Goal: Transaction & Acquisition: Purchase product/service

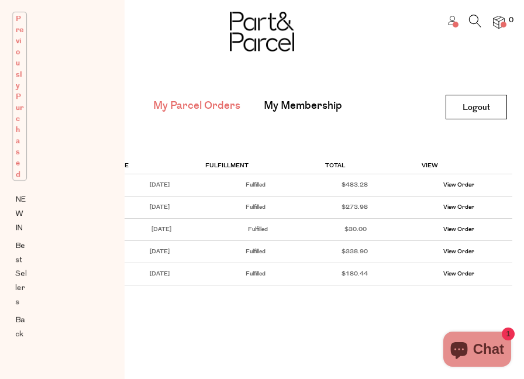
click at [19, 117] on span "Previously Purchased" at bounding box center [19, 96] width 15 height 169
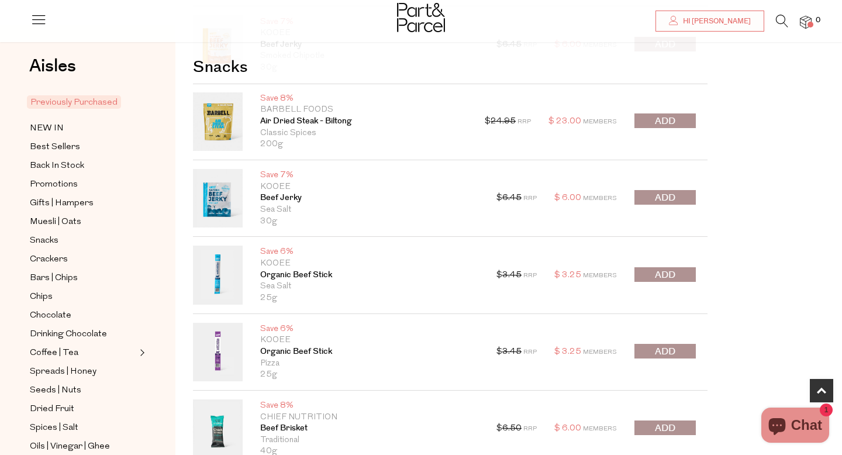
scroll to position [322, 0]
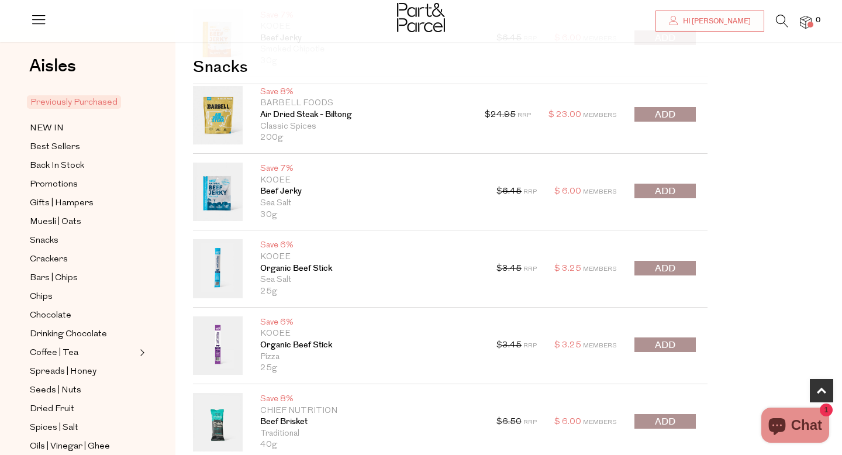
click at [662, 189] on span "submit" at bounding box center [665, 191] width 20 height 13
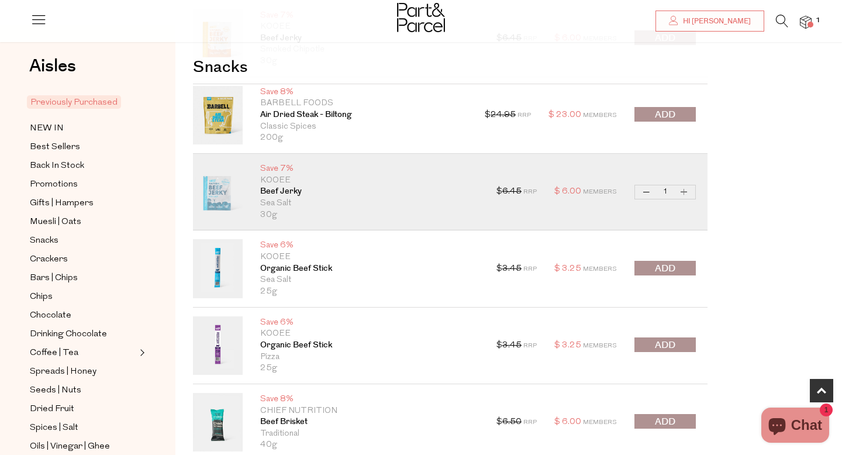
click at [687, 192] on button "Increase Beef Jerky" at bounding box center [684, 191] width 14 height 13
type input "2"
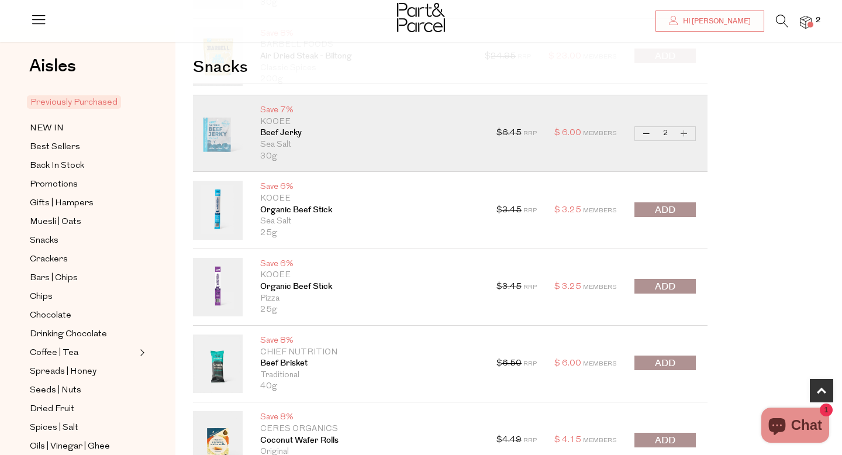
scroll to position [387, 0]
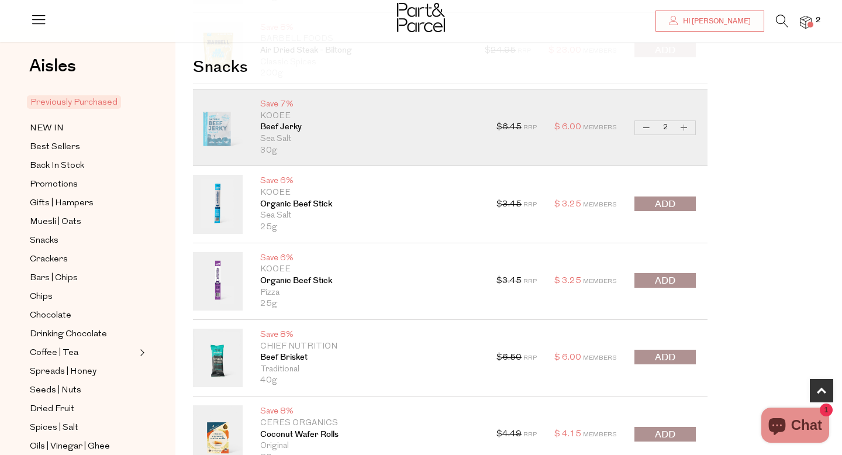
click at [650, 204] on button "submit" at bounding box center [665, 204] width 61 height 15
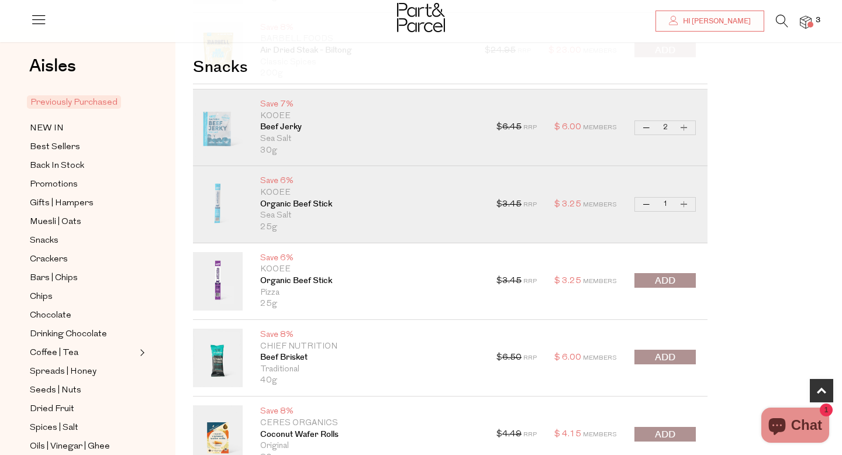
click at [688, 206] on button "Increase Organic Beef Stick" at bounding box center [684, 204] width 14 height 13
type input "2"
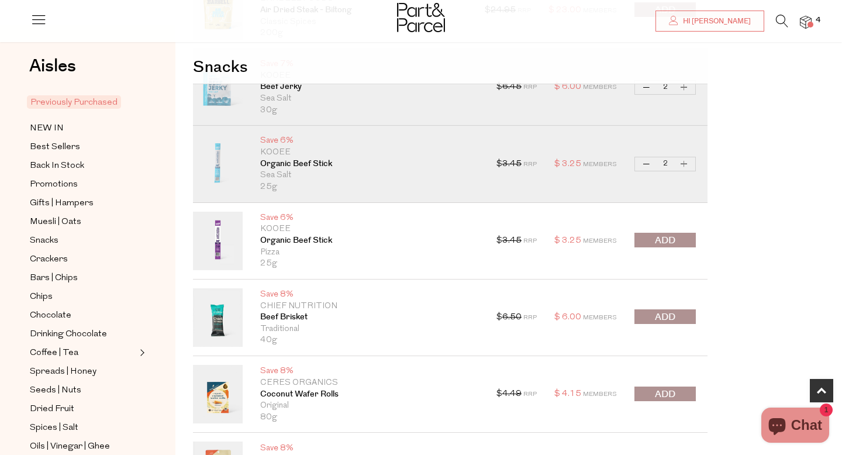
scroll to position [432, 0]
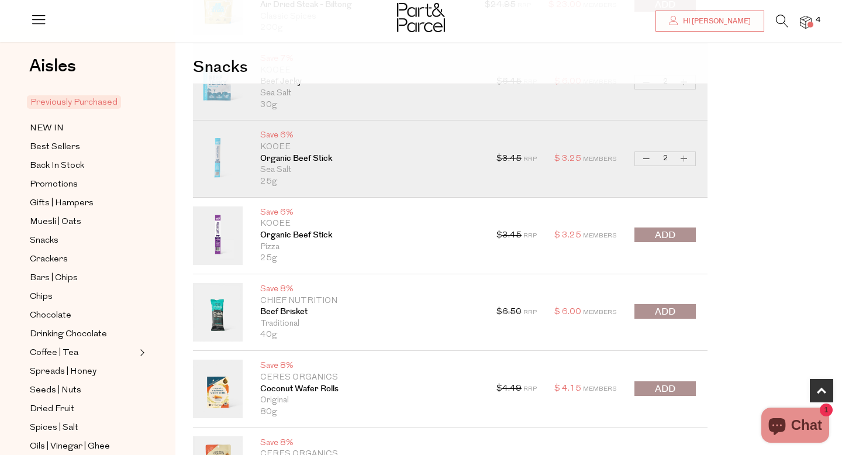
click at [649, 235] on button "submit" at bounding box center [665, 235] width 61 height 15
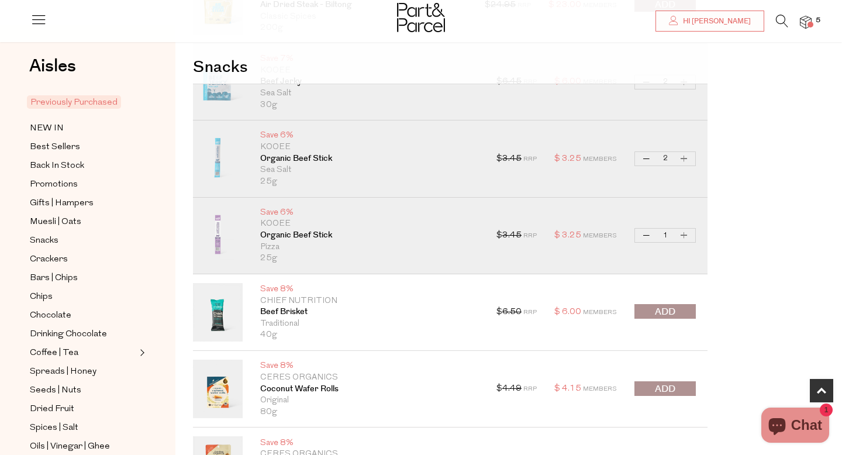
click at [686, 239] on button "Increase Organic Beef Stick" at bounding box center [684, 235] width 14 height 13
type input "2"
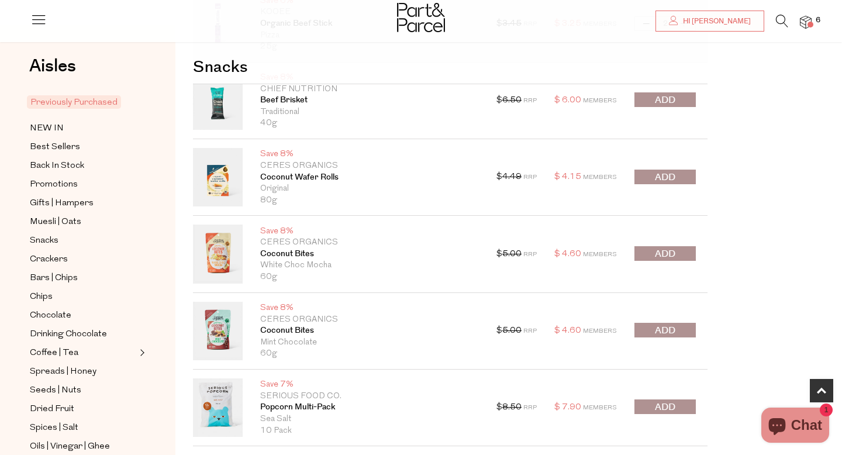
scroll to position [643, 0]
click at [675, 245] on div "$ 5.00 RRP $ 4.60 Members Decrease Coconut Bites 1 Increase Coconut Bites Only …" at bounding box center [596, 254] width 199 height 58
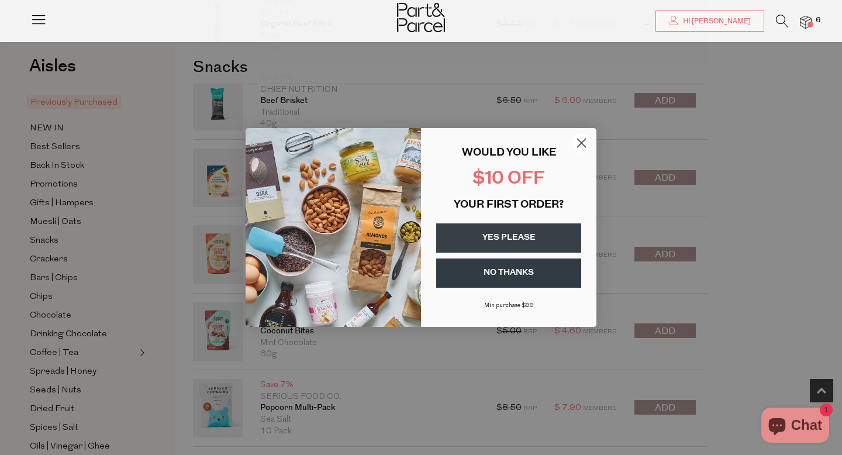
click at [584, 141] on circle "Close dialog" at bounding box center [581, 142] width 19 height 19
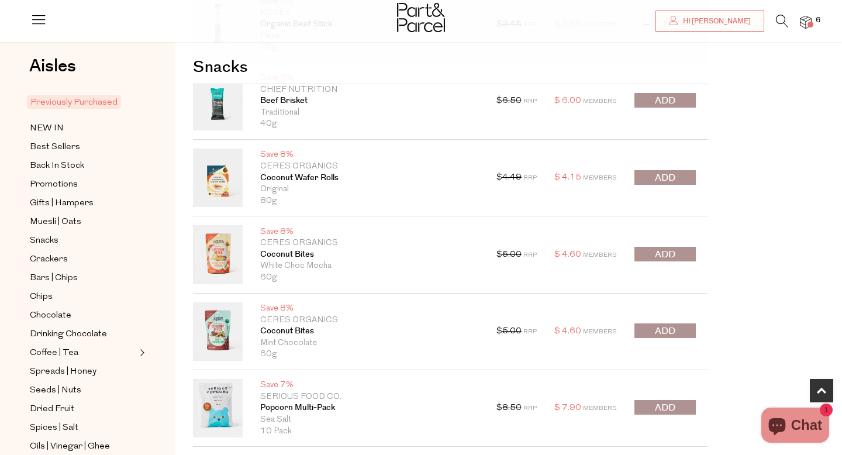
click at [674, 253] on span "submit" at bounding box center [665, 254] width 20 height 13
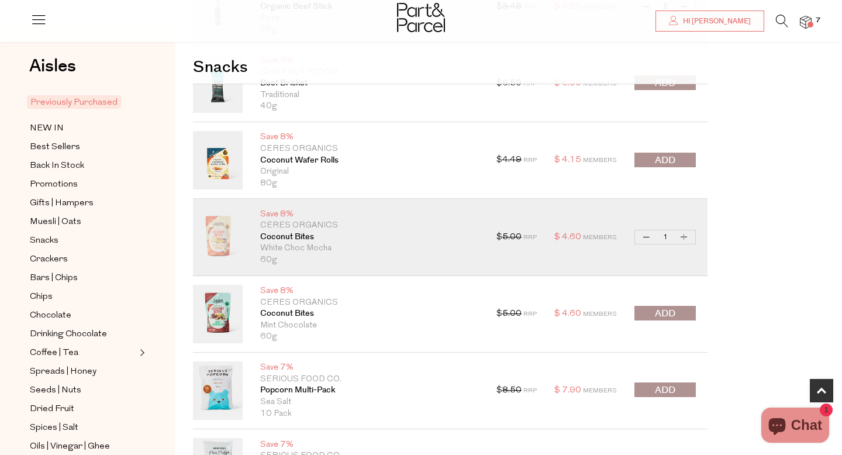
scroll to position [688, 0]
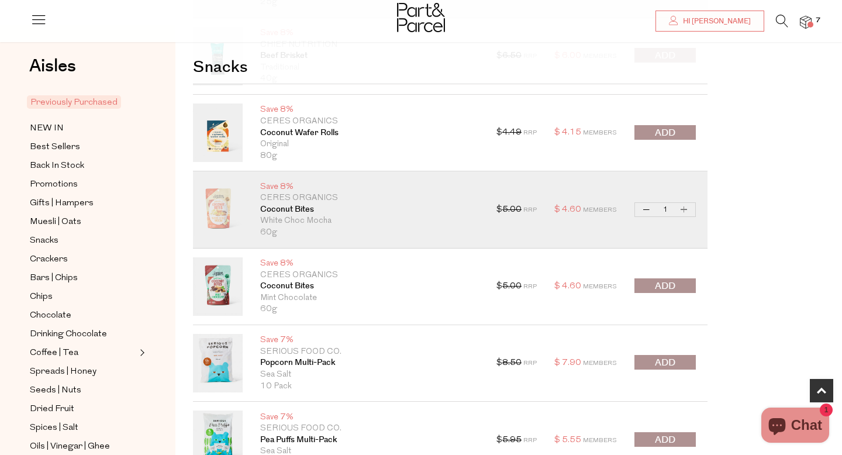
click at [655, 284] on span "submit" at bounding box center [665, 286] width 20 height 13
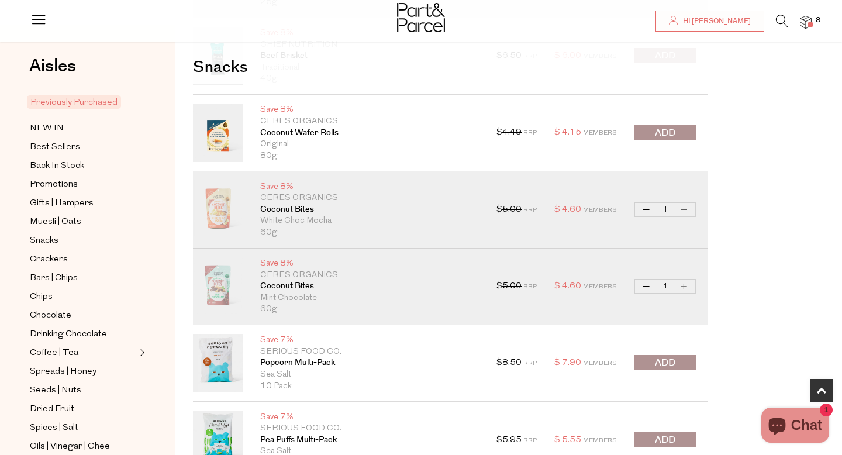
click at [686, 289] on button "Increase Coconut Bites" at bounding box center [684, 286] width 14 height 13
type input "2"
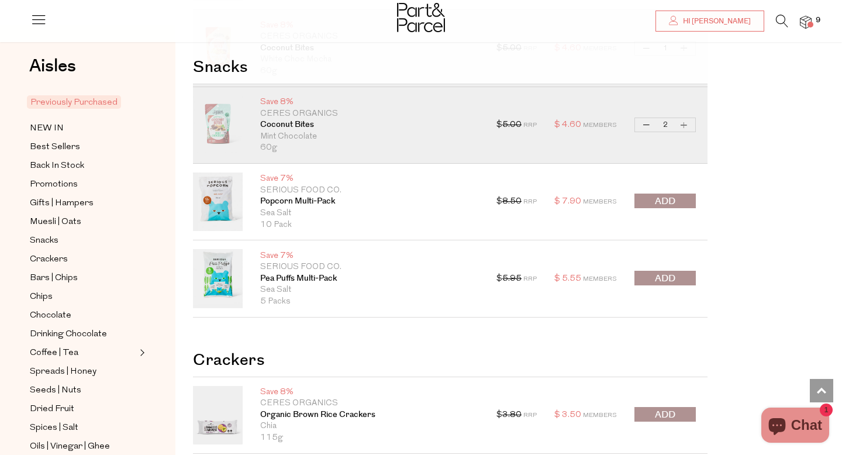
scroll to position [858, 0]
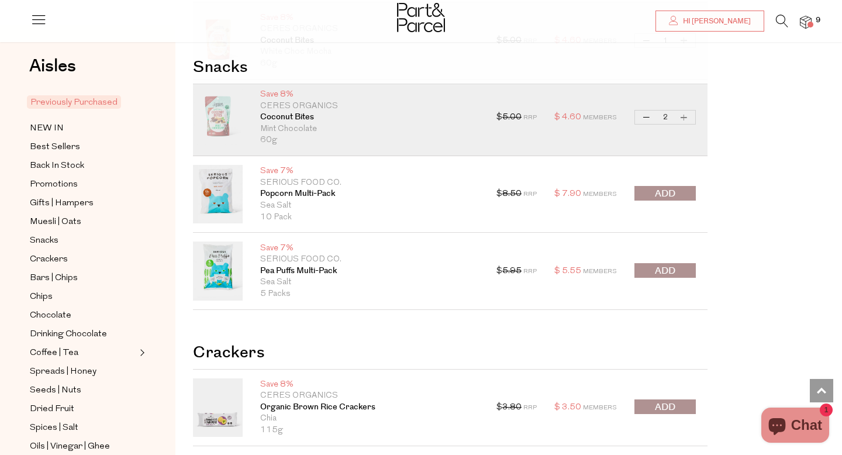
click at [662, 266] on span "submit" at bounding box center [665, 270] width 20 height 13
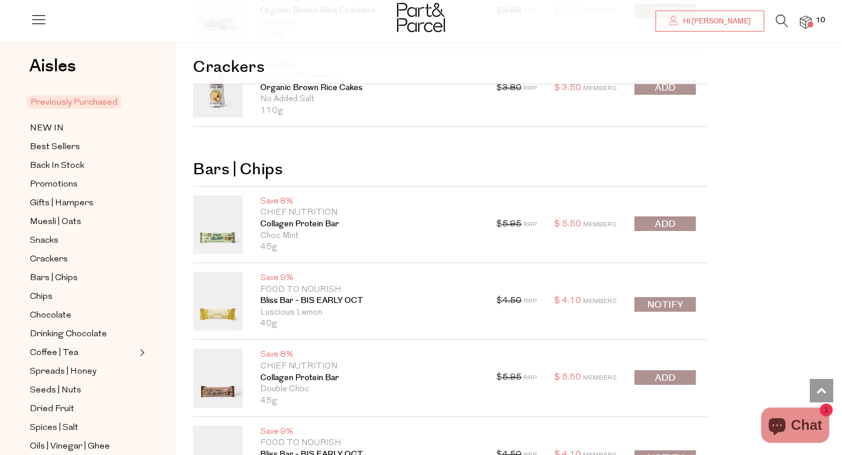
scroll to position [1430, 0]
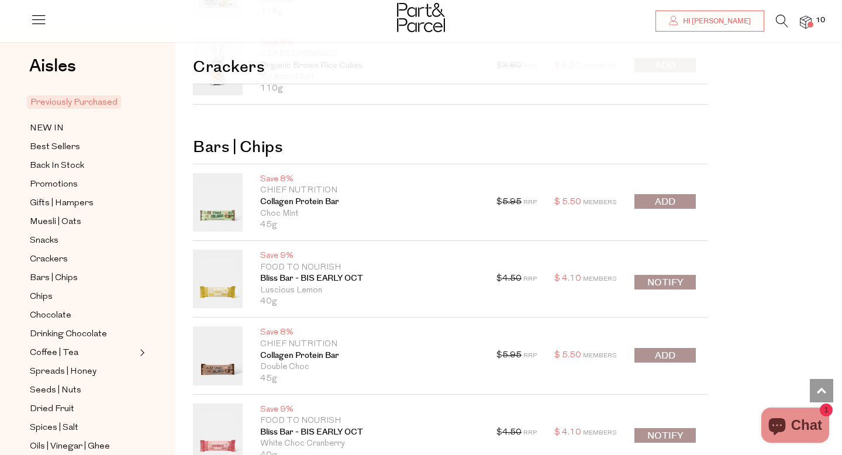
click at [656, 200] on span "submit" at bounding box center [665, 201] width 20 height 13
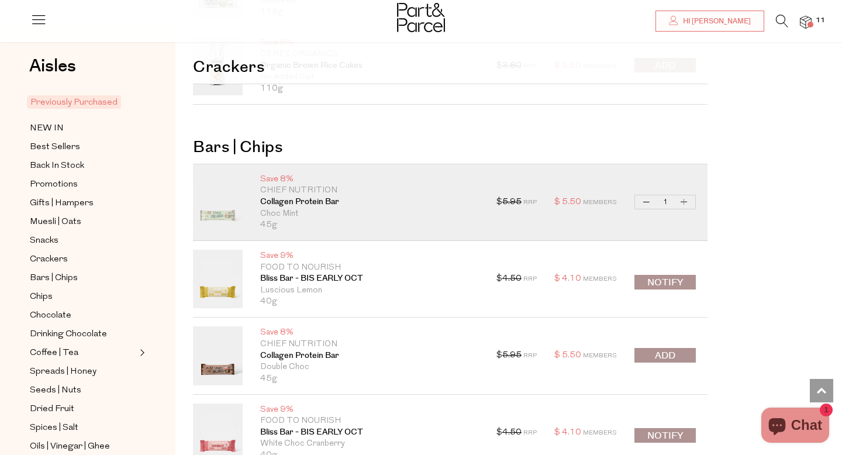
click at [683, 206] on button "Increase Collagen Protein Bar" at bounding box center [684, 201] width 14 height 13
type input "2"
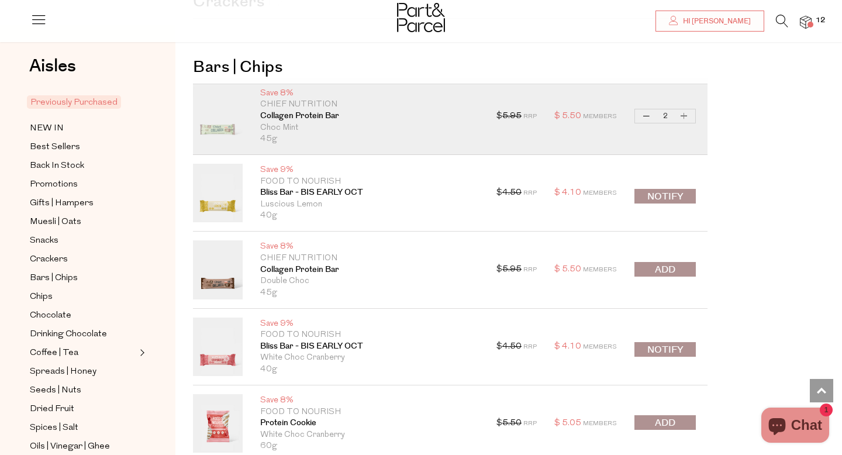
scroll to position [1519, 0]
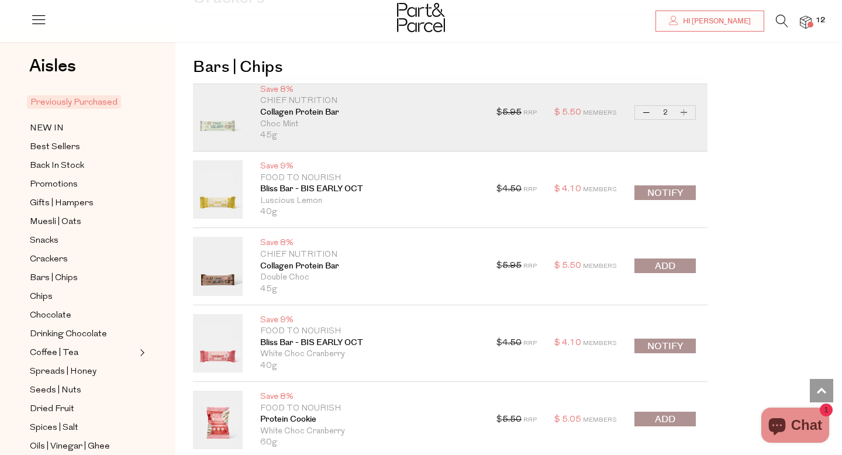
click at [680, 262] on button "submit" at bounding box center [665, 266] width 61 height 15
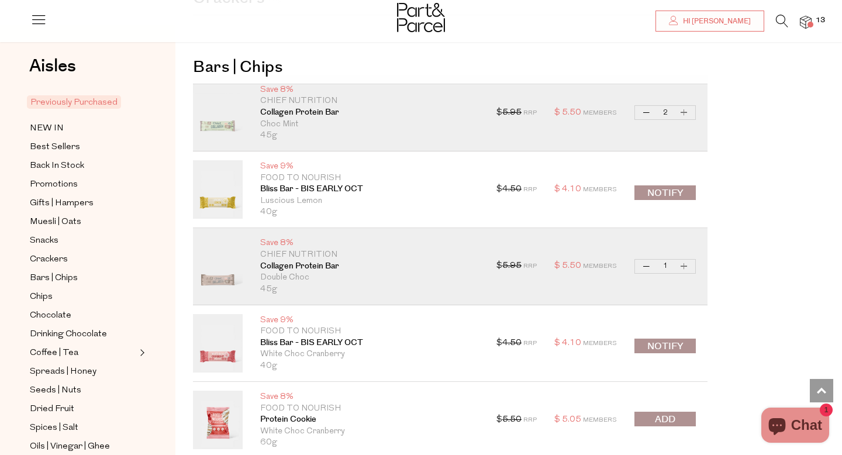
click at [683, 268] on button "Increase Collagen Protein Bar" at bounding box center [684, 266] width 14 height 13
type input "2"
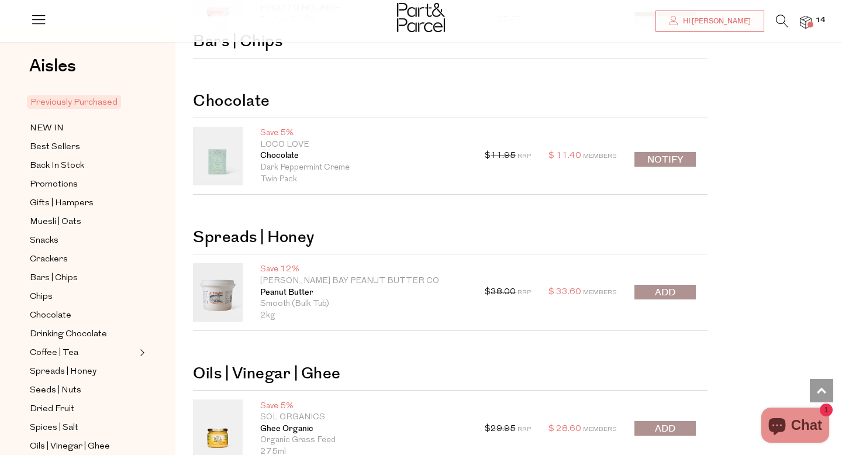
scroll to position [1926, 0]
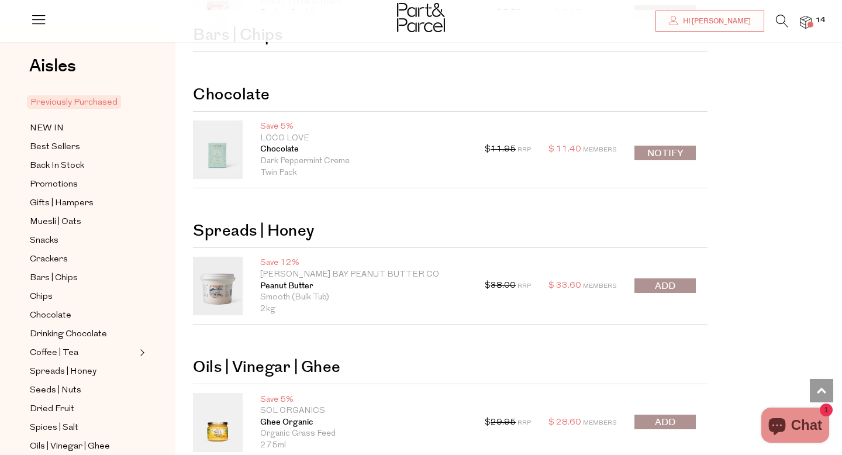
click at [667, 288] on span "submit" at bounding box center [665, 286] width 20 height 13
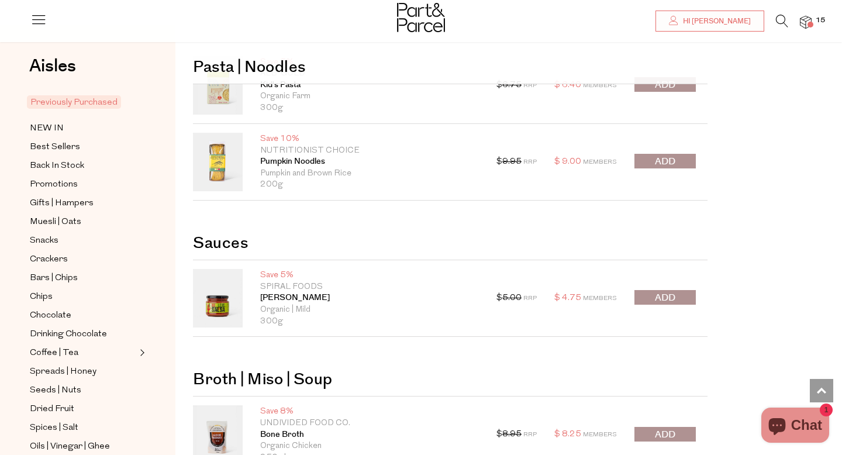
scroll to position [2405, 0]
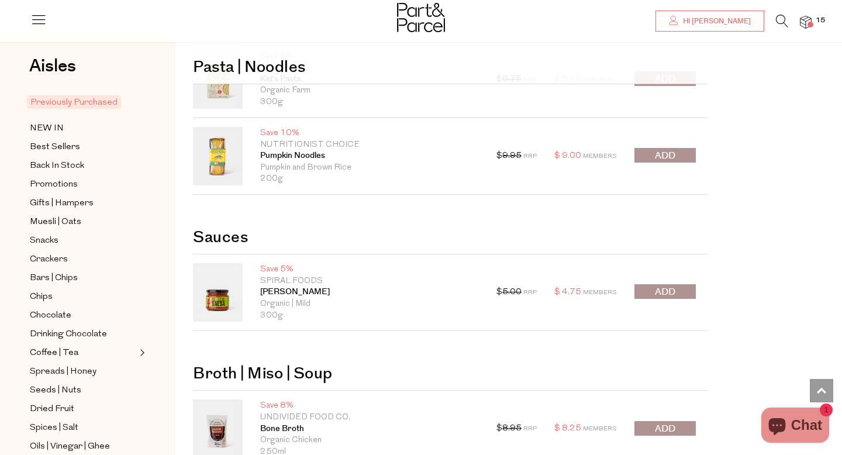
click at [685, 290] on button "submit" at bounding box center [665, 291] width 61 height 15
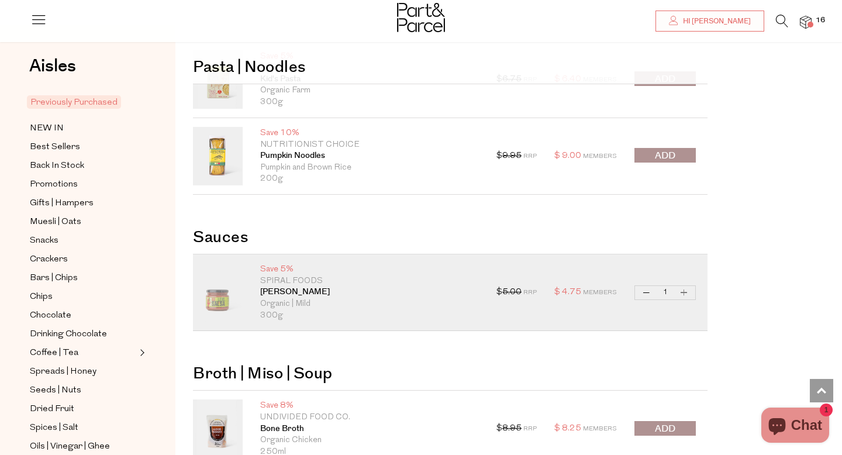
click at [686, 295] on button "Increase Leve Salsa" at bounding box center [684, 292] width 14 height 13
type input "2"
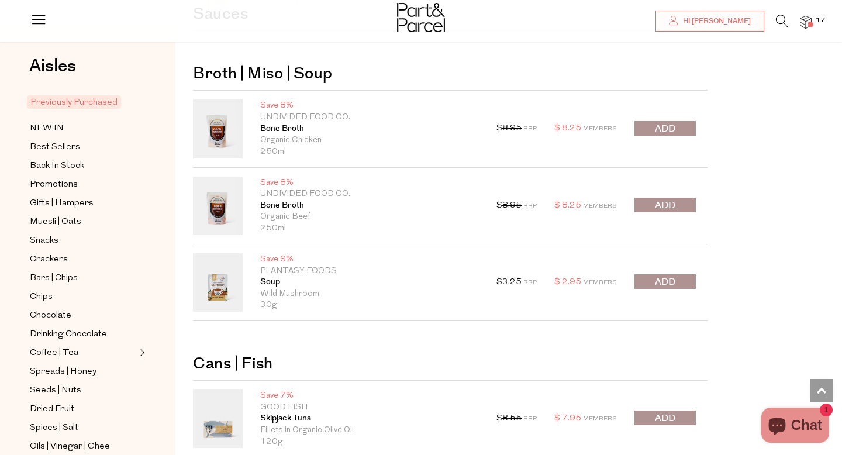
scroll to position [2706, 0]
click at [670, 281] on span "submit" at bounding box center [665, 280] width 20 height 13
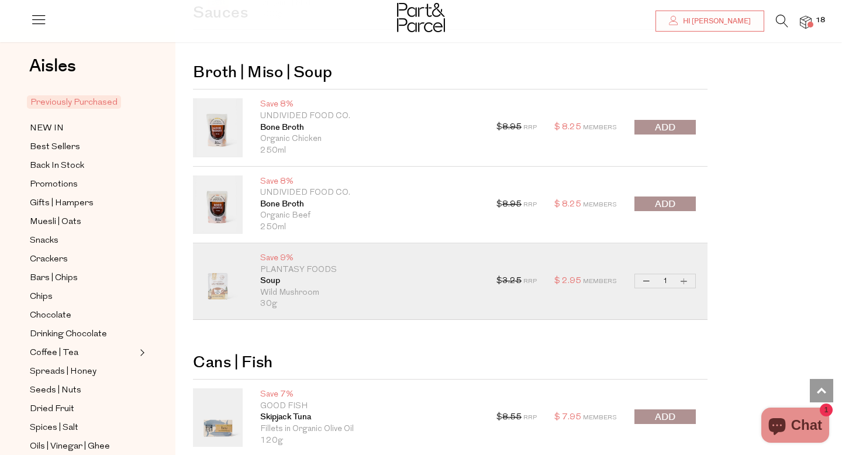
click at [687, 284] on button "Increase Soup" at bounding box center [684, 280] width 14 height 13
type input "2"
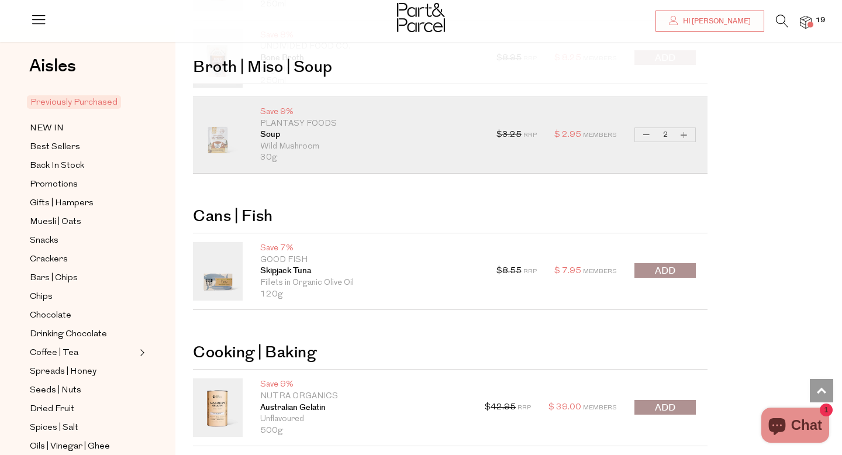
scroll to position [2854, 0]
click at [662, 266] on span "submit" at bounding box center [665, 269] width 20 height 13
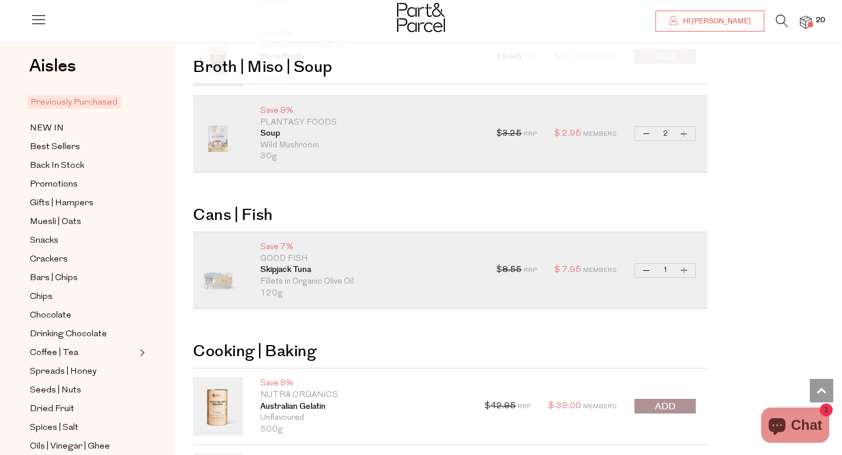
click at [683, 276] on button "Increase Skipjack Tuna" at bounding box center [684, 270] width 14 height 13
type input "2"
click at [684, 271] on button "Increase Skipjack Tuna" at bounding box center [684, 270] width 14 height 13
type input "3"
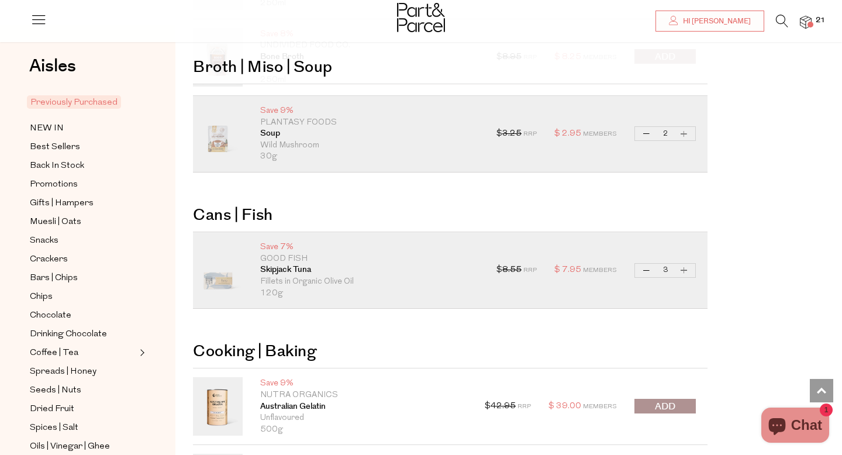
type input "3"
click at [683, 273] on button "Increase Skipjack Tuna" at bounding box center [684, 270] width 14 height 13
type input "4"
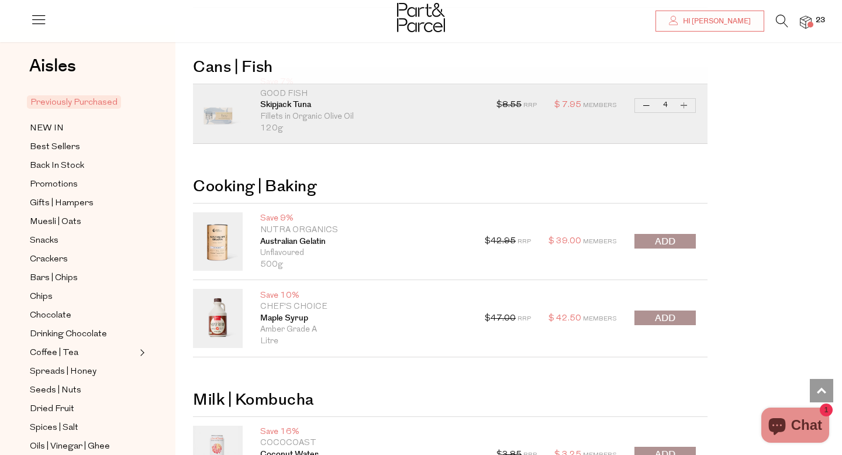
scroll to position [3032, 0]
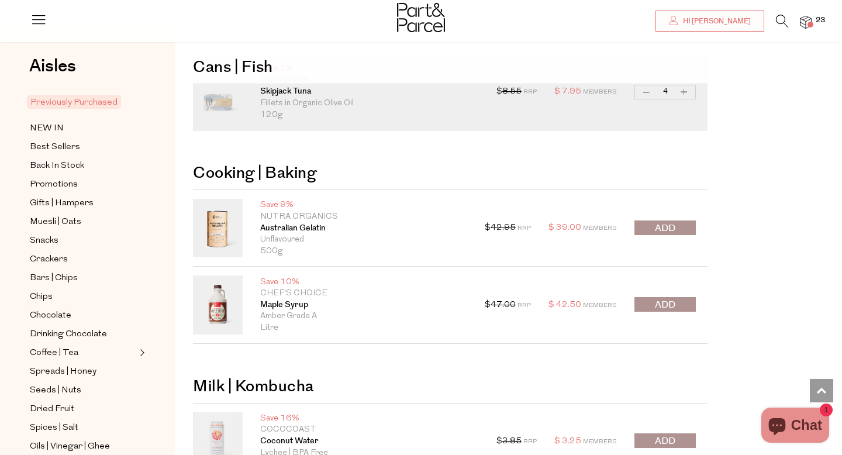
click at [658, 307] on span "submit" at bounding box center [665, 304] width 20 height 13
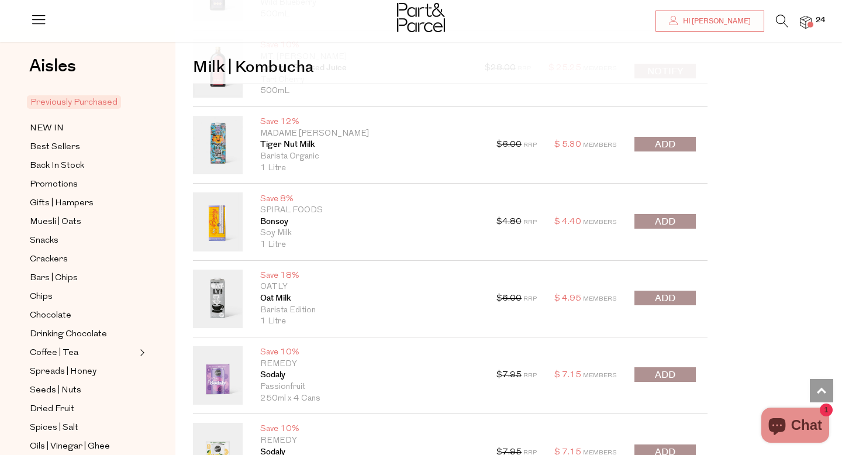
scroll to position [3645, 0]
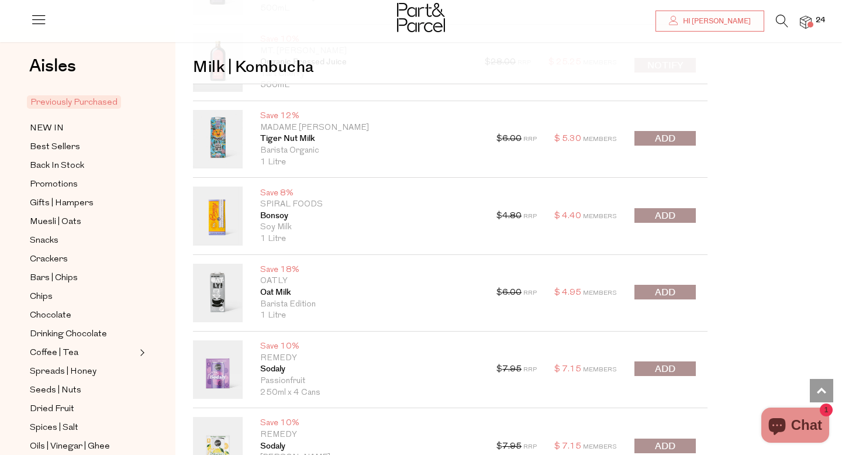
click at [683, 289] on button "submit" at bounding box center [665, 292] width 61 height 15
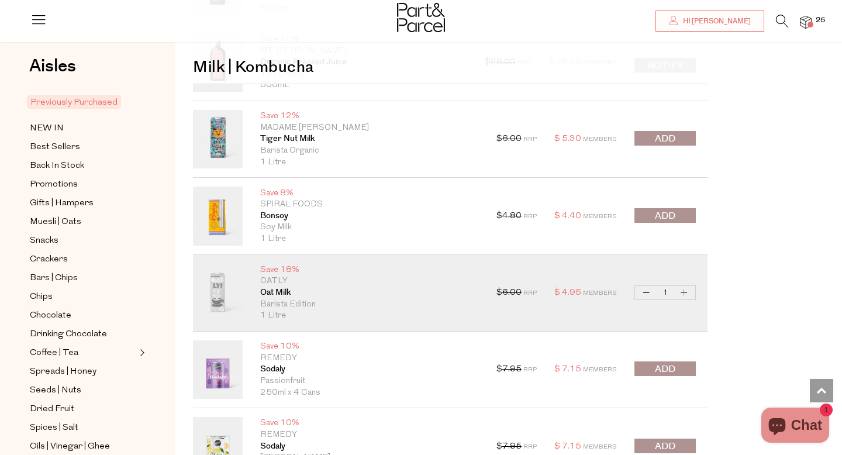
click at [685, 297] on button "Increase Oat Milk" at bounding box center [684, 292] width 14 height 13
type input "2"
click at [687, 290] on button "Increase Oat Milk" at bounding box center [684, 292] width 14 height 13
type input "3"
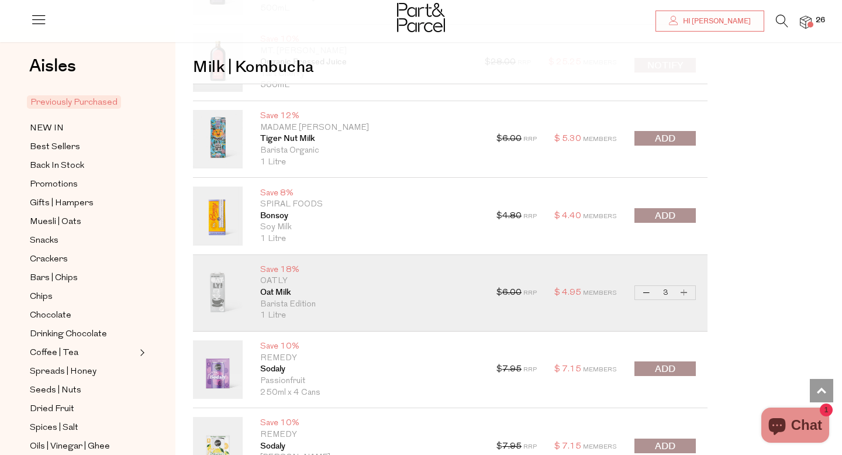
type input "3"
click at [687, 291] on button "Increase Oat Milk" at bounding box center [684, 292] width 14 height 13
type input "4"
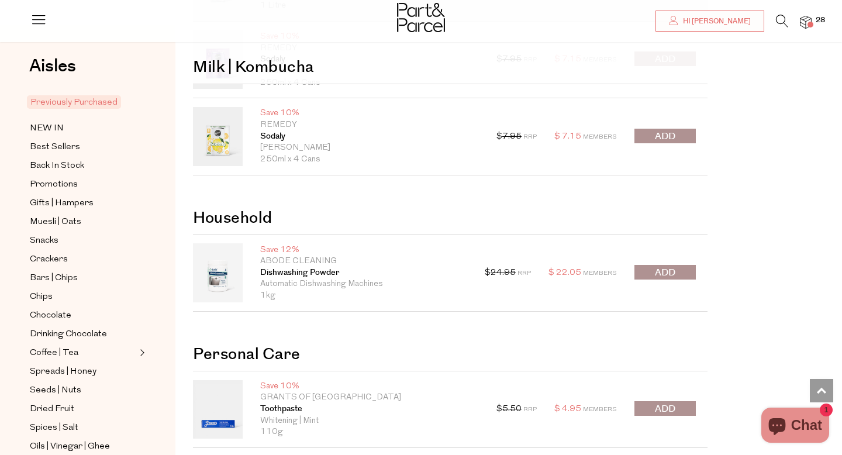
scroll to position [3961, 0]
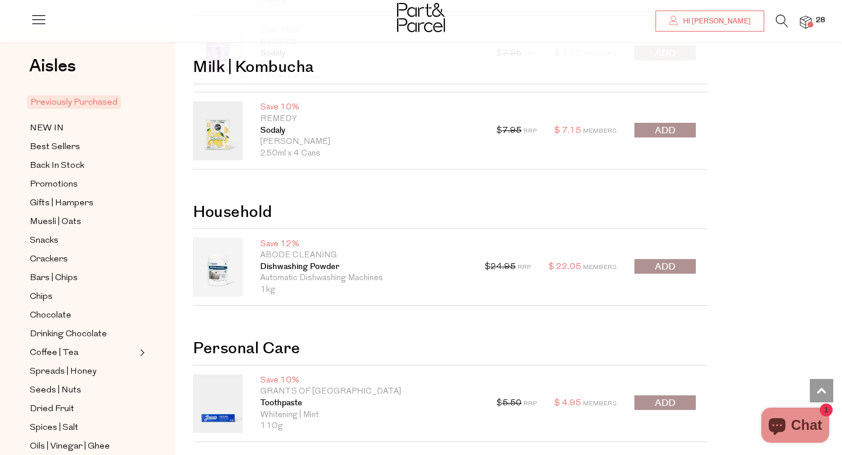
click at [675, 264] on span "submit" at bounding box center [665, 266] width 20 height 13
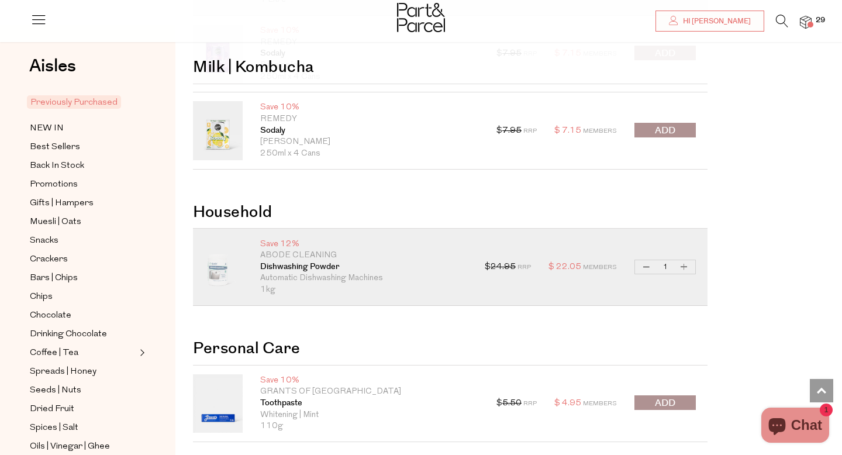
click at [687, 268] on button "Increase Dishwashing Powder" at bounding box center [684, 266] width 14 height 13
type input "2"
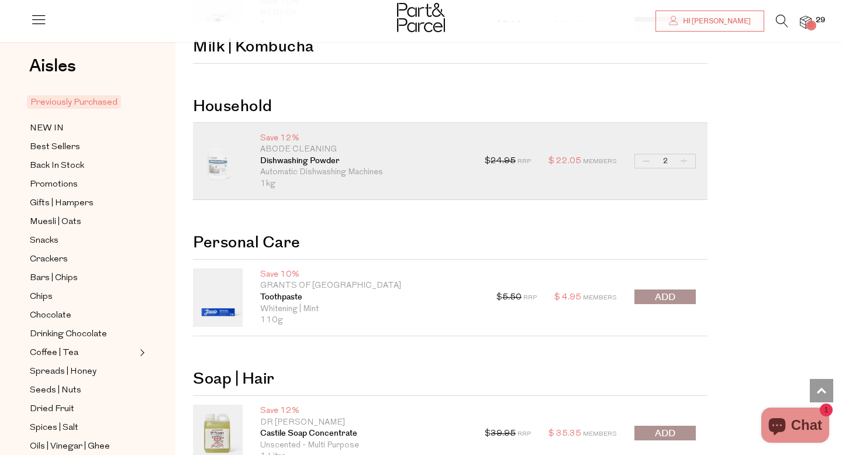
scroll to position [4068, 0]
click at [666, 299] on span "submit" at bounding box center [665, 296] width 20 height 13
click at [686, 161] on quantity-input "Decrease Dishwashing Powder 2 Increase Dishwashing Powder" at bounding box center [665, 160] width 61 height 15
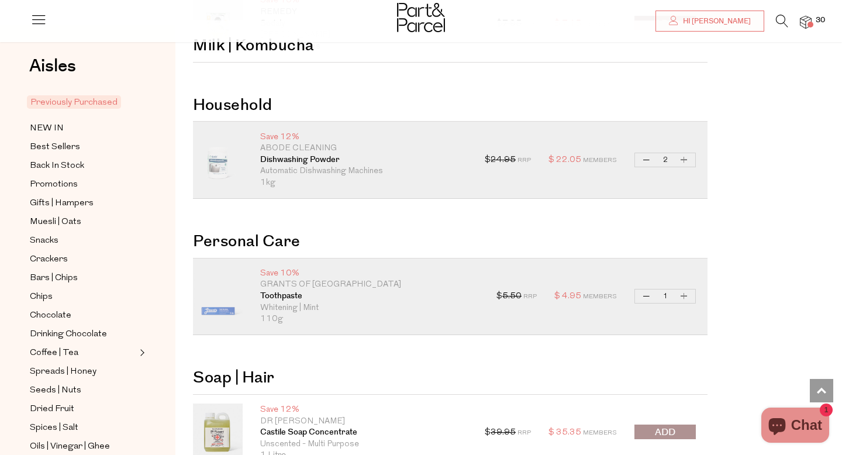
click at [684, 161] on button "Increase Dishwashing Powder" at bounding box center [684, 159] width 14 height 13
type input "3"
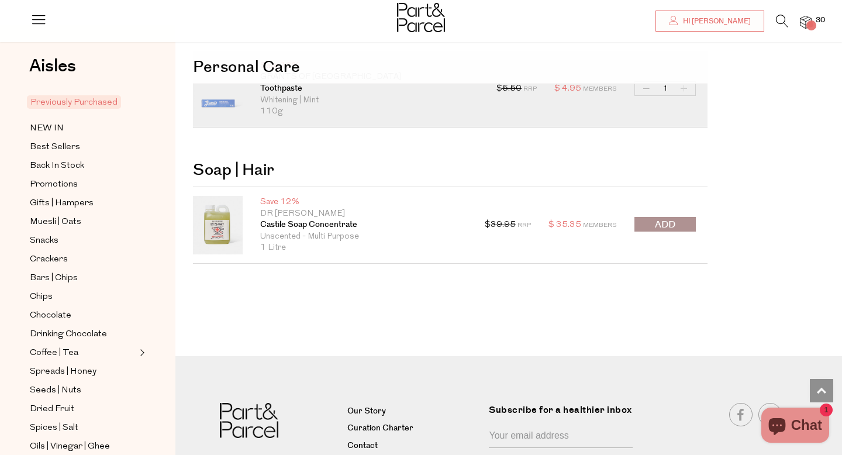
scroll to position [4, 0]
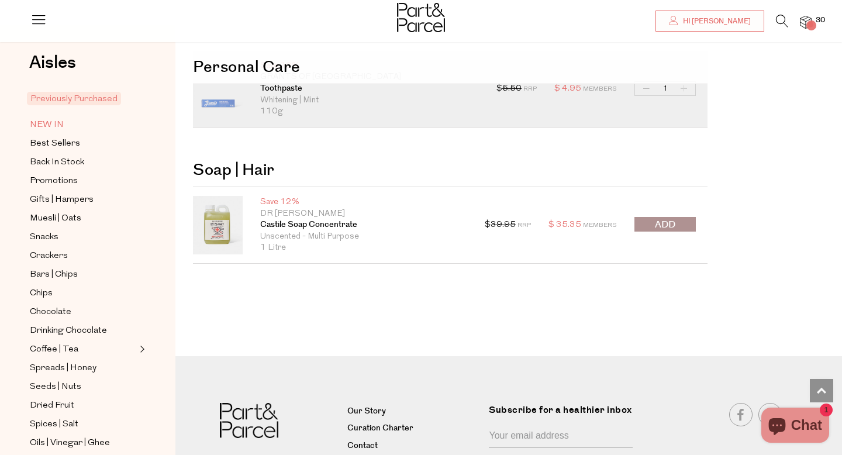
click at [52, 125] on span "NEW IN" at bounding box center [47, 125] width 34 height 14
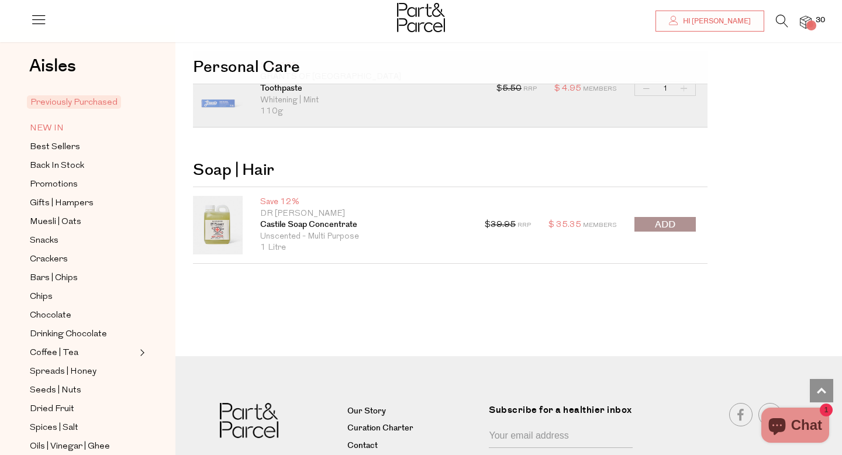
click at [60, 128] on span "NEW IN" at bounding box center [47, 129] width 34 height 14
click at [50, 129] on span "NEW IN" at bounding box center [47, 129] width 34 height 14
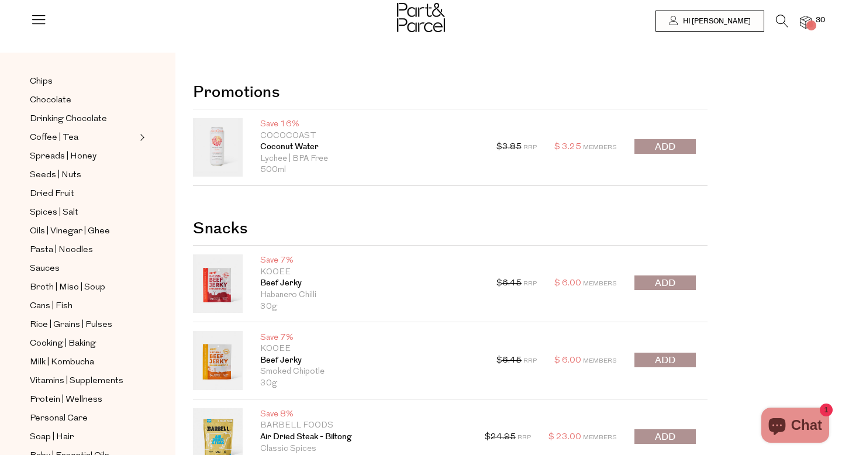
scroll to position [240, 0]
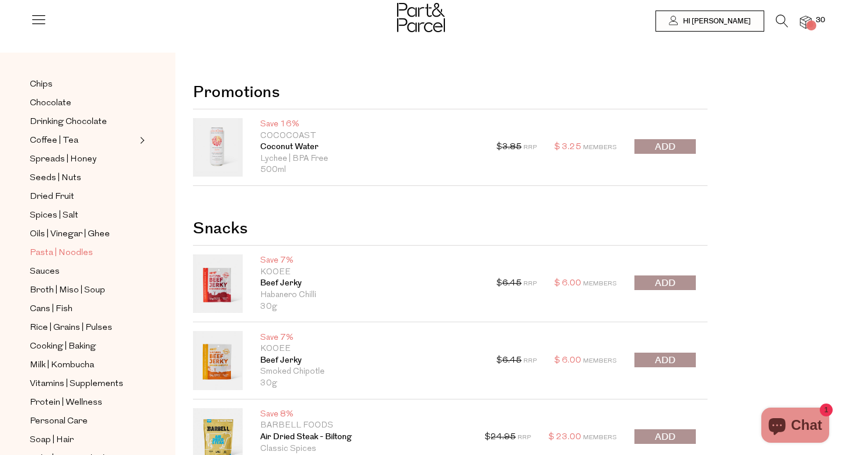
click at [49, 256] on span "Pasta | Noodles" at bounding box center [61, 253] width 63 height 14
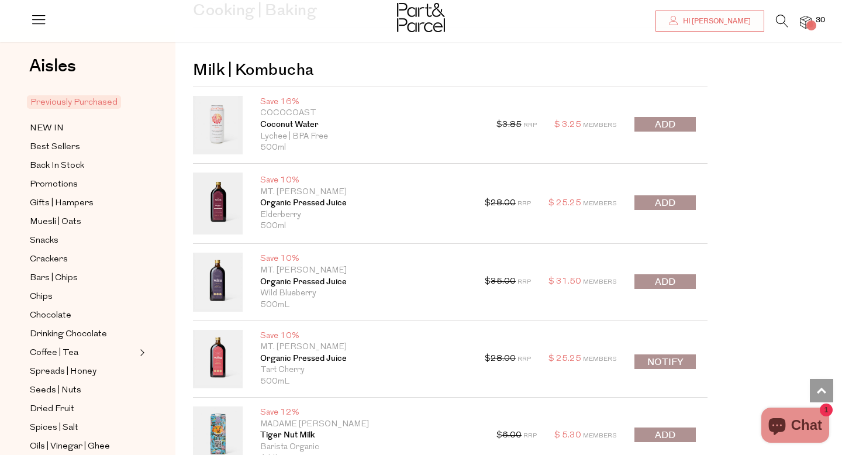
scroll to position [3352, 0]
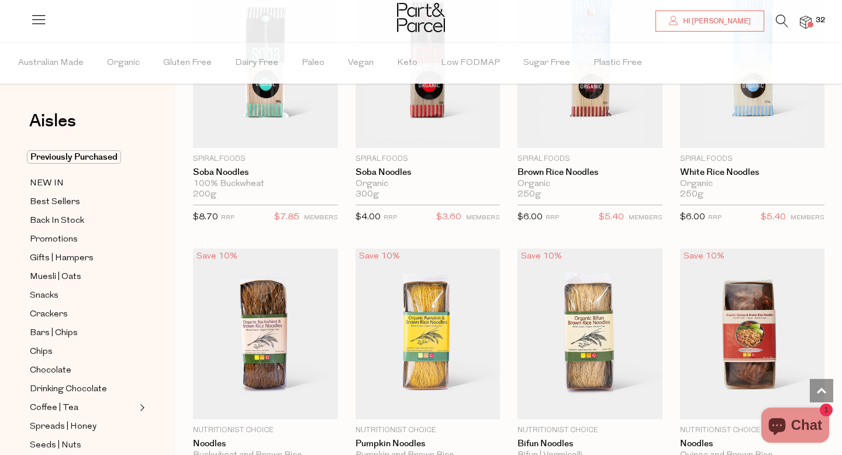
scroll to position [2639, 0]
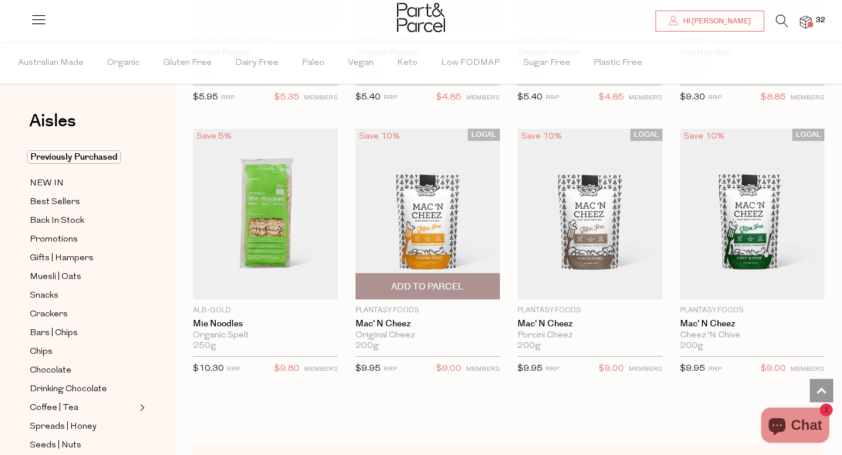
scroll to position [3590, 0]
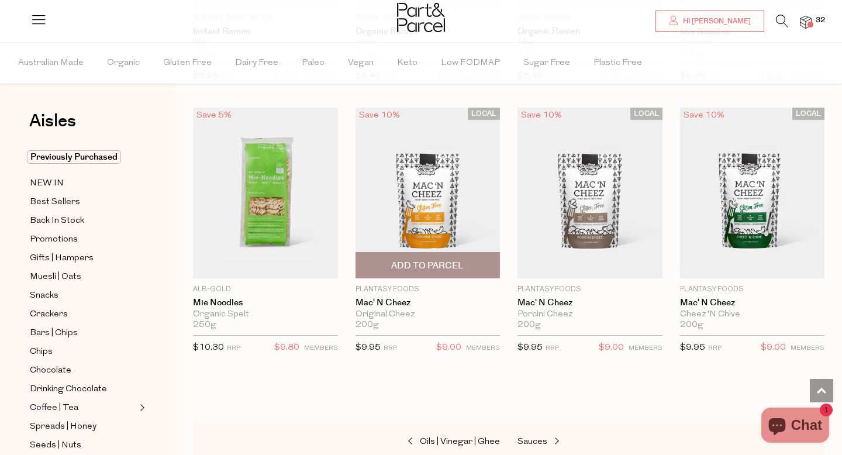
click at [396, 266] on span "Add To Parcel" at bounding box center [427, 266] width 73 height 12
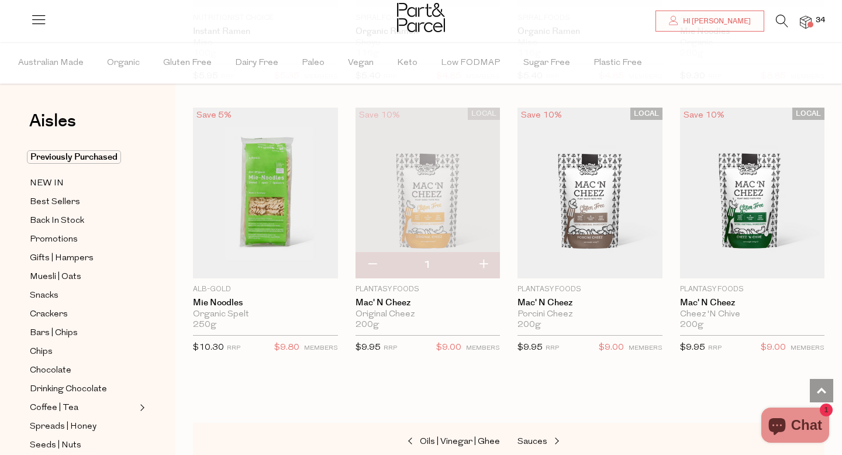
click at [485, 261] on button "button" at bounding box center [483, 265] width 33 height 26
type input "3"
click at [376, 266] on button "button" at bounding box center [372, 265] width 33 height 26
type input "2"
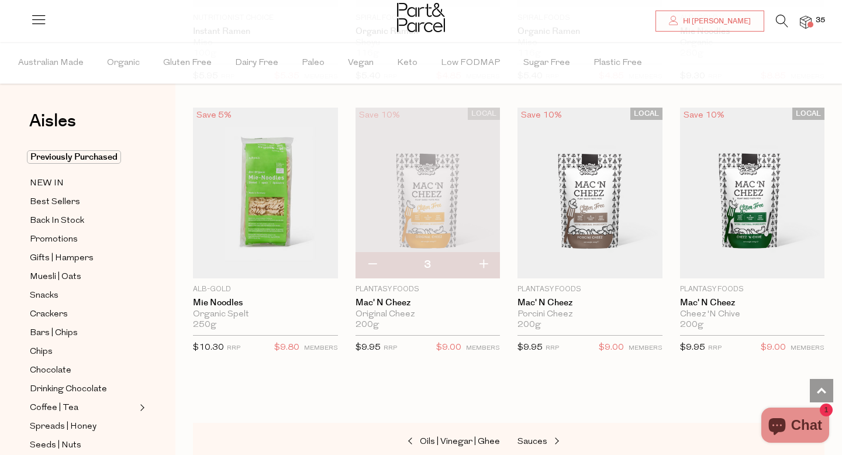
type input "2"
click at [619, 264] on span "Add To Parcel" at bounding box center [590, 266] width 73 height 12
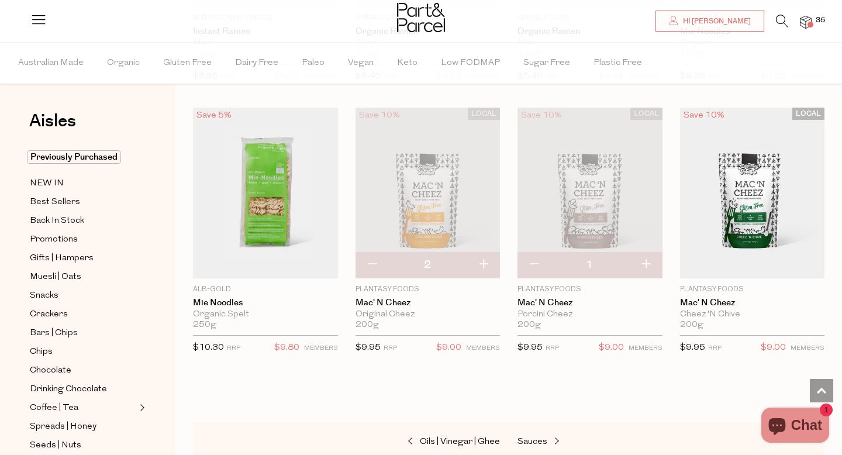
click at [644, 255] on button "button" at bounding box center [645, 265] width 33 height 26
type input "2"
click at [695, 262] on span "Add To Parcel" at bounding box center [753, 265] width 138 height 25
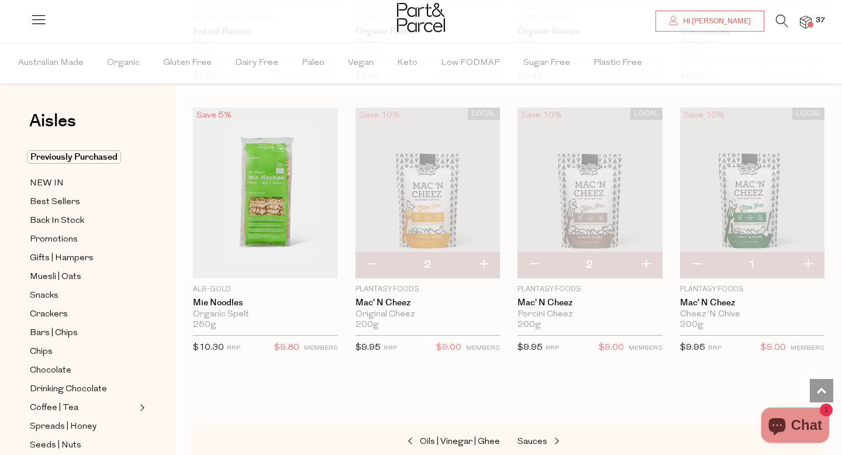
click at [810, 260] on button "button" at bounding box center [807, 265] width 33 height 26
type input "2"
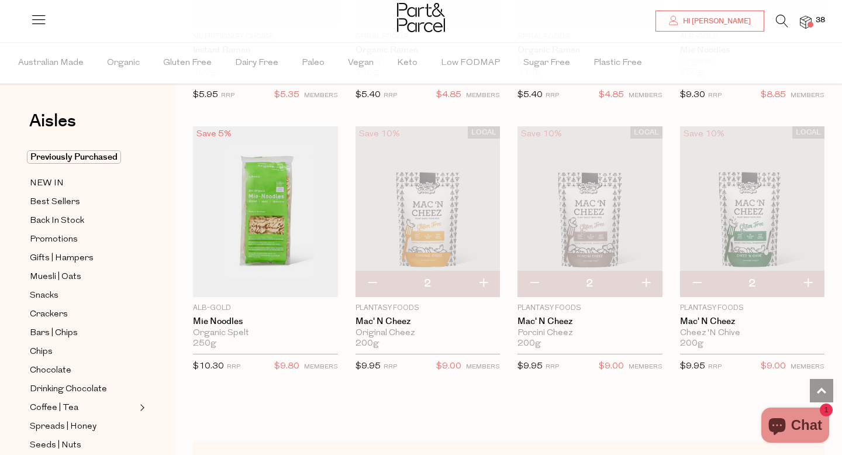
scroll to position [3567, 0]
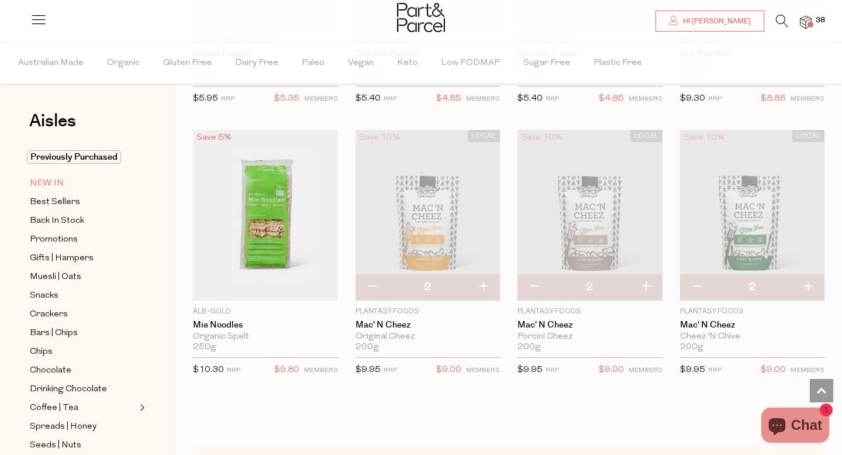
click at [61, 184] on span "NEW IN" at bounding box center [47, 184] width 34 height 14
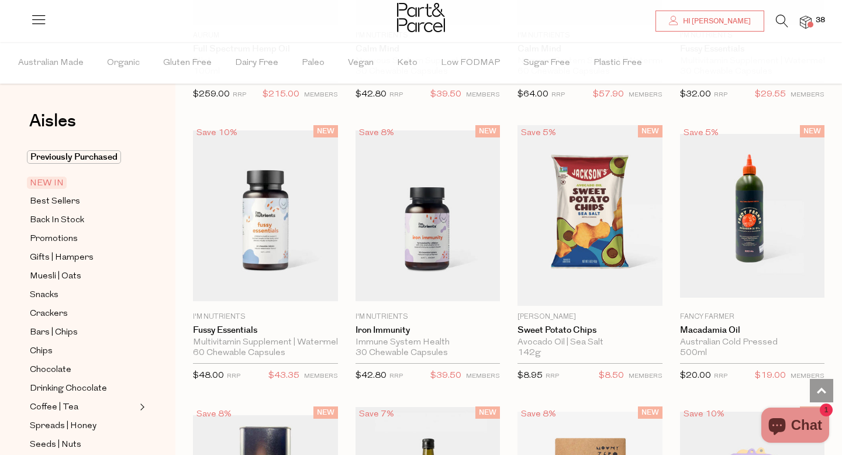
scroll to position [849, 0]
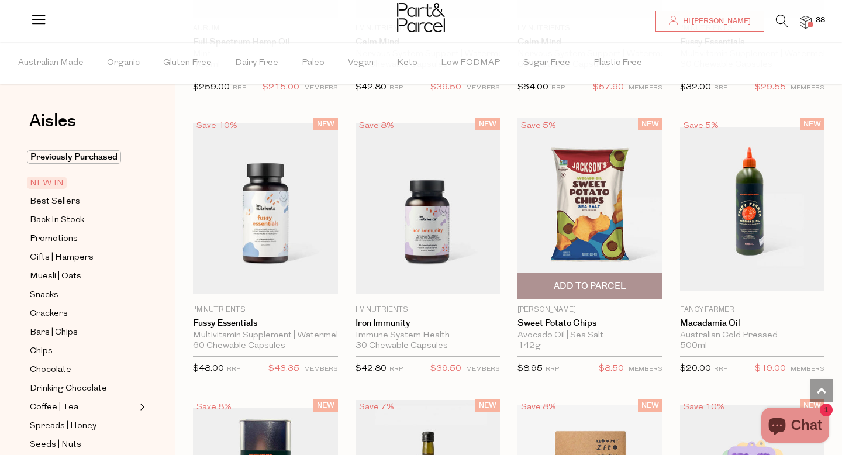
click at [613, 287] on span "Add To Parcel" at bounding box center [590, 286] width 73 height 12
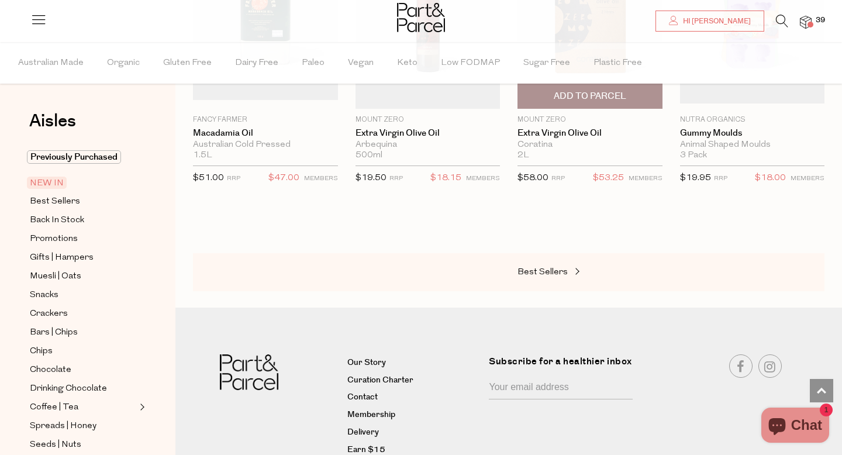
scroll to position [1372, 0]
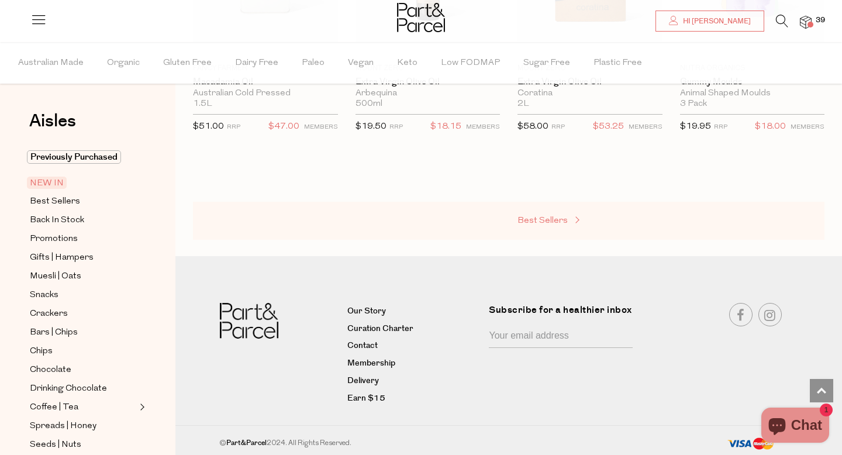
click at [556, 218] on span "Best Sellers" at bounding box center [543, 220] width 50 height 9
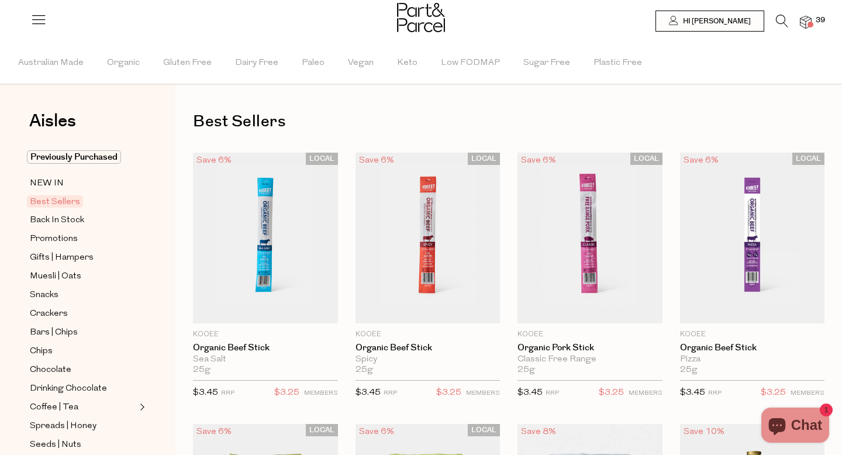
type input "2"
type input "4"
type input "2"
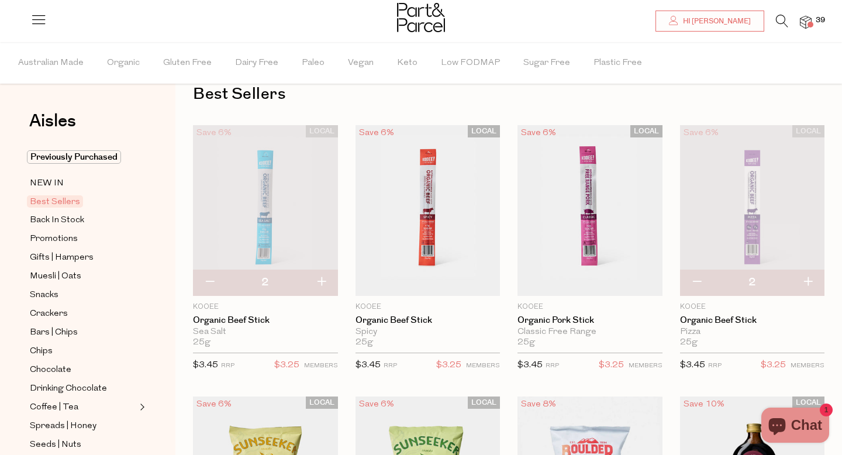
scroll to position [28, 0]
click at [606, 281] on span "Add To Parcel" at bounding box center [590, 283] width 73 height 12
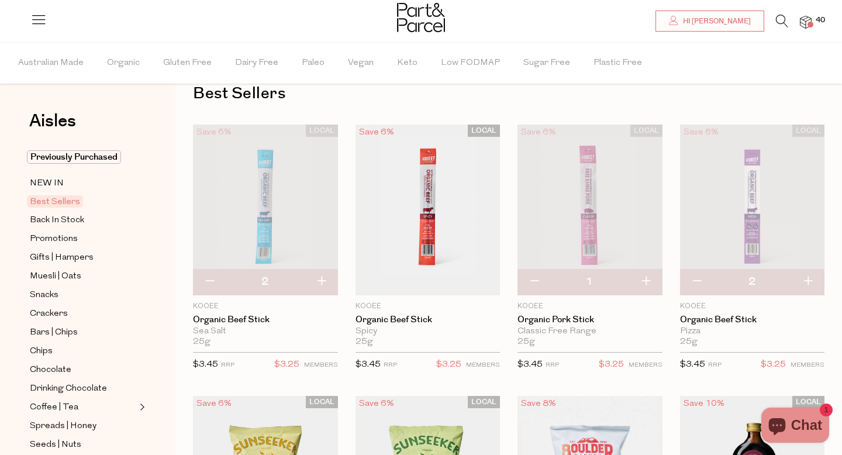
click at [650, 283] on button "button" at bounding box center [645, 282] width 33 height 26
type input "2"
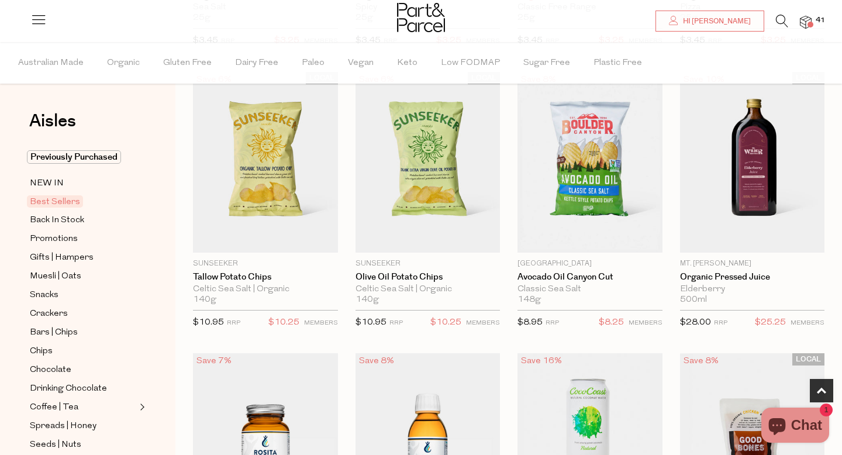
scroll to position [353, 0]
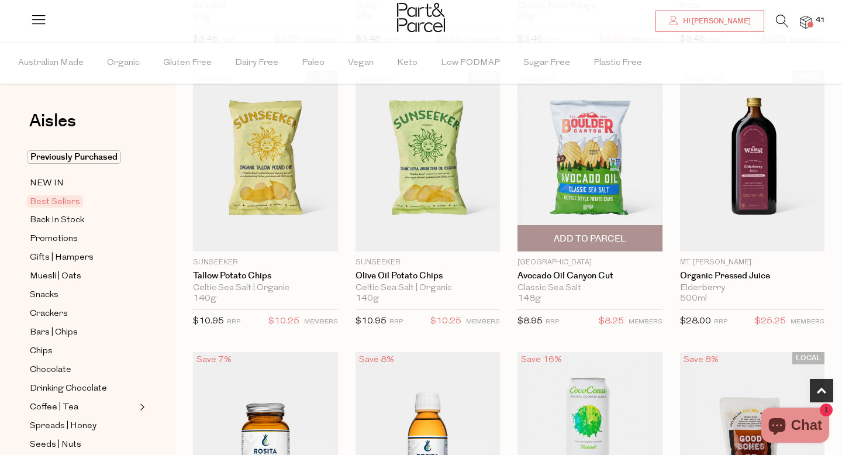
click at [587, 242] on span "Add To Parcel" at bounding box center [590, 239] width 73 height 12
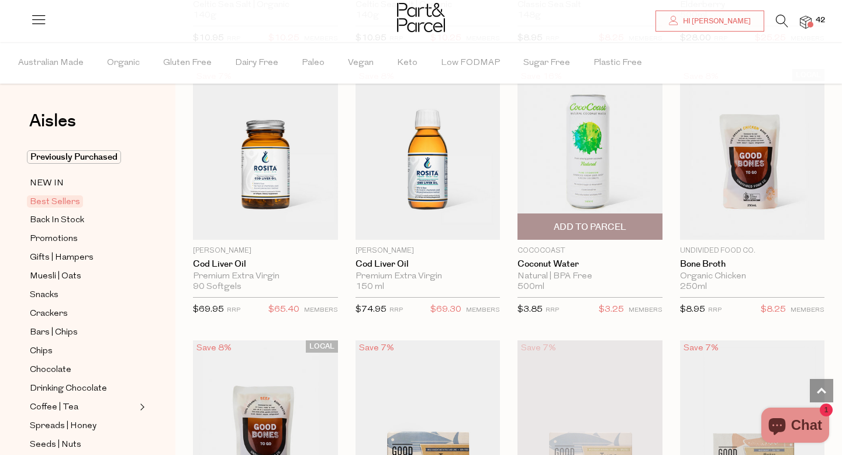
scroll to position [625, 0]
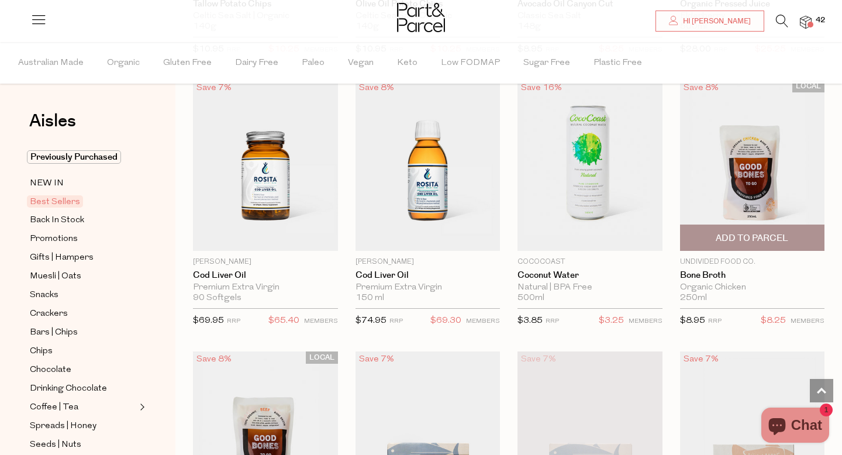
click at [776, 241] on span "Add To Parcel" at bounding box center [752, 238] width 73 height 12
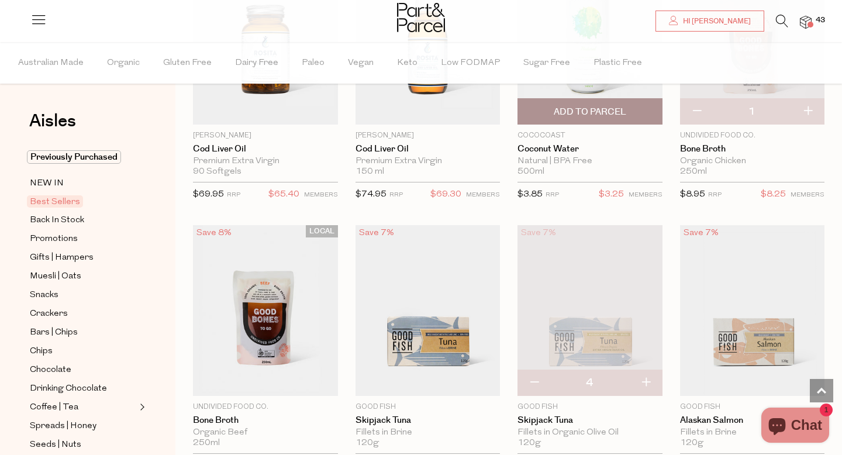
scroll to position [755, 0]
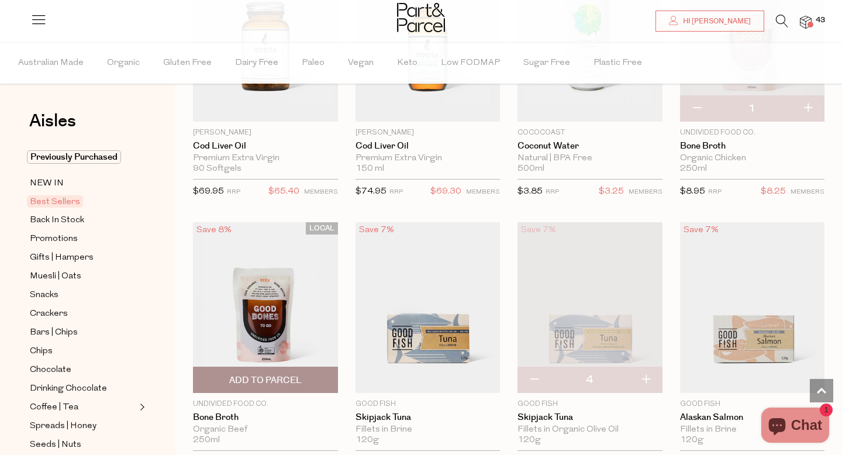
click at [311, 385] on span "Add To Parcel" at bounding box center [266, 379] width 138 height 25
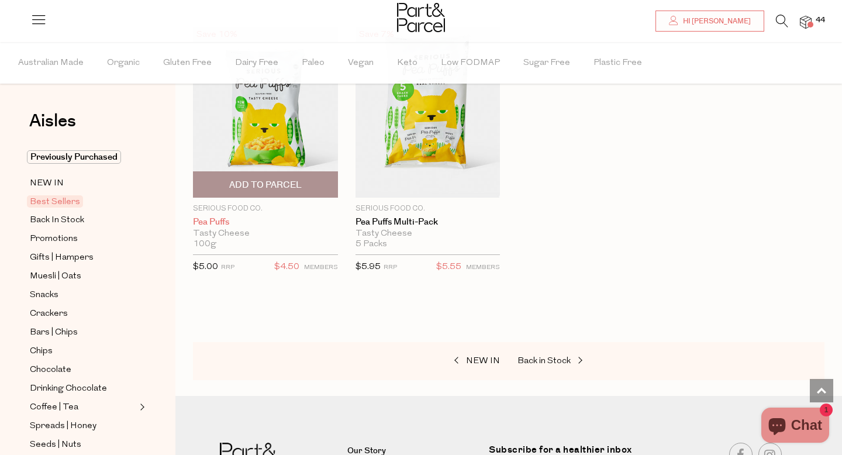
scroll to position [2853, 0]
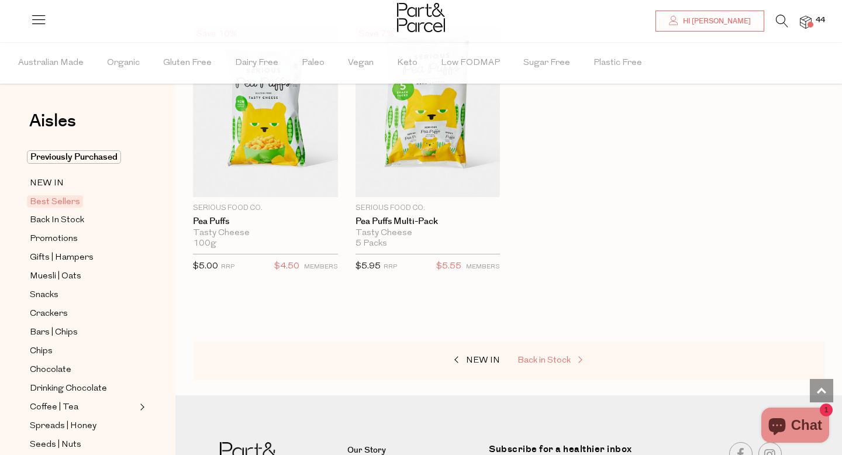
click at [536, 357] on span "Back in Stock" at bounding box center [544, 360] width 53 height 9
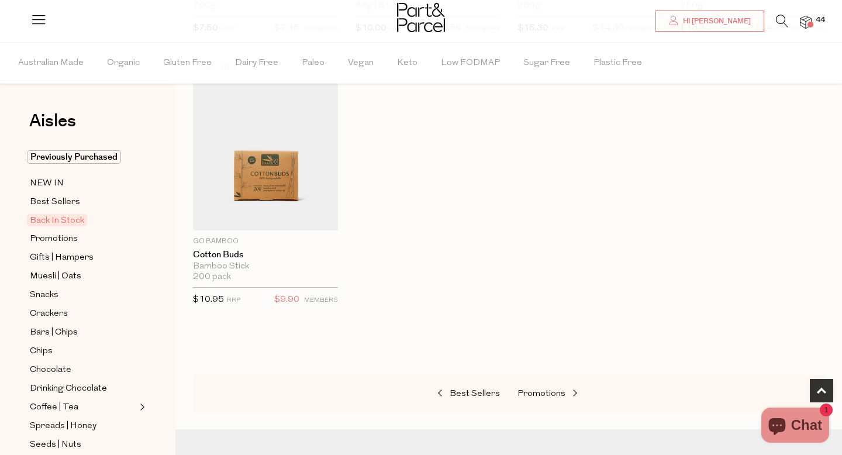
scroll to position [667, 0]
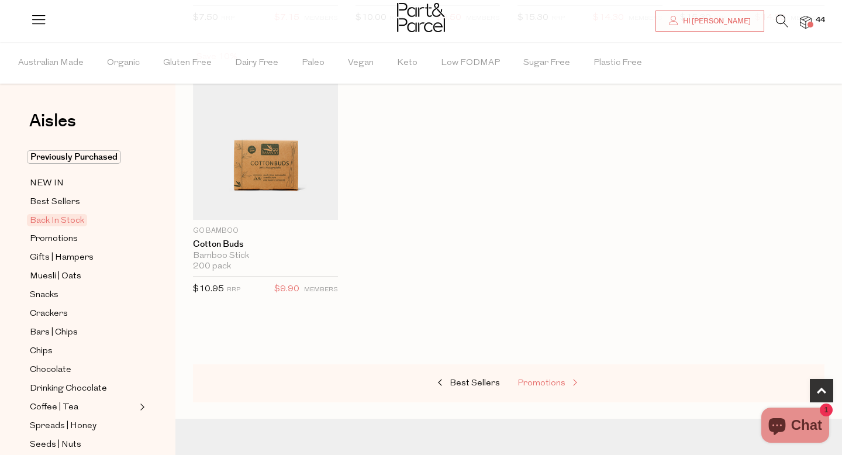
click at [539, 383] on span "Promotions" at bounding box center [542, 383] width 48 height 9
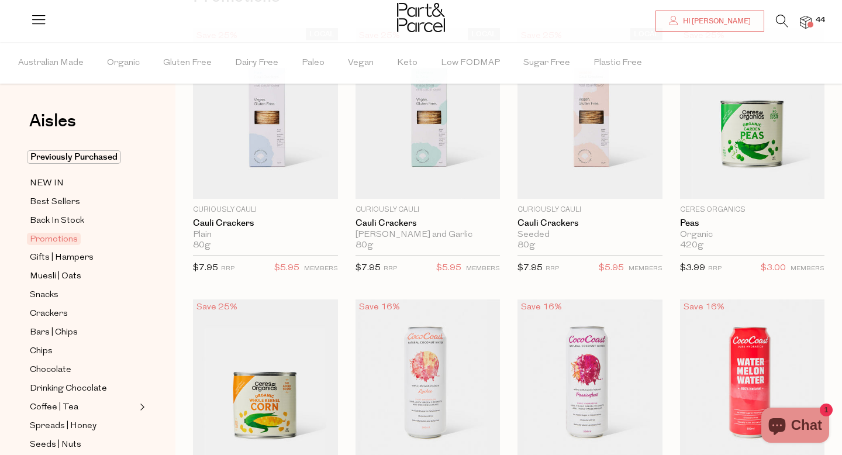
scroll to position [125, 0]
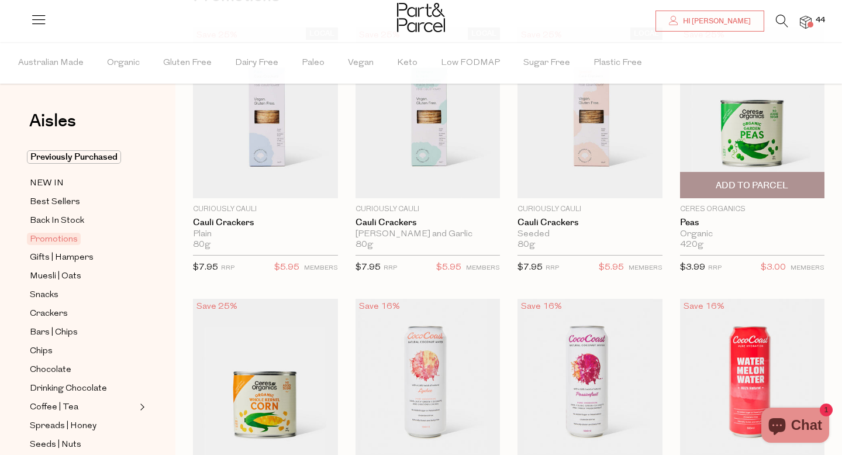
click at [769, 187] on span "Add To Parcel" at bounding box center [752, 186] width 73 height 12
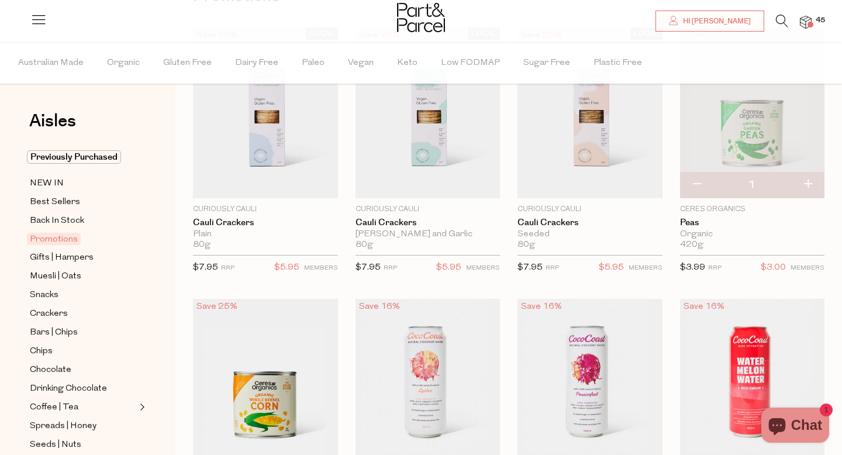
click at [809, 181] on button "button" at bounding box center [807, 185] width 33 height 26
type input "2"
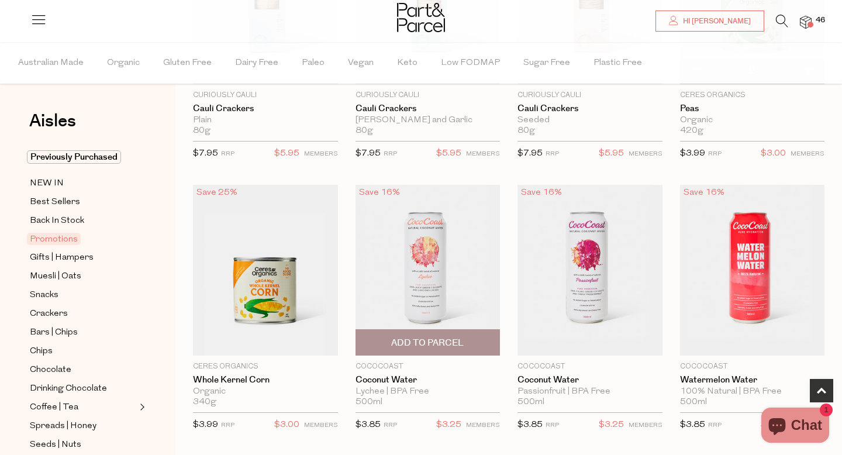
scroll to position [246, 0]
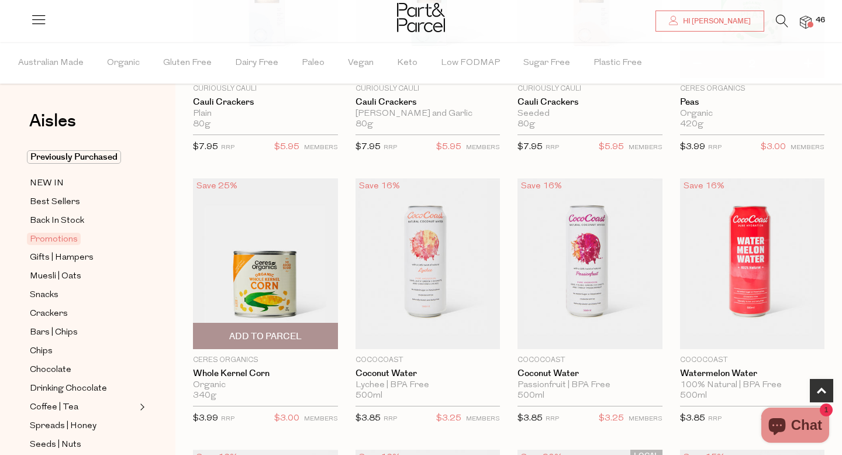
click at [233, 340] on span "Add To Parcel" at bounding box center [265, 336] width 73 height 12
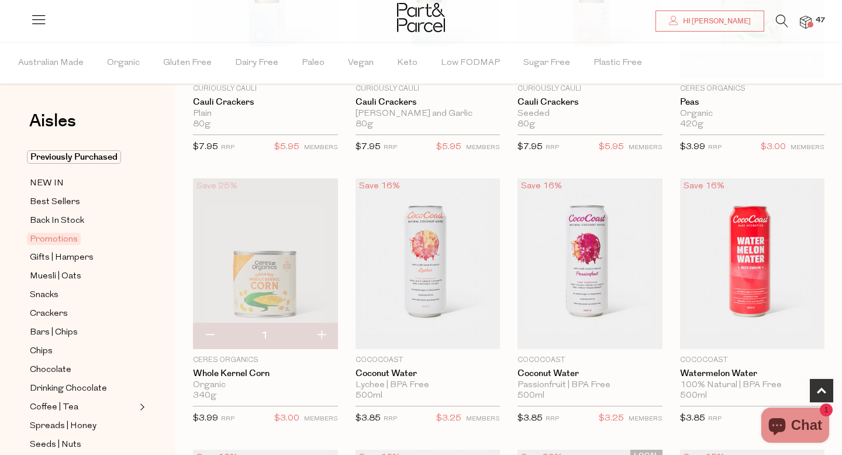
click at [323, 332] on button "button" at bounding box center [321, 336] width 33 height 26
type input "2"
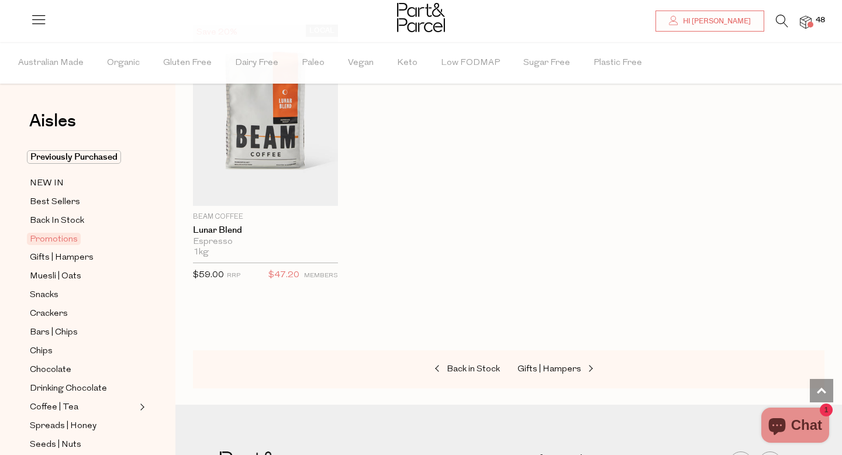
scroll to position [1496, 0]
click at [576, 366] on span "Gifts | Hampers" at bounding box center [550, 368] width 64 height 9
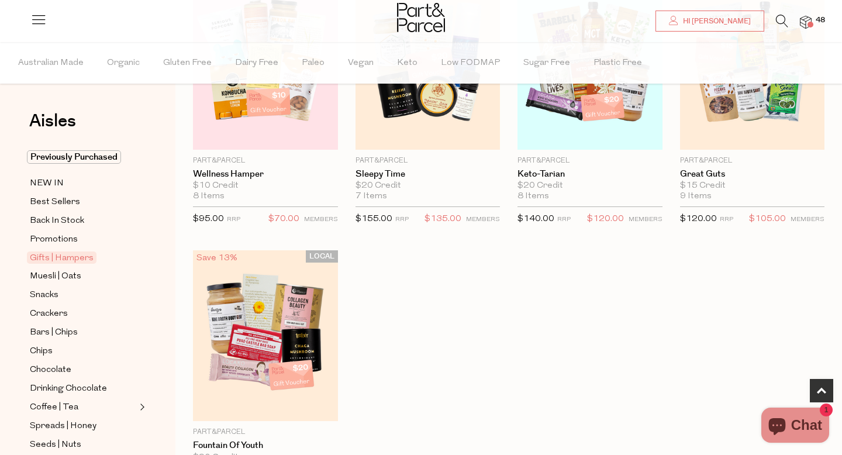
scroll to position [446, 0]
click at [53, 407] on span "Coffee | Tea" at bounding box center [54, 408] width 49 height 14
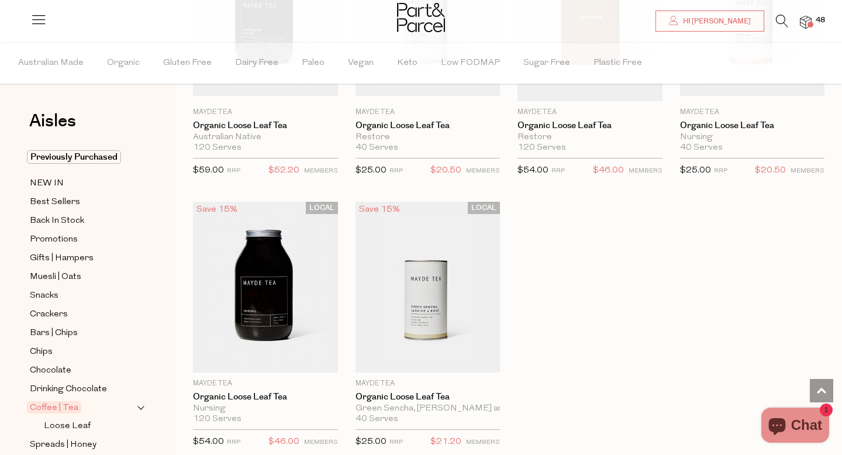
scroll to position [3241, 0]
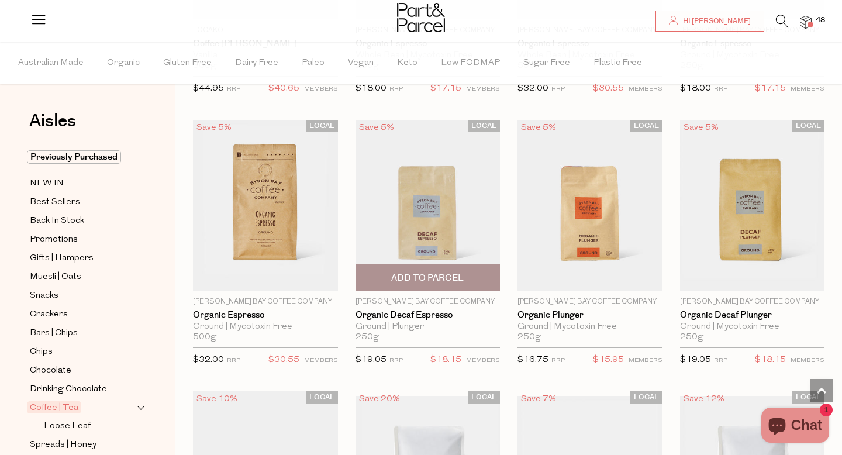
scroll to position [5263, 0]
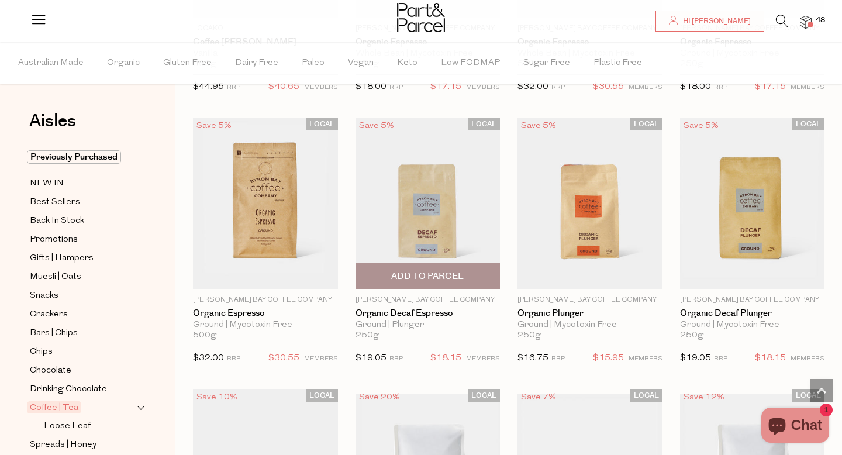
click at [427, 279] on span "Add To Parcel" at bounding box center [428, 275] width 138 height 25
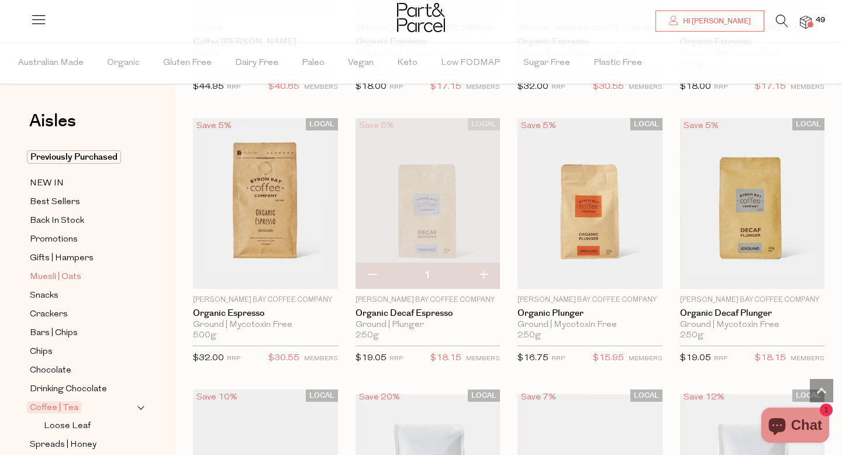
click at [70, 274] on span "Muesli | Oats" at bounding box center [55, 277] width 51 height 14
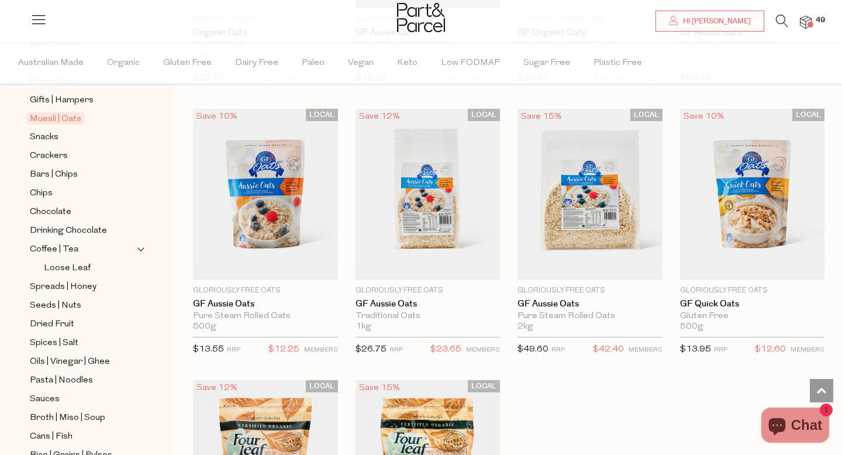
scroll to position [3088, 0]
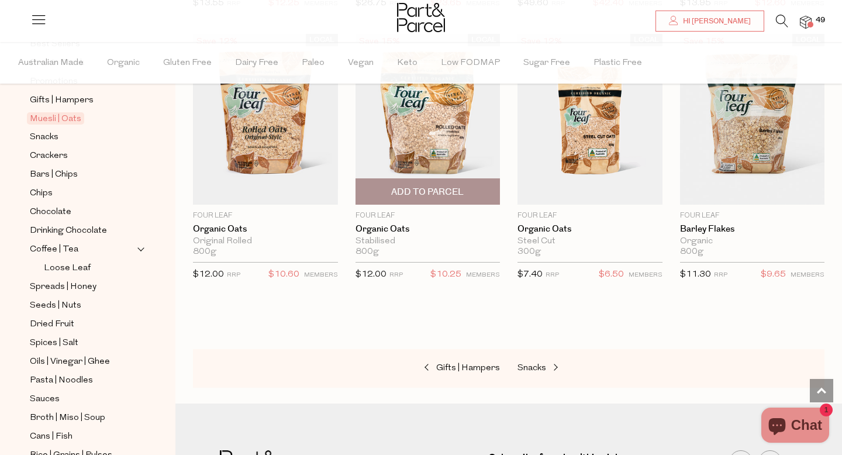
scroll to position [3521, 0]
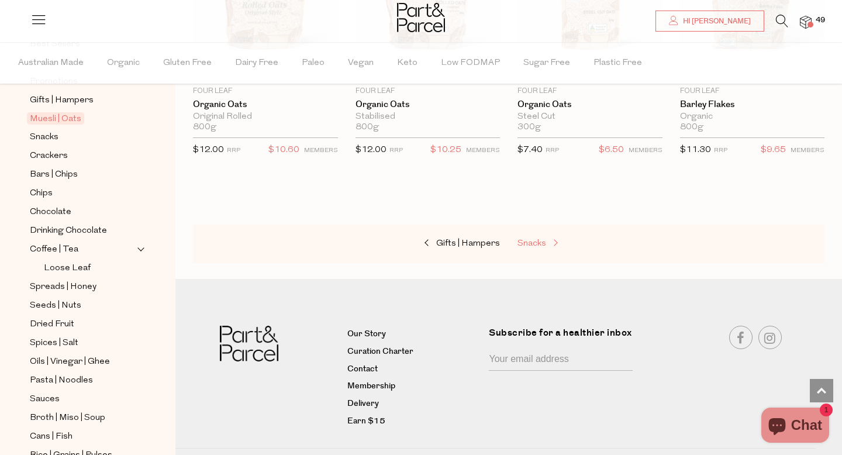
click at [535, 239] on span "Snacks" at bounding box center [532, 243] width 29 height 9
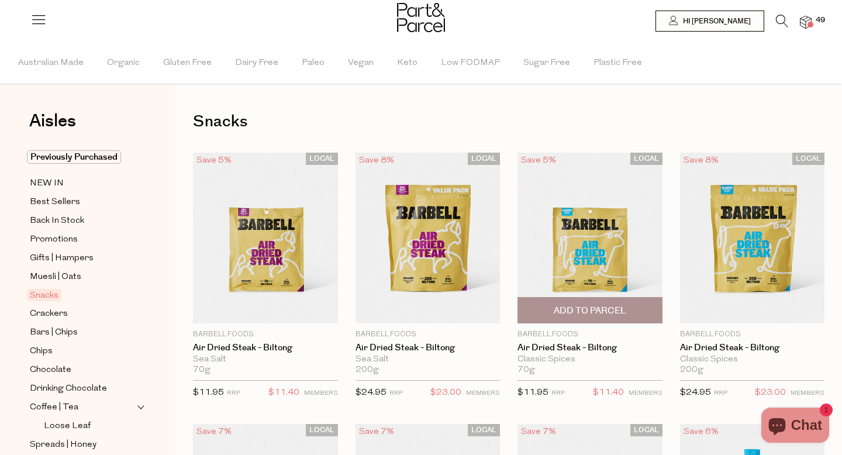
type input "2"
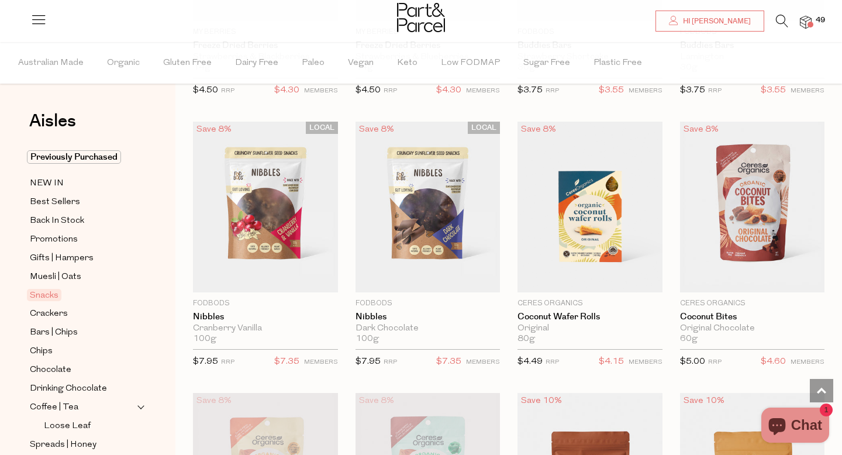
scroll to position [1960, 0]
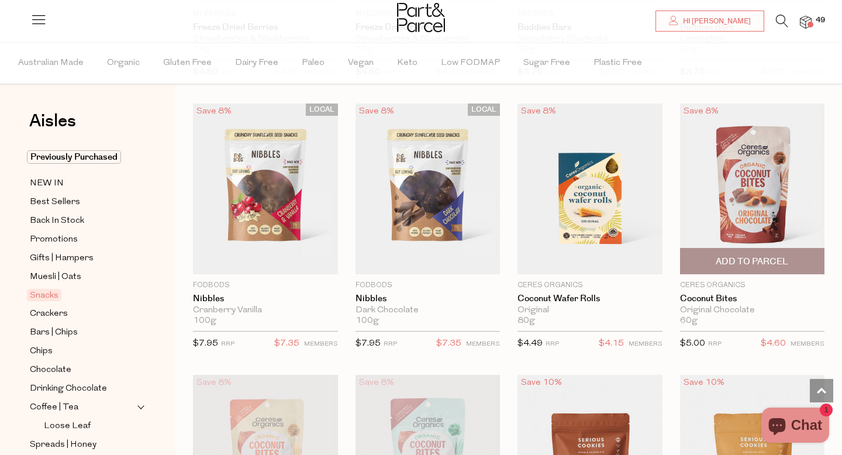
click at [745, 266] on span "Add To Parcel" at bounding box center [753, 261] width 138 height 25
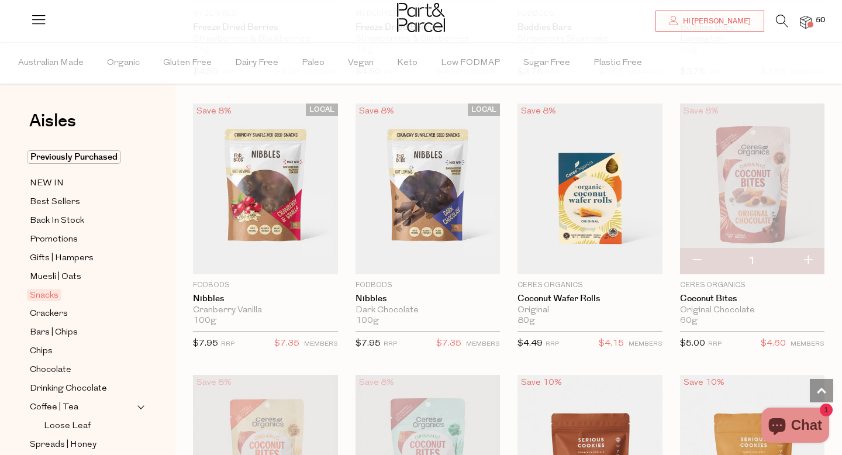
click at [812, 261] on button "button" at bounding box center [807, 261] width 33 height 26
type input "2"
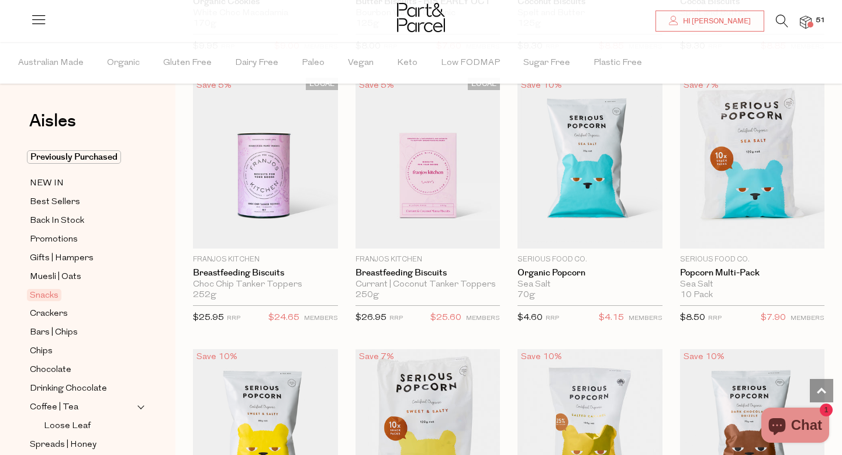
scroll to position [2832, 0]
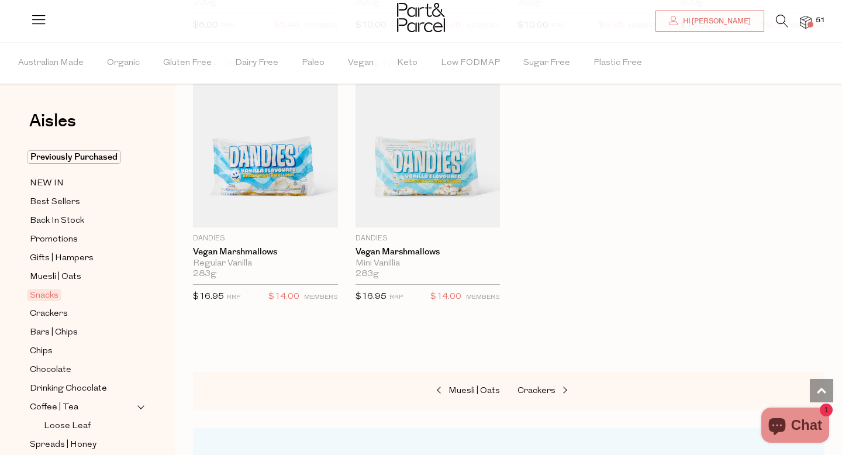
scroll to position [4796, 0]
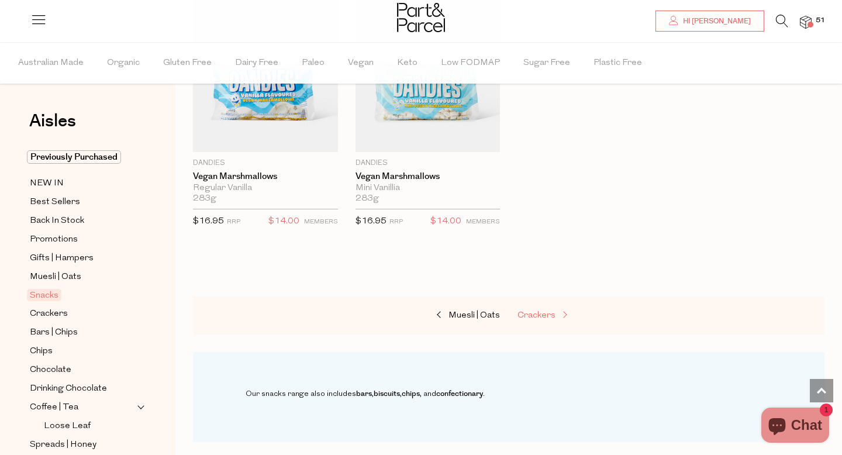
click at [553, 311] on span "Crackers" at bounding box center [537, 315] width 38 height 9
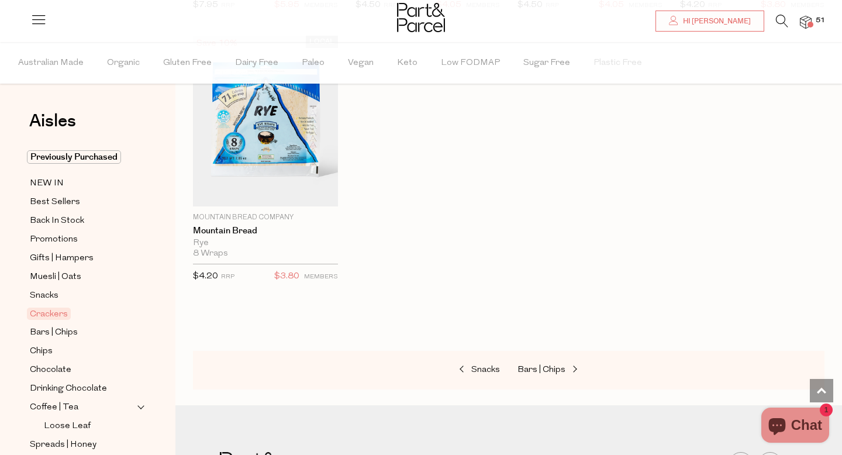
scroll to position [2560, 0]
click at [554, 365] on span "Bars | Chips" at bounding box center [542, 369] width 48 height 9
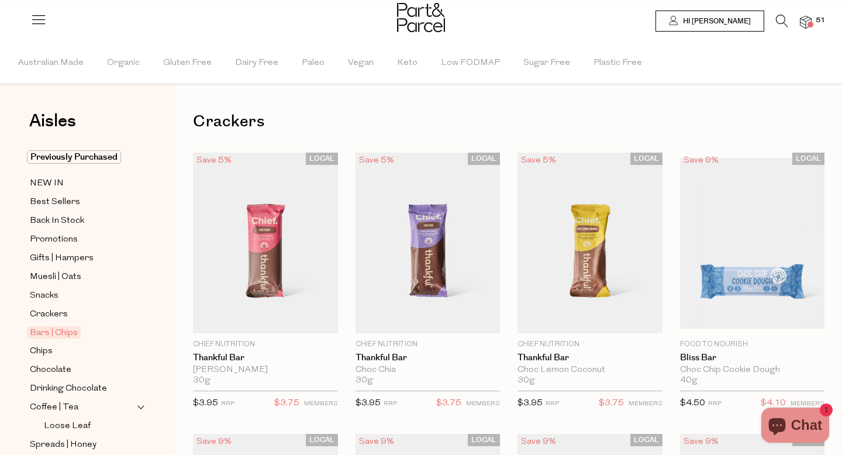
type input "2"
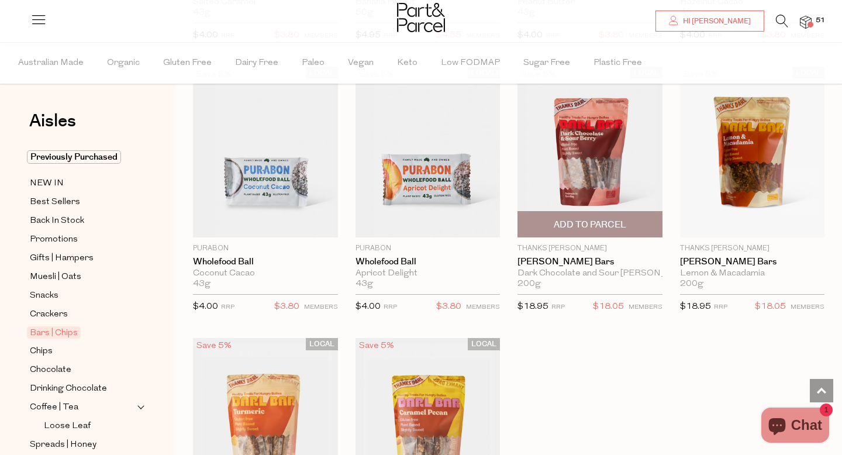
scroll to position [3104, 0]
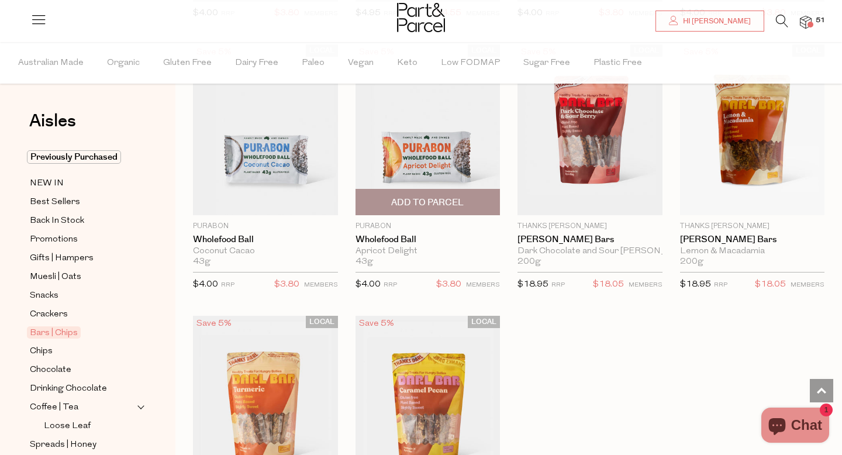
click at [428, 197] on span "Add To Parcel" at bounding box center [427, 203] width 73 height 12
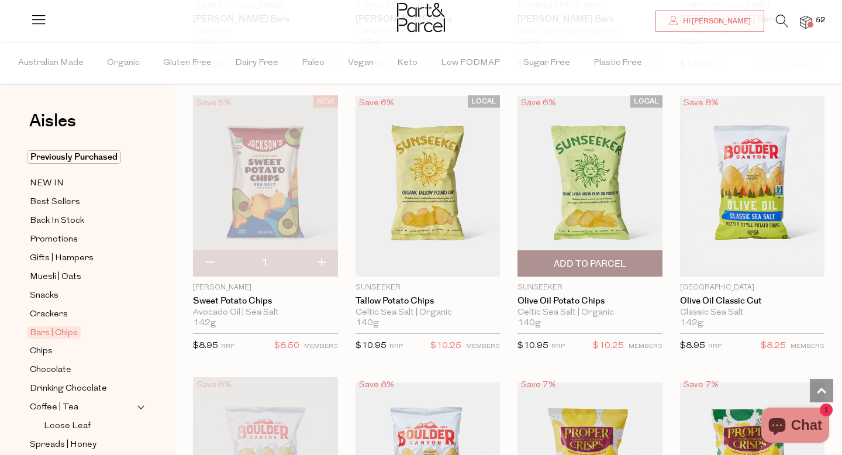
scroll to position [3607, 0]
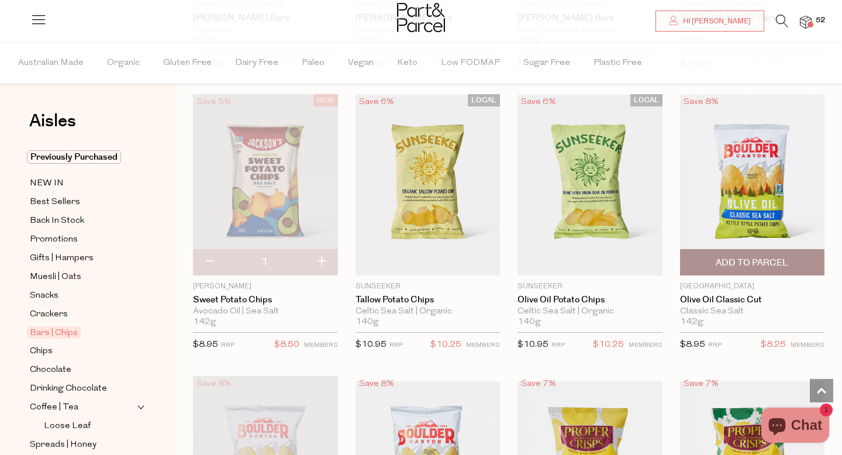
click at [773, 250] on span "Add To Parcel" at bounding box center [753, 262] width 138 height 25
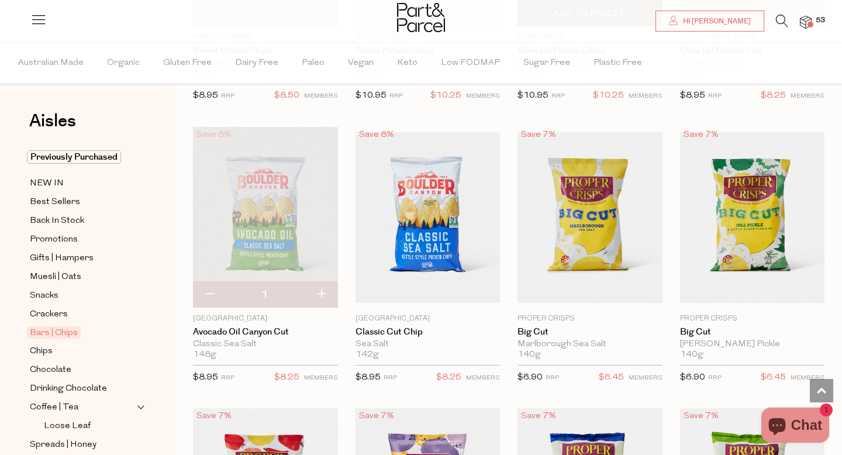
scroll to position [3863, 0]
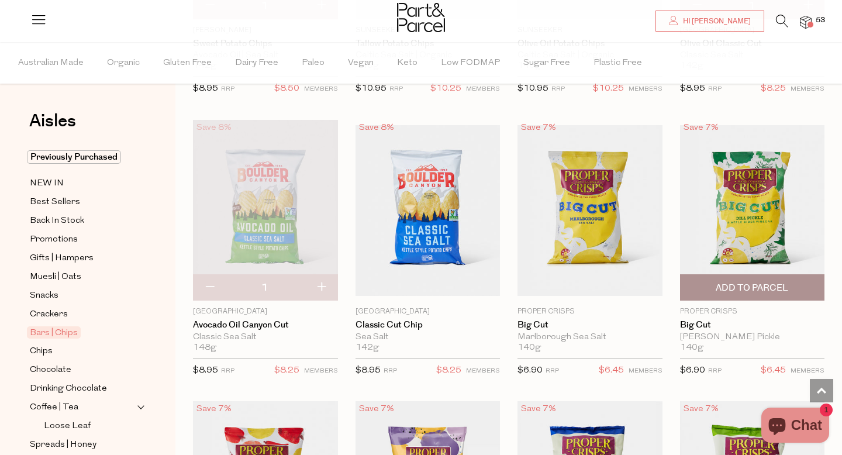
click at [725, 282] on span "Add To Parcel" at bounding box center [752, 288] width 73 height 12
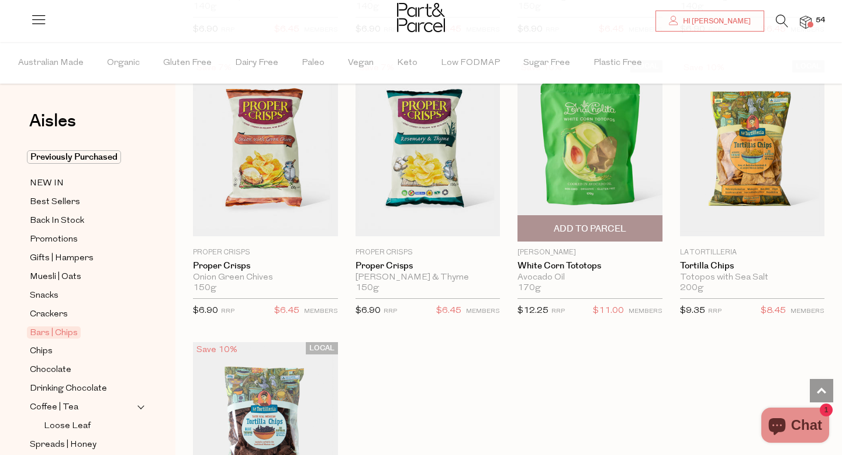
scroll to position [4503, 0]
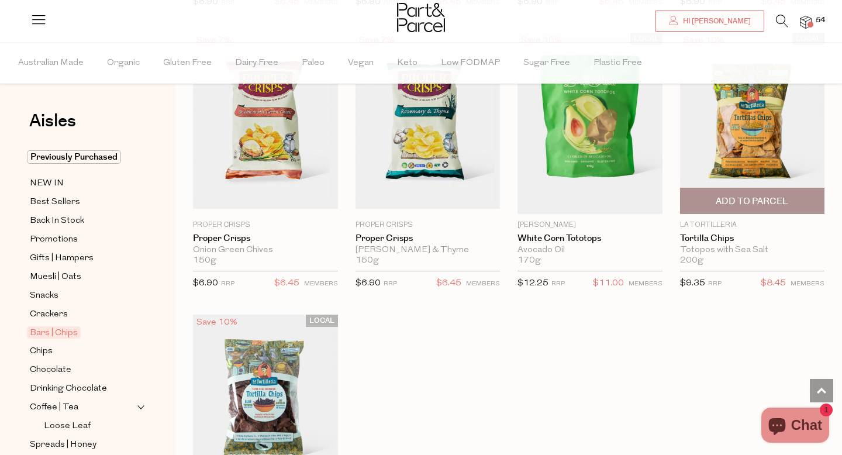
click at [724, 206] on span "Add To Parcel" at bounding box center [753, 200] width 138 height 25
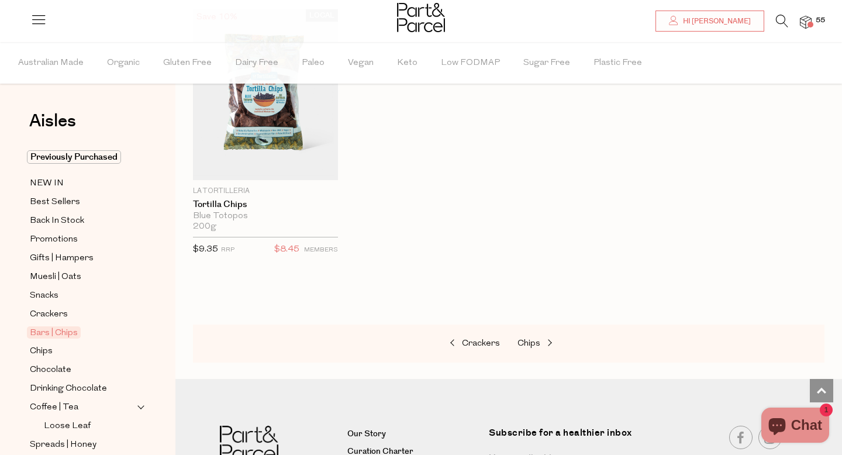
scroll to position [4829, 0]
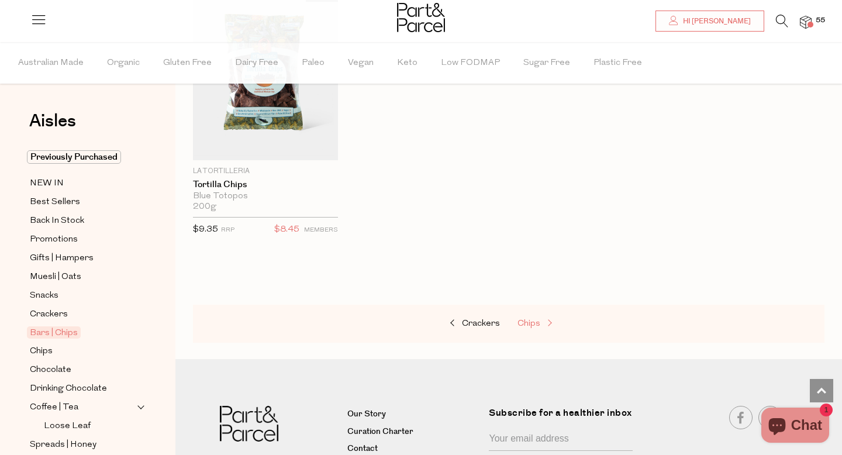
click at [529, 322] on span "Chips" at bounding box center [529, 323] width 23 height 9
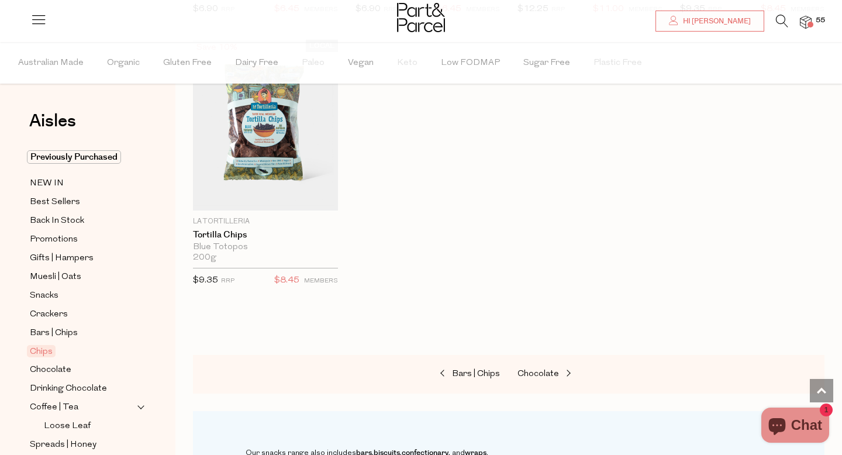
scroll to position [1233, 0]
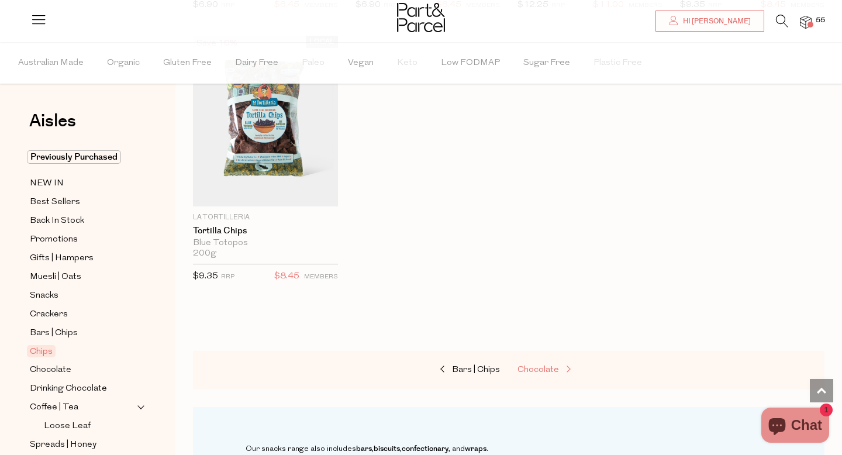
click at [539, 370] on span "Chocolate" at bounding box center [539, 370] width 42 height 9
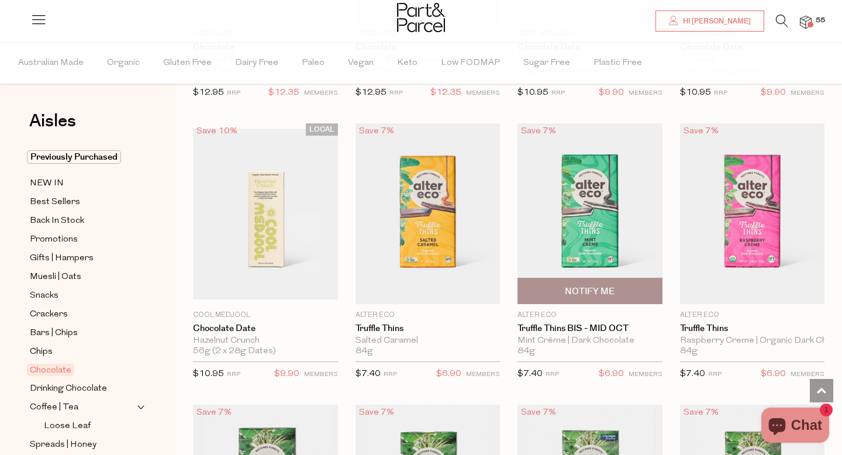
scroll to position [844, 0]
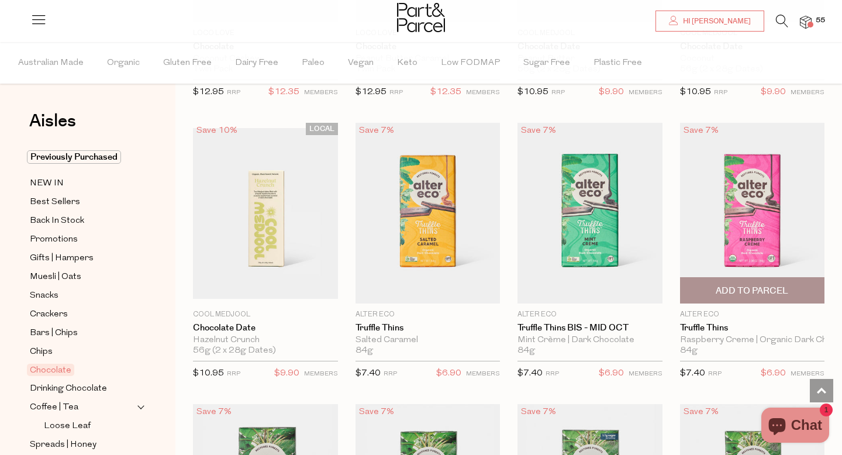
click at [764, 291] on span "Add To Parcel" at bounding box center [752, 291] width 73 height 12
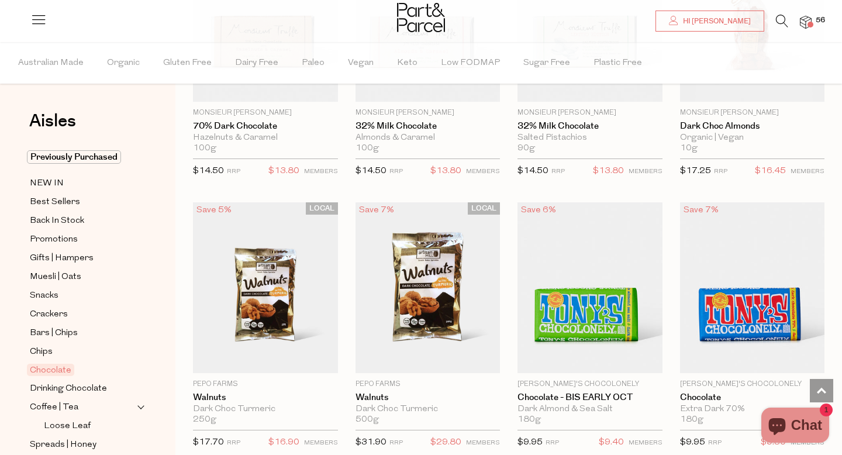
scroll to position [2441, 0]
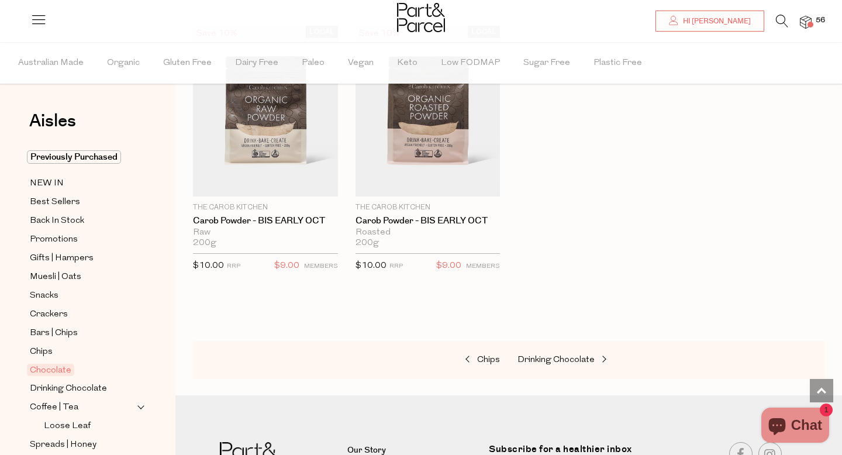
scroll to position [3970, 0]
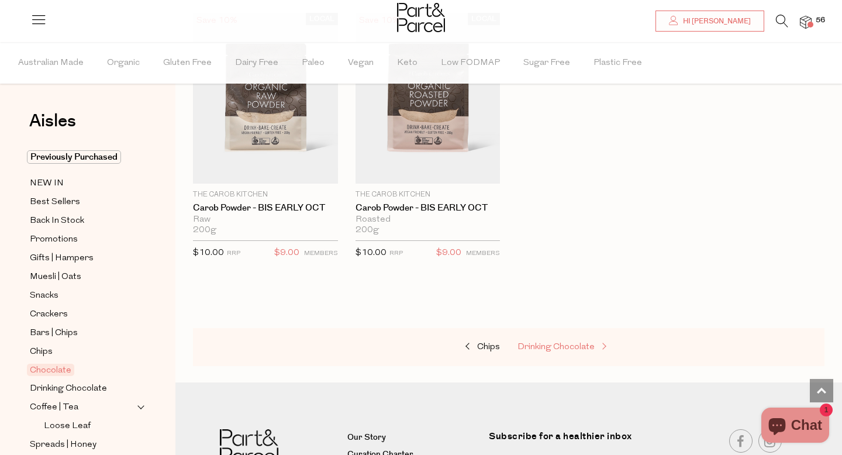
click at [561, 345] on span "Drinking Chocolate" at bounding box center [556, 347] width 77 height 9
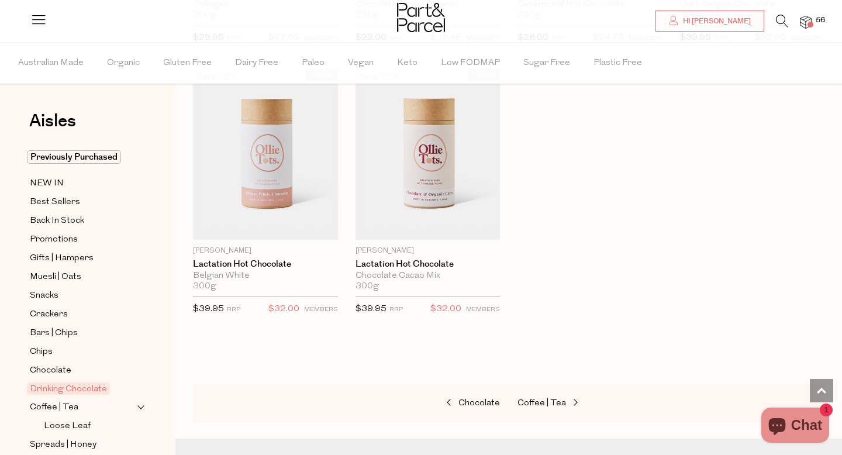
scroll to position [1193, 0]
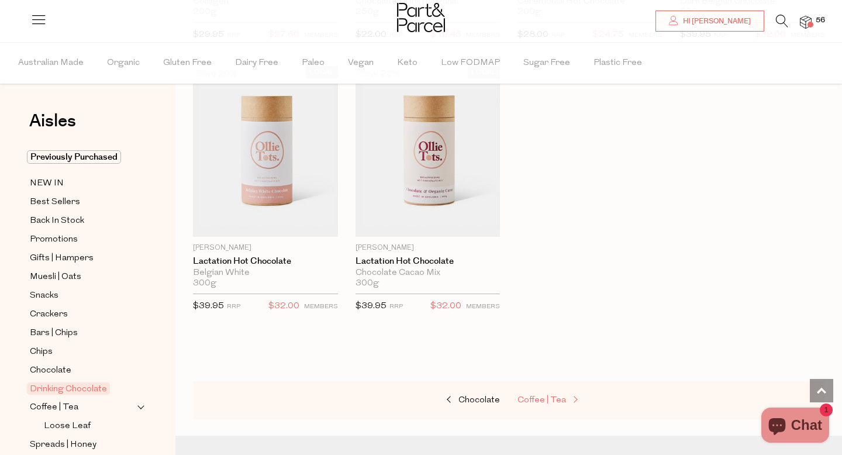
click at [535, 400] on span "Coffee | Tea" at bounding box center [542, 400] width 49 height 9
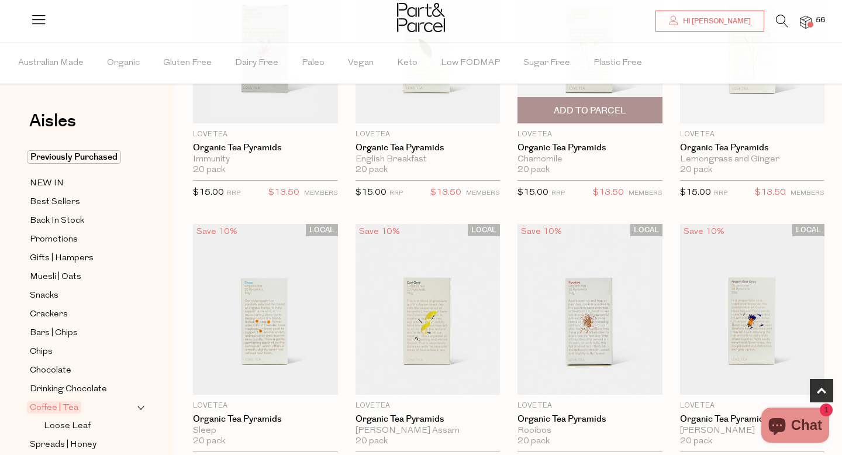
scroll to position [201, 0]
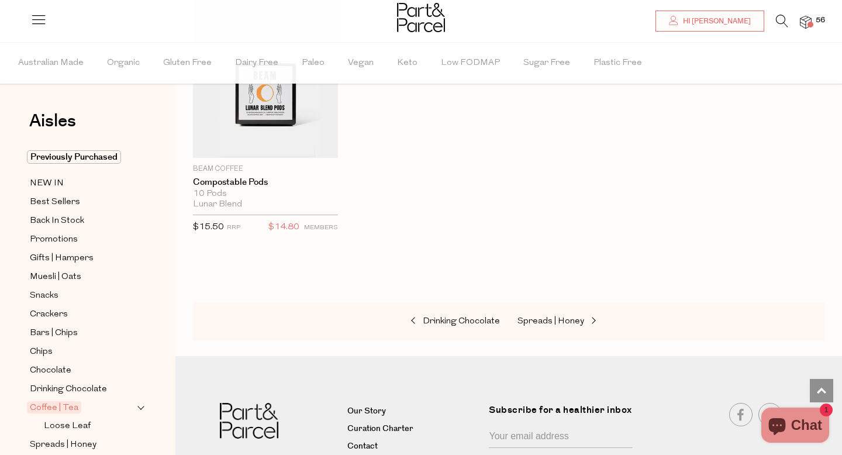
scroll to position [6231, 0]
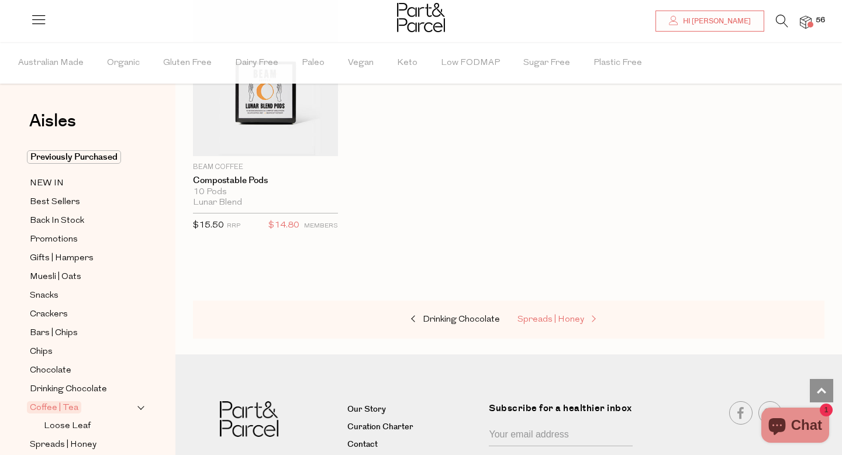
click at [566, 318] on link "Spreads | Honey" at bounding box center [576, 319] width 117 height 15
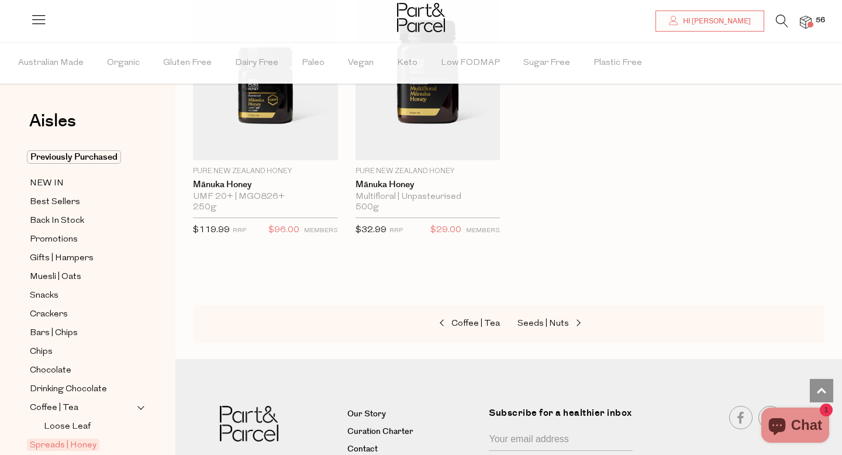
scroll to position [2904, 0]
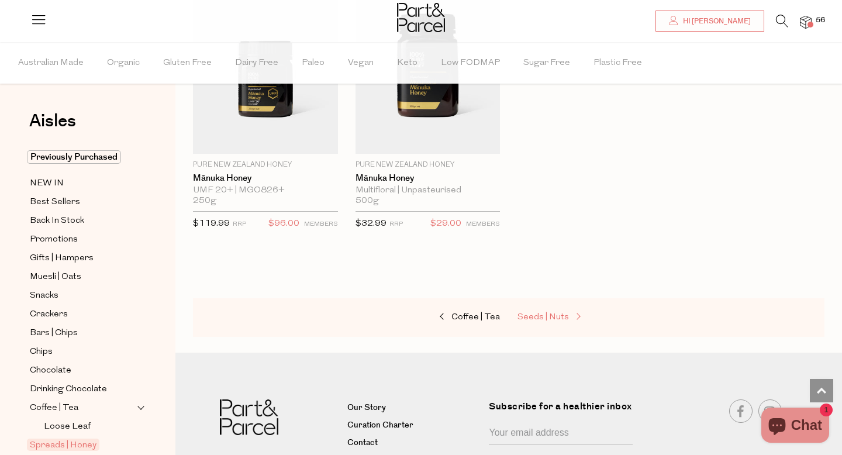
click at [557, 316] on span "Seeds | Nuts" at bounding box center [543, 317] width 51 height 9
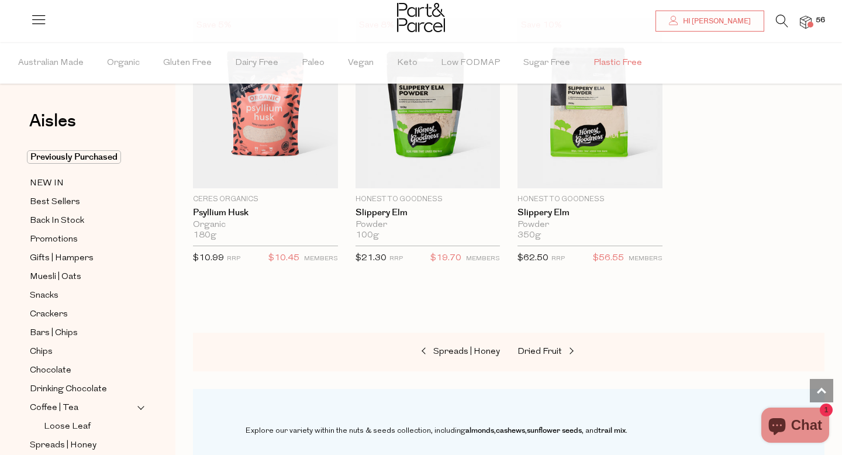
scroll to position [3124, 0]
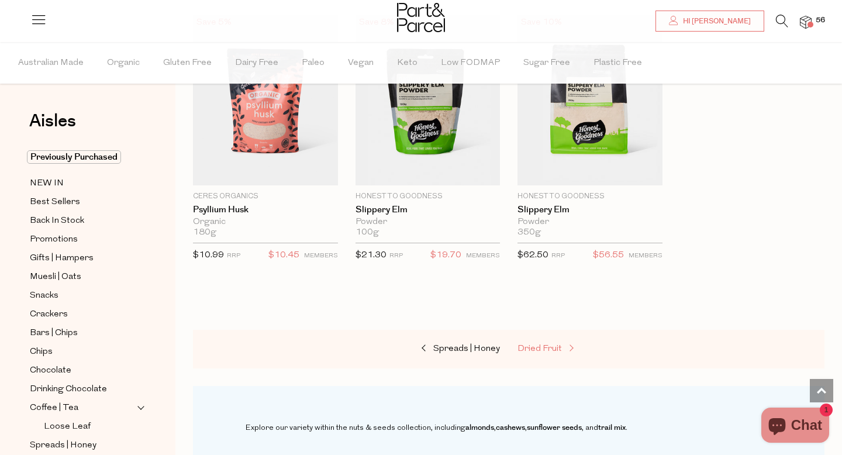
click at [550, 347] on span "Dried Fruit" at bounding box center [540, 349] width 44 height 9
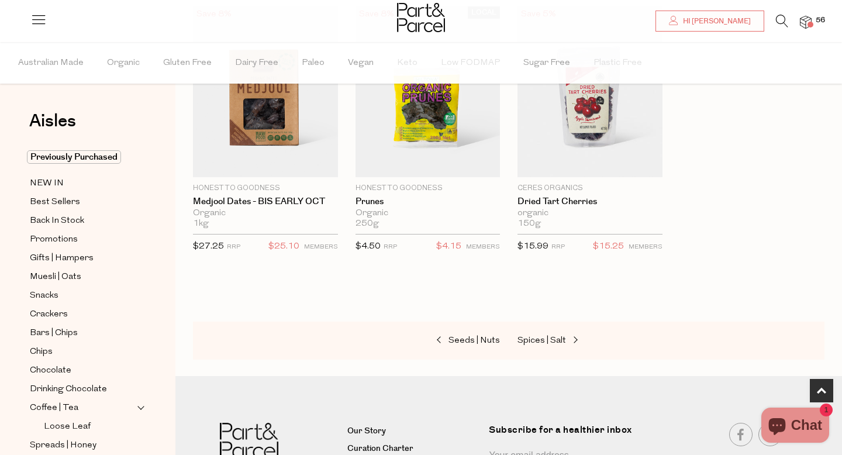
scroll to position [698, 0]
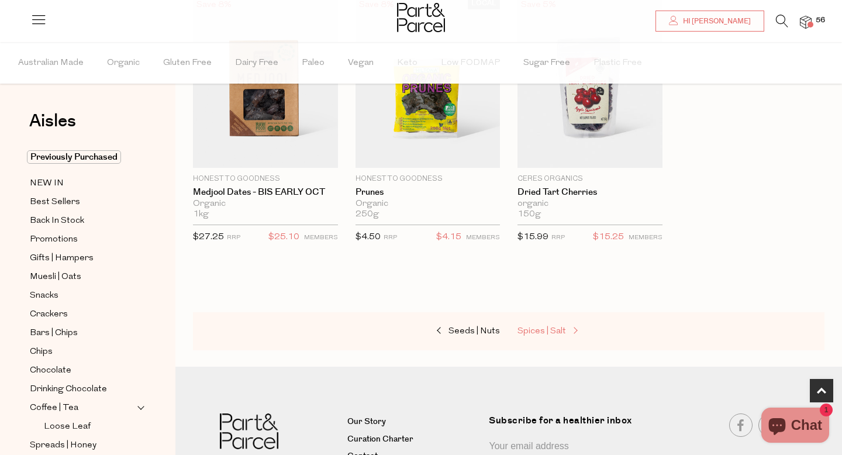
click at [545, 328] on span "Spices | Salt" at bounding box center [542, 331] width 49 height 9
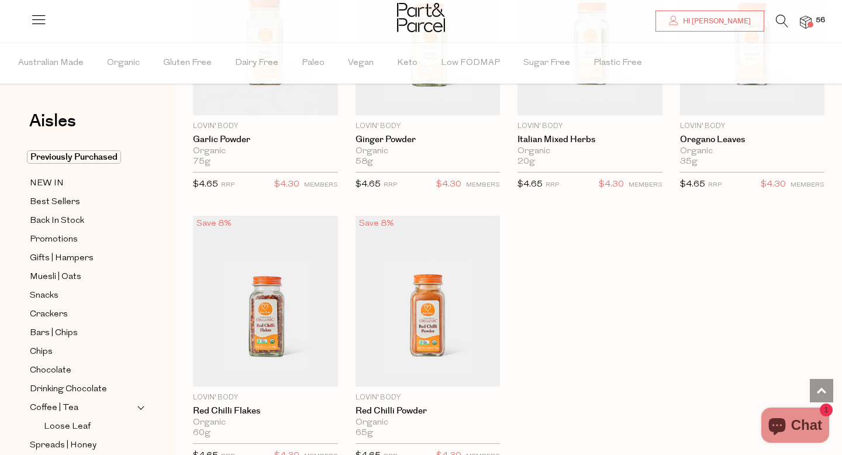
scroll to position [3228, 0]
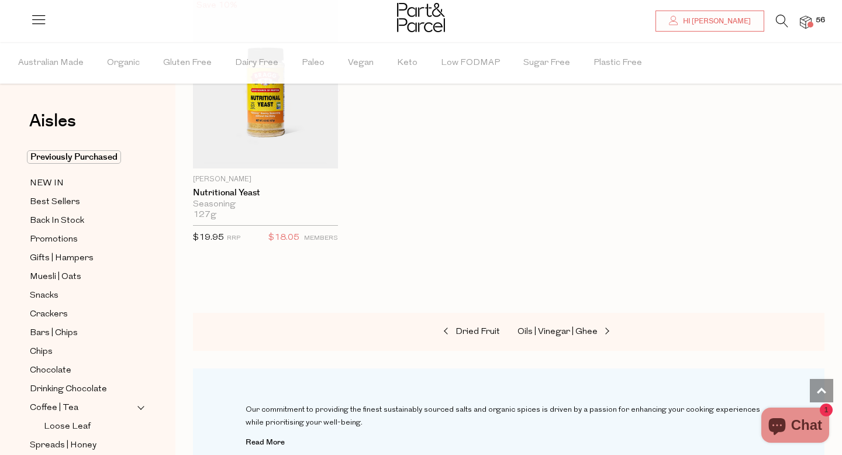
scroll to position [3973, 0]
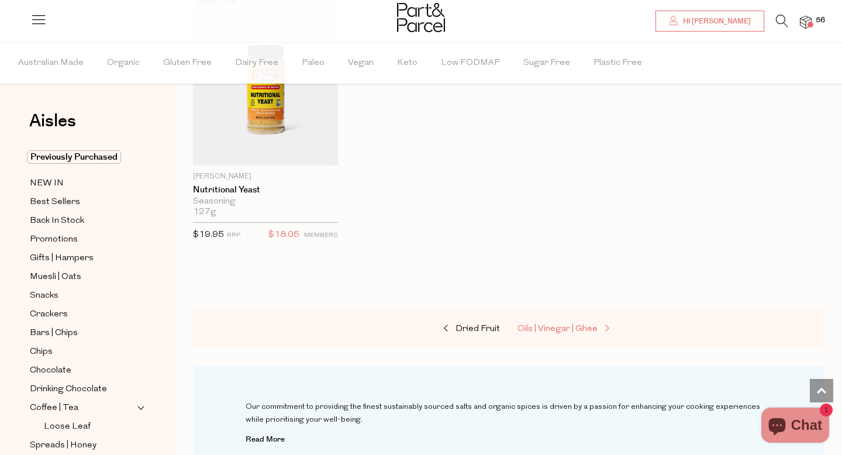
click at [567, 325] on span "Oils | Vinegar | Ghee" at bounding box center [558, 329] width 80 height 9
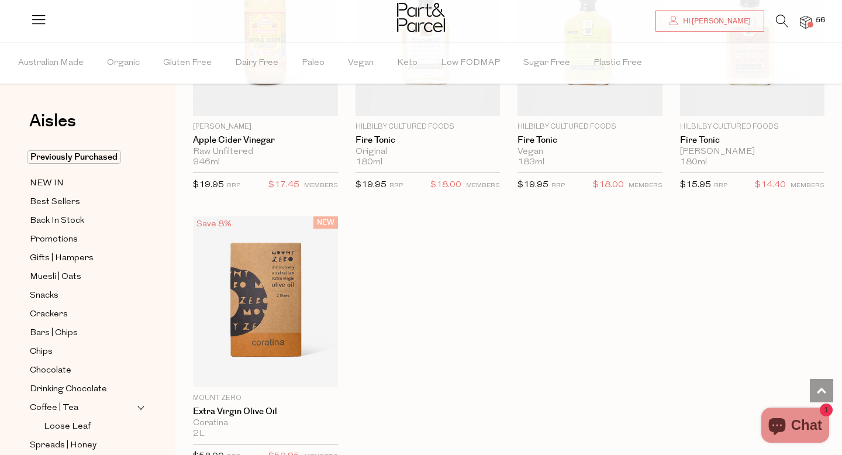
scroll to position [3369, 0]
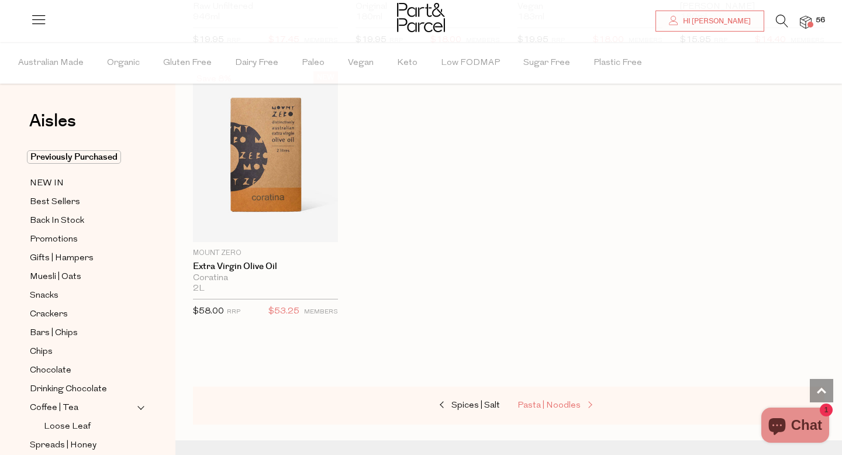
click at [543, 403] on span "Pasta | Noodles" at bounding box center [549, 405] width 63 height 9
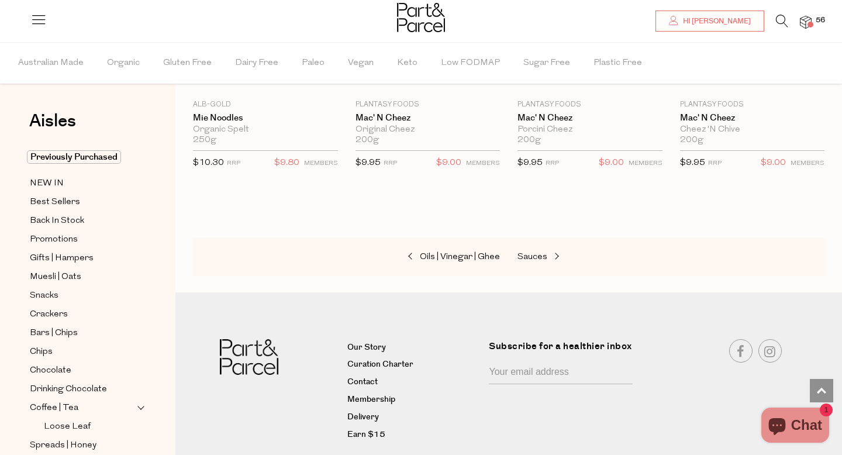
scroll to position [3808, 0]
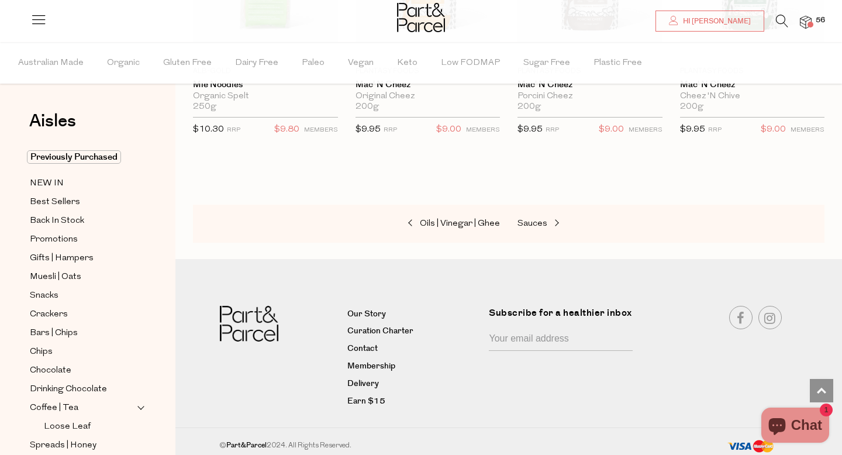
type input "2"
click at [552, 221] on span at bounding box center [555, 223] width 16 height 9
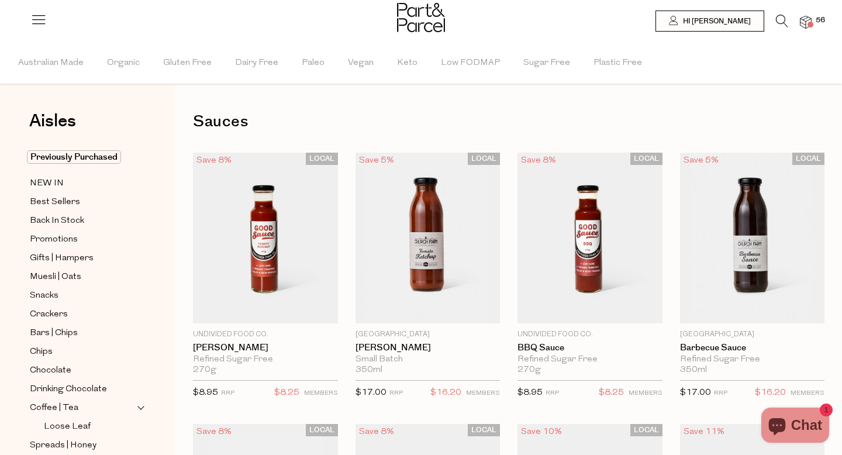
type input "2"
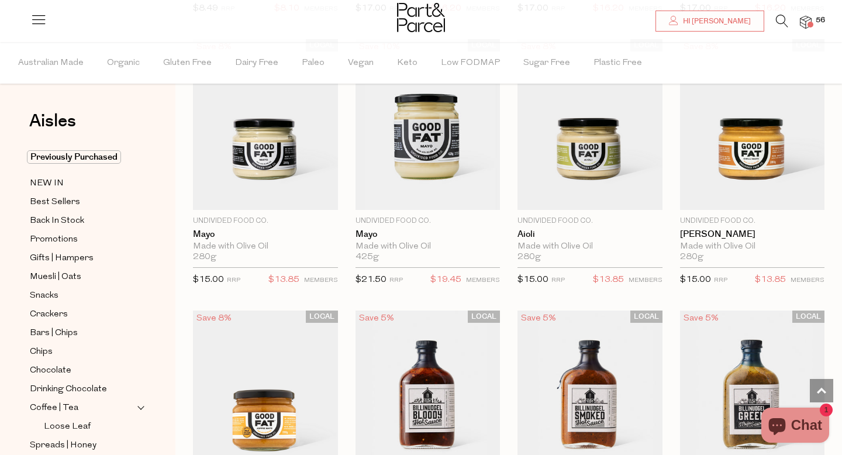
scroll to position [1200, 0]
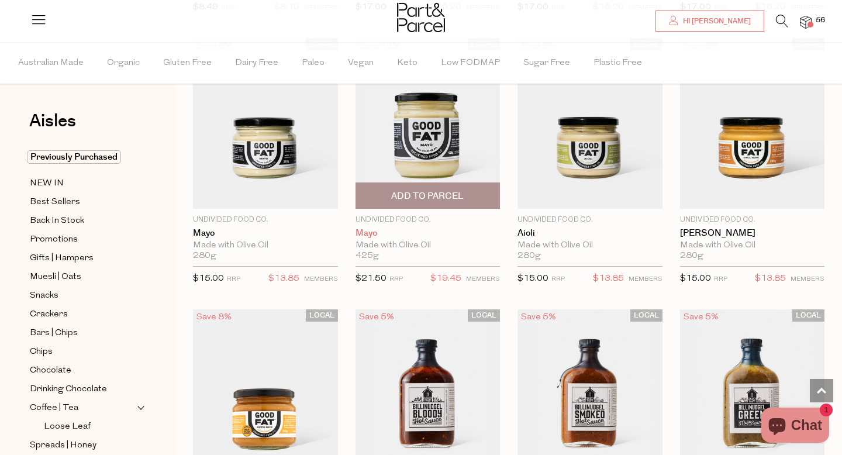
click at [364, 230] on link "Mayo" at bounding box center [428, 233] width 145 height 11
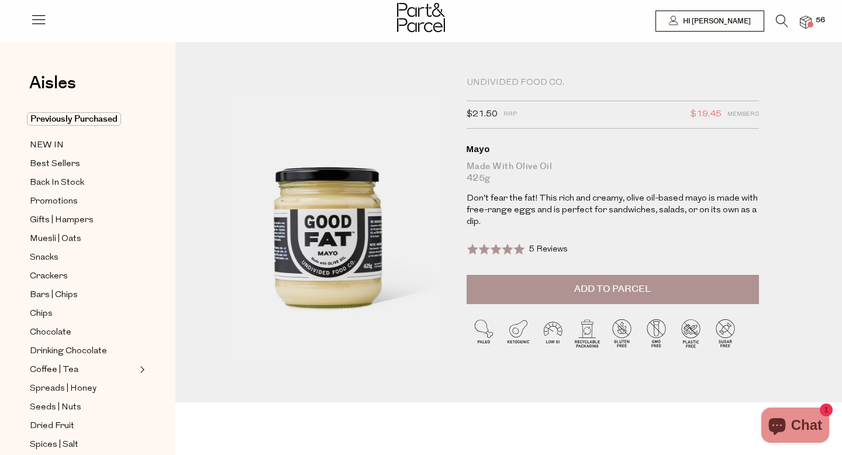
click at [516, 283] on button "Add to Parcel" at bounding box center [613, 289] width 292 height 29
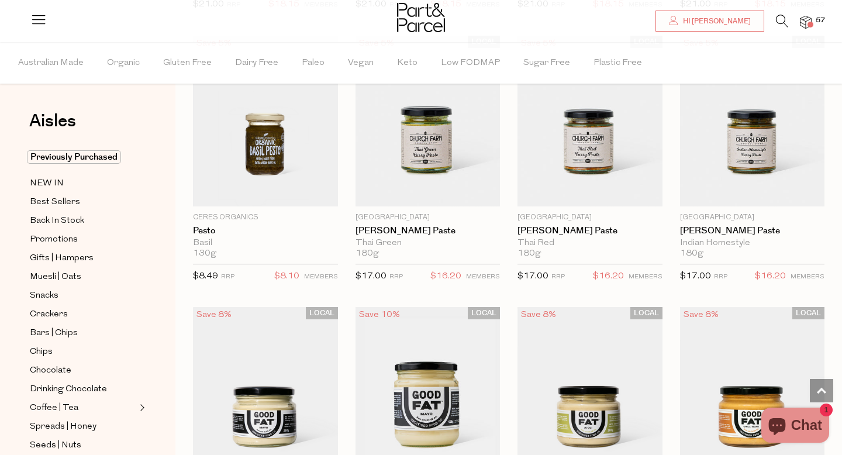
scroll to position [1200, 0]
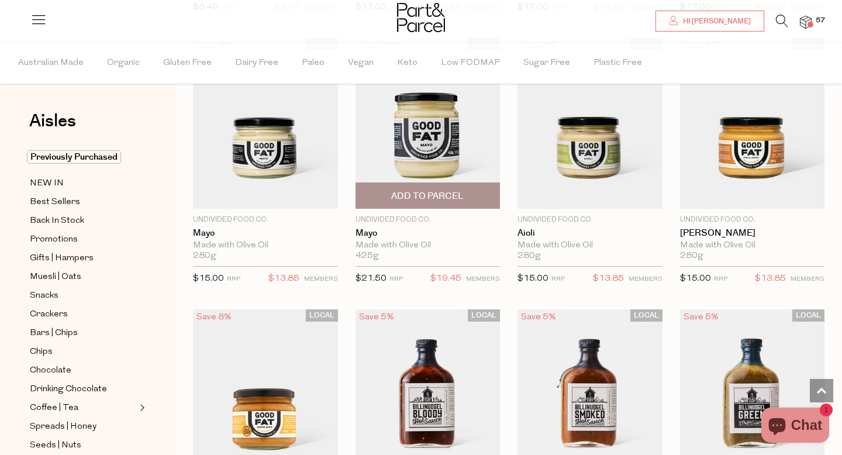
type input "2"
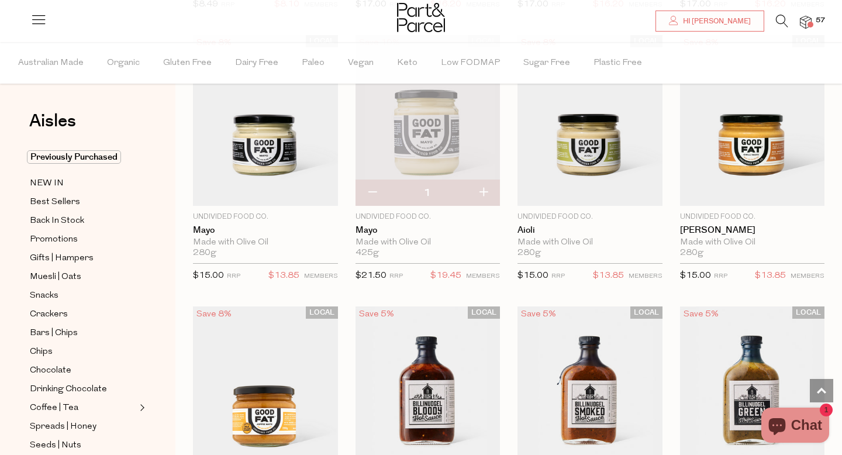
scroll to position [1186, 0]
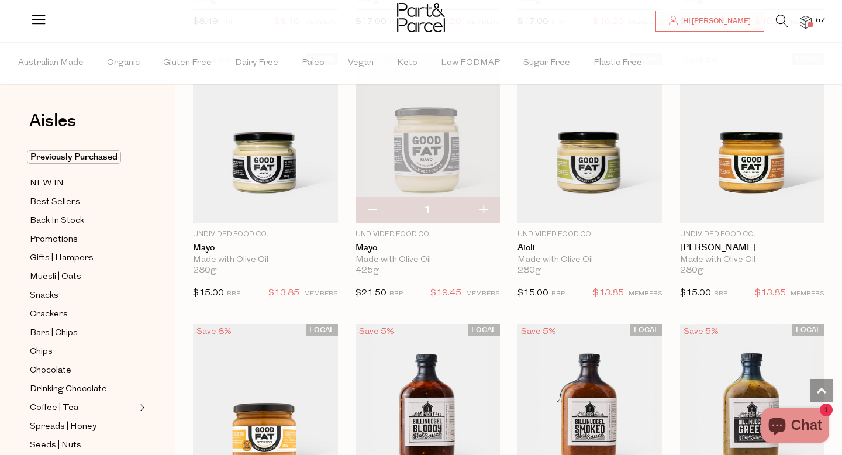
click at [374, 208] on button "button" at bounding box center [372, 211] width 33 height 26
type input "0"
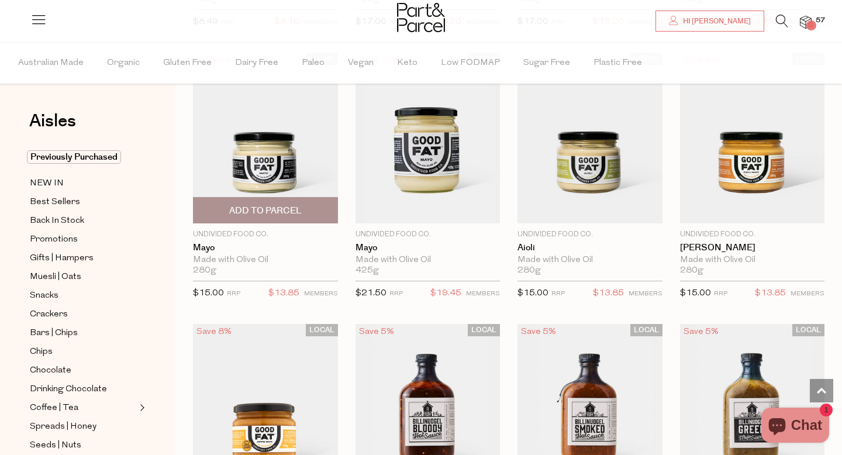
click at [256, 209] on span "Add To Parcel" at bounding box center [265, 211] width 73 height 12
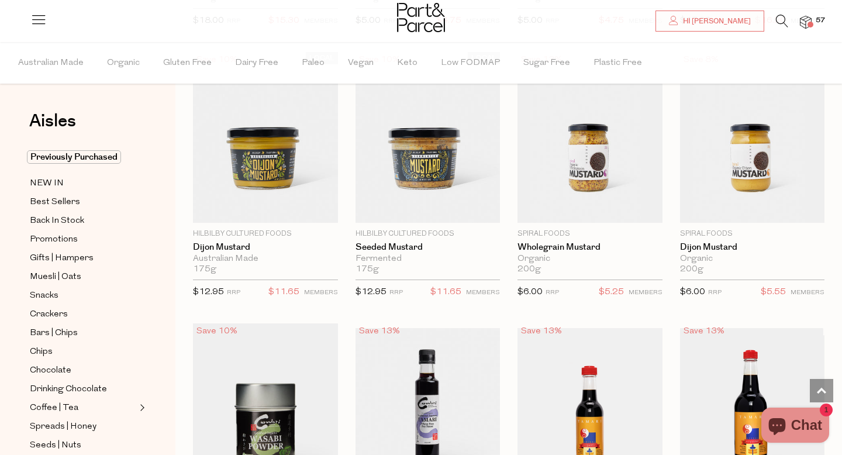
scroll to position [2959, 0]
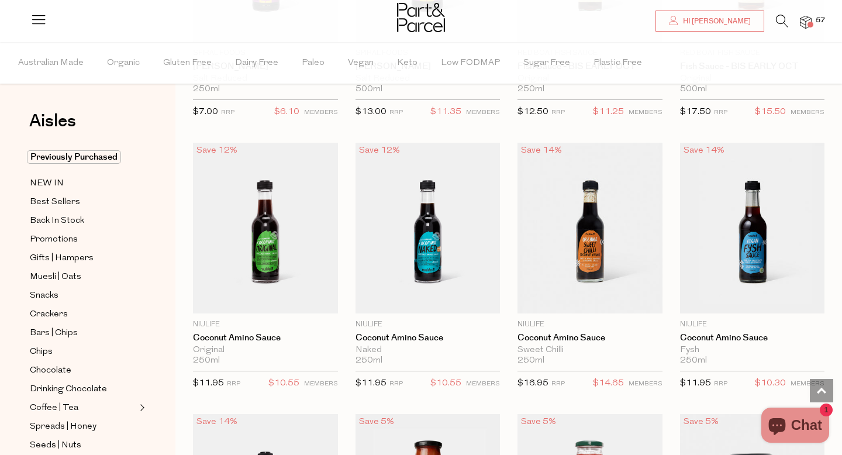
scroll to position [3689, 0]
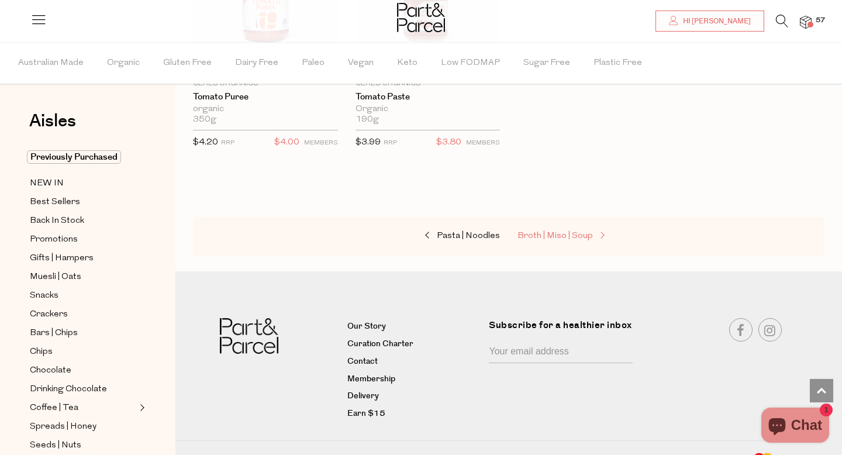
click at [560, 233] on span "Broth | Miso | Soup" at bounding box center [555, 236] width 75 height 9
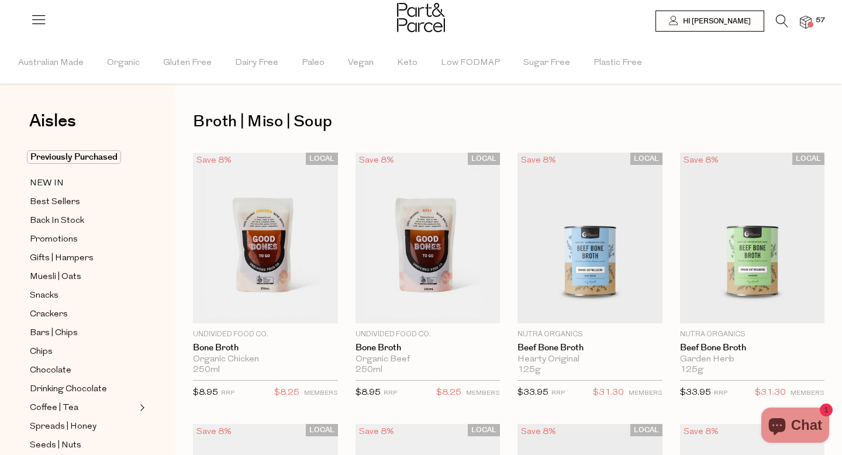
type input "2"
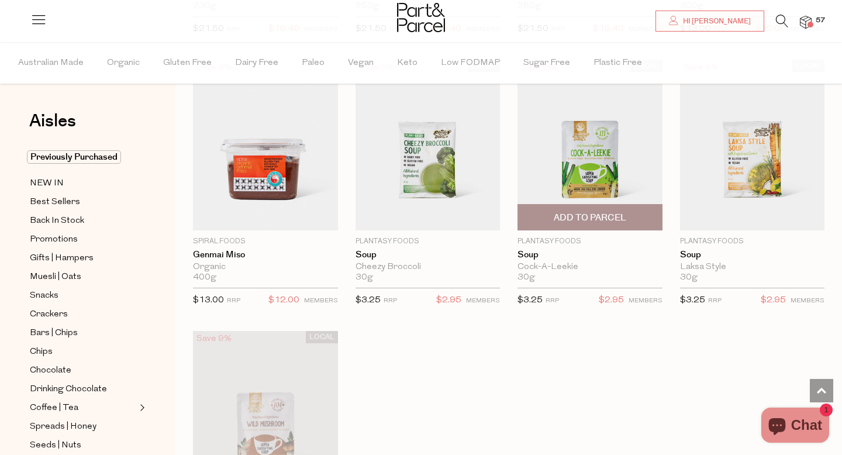
scroll to position [1997, 0]
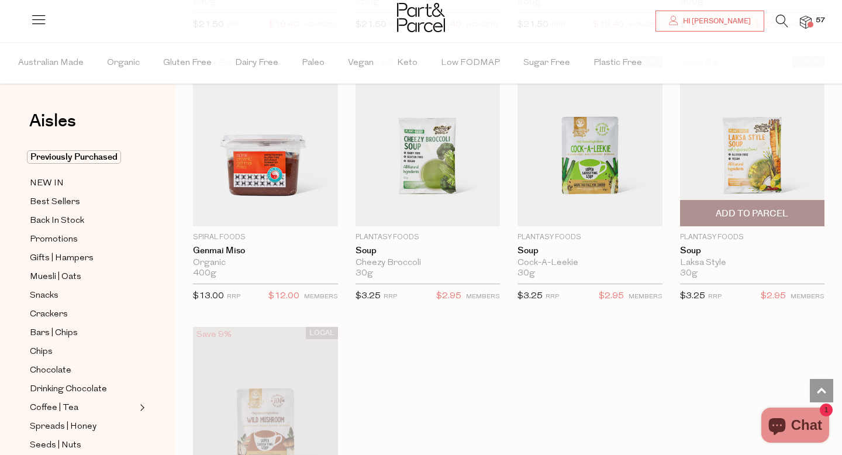
click at [753, 208] on span "Add To Parcel" at bounding box center [752, 214] width 73 height 12
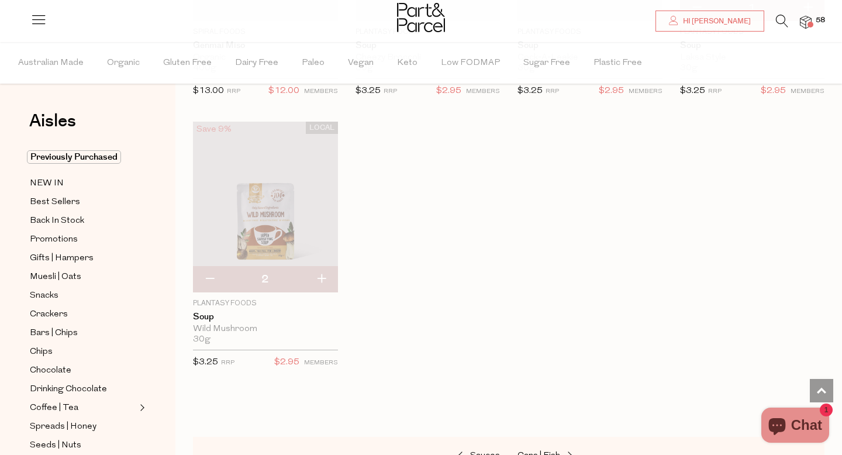
scroll to position [2436, 0]
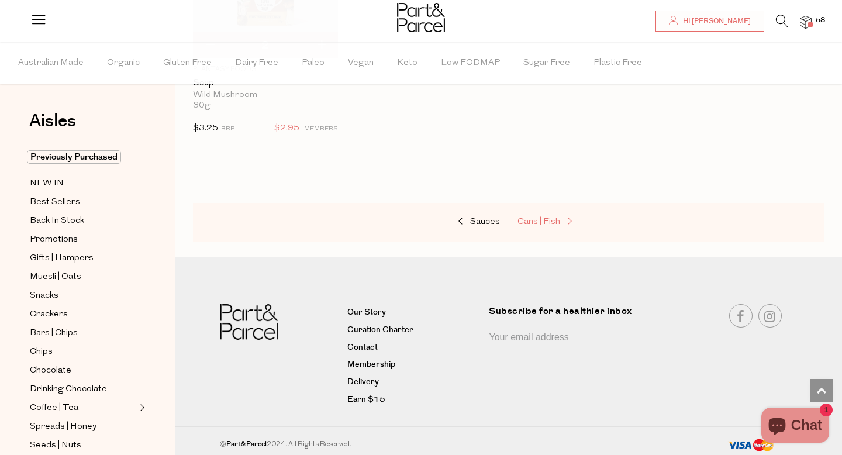
click at [549, 219] on span "Cans | Fish" at bounding box center [539, 222] width 43 height 9
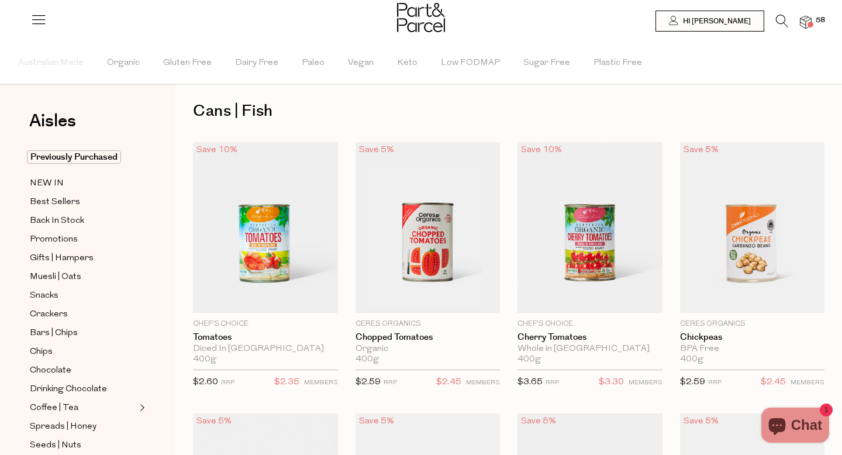
scroll to position [1, 0]
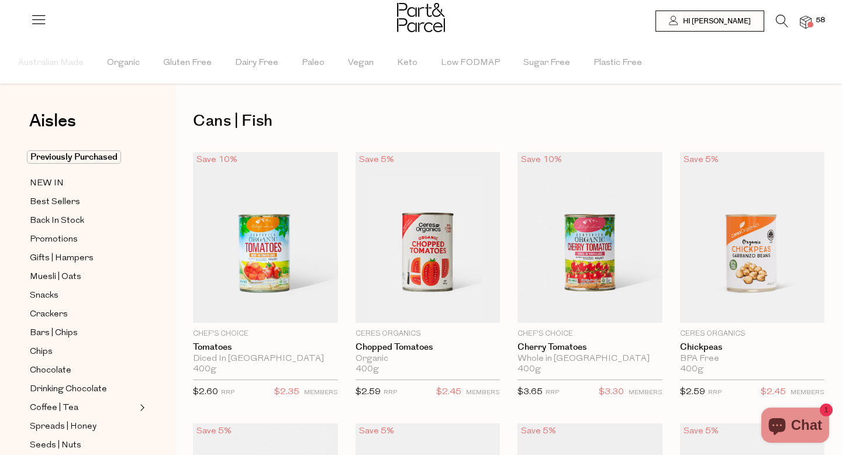
type input "2"
type input "4"
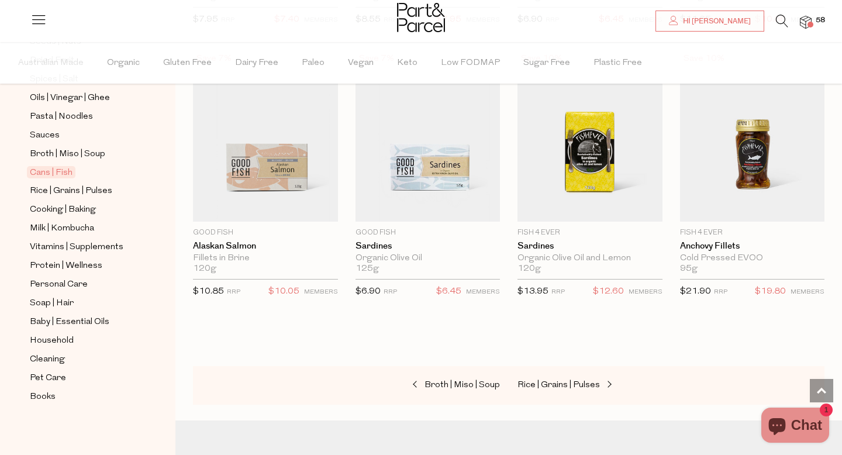
scroll to position [1466, 0]
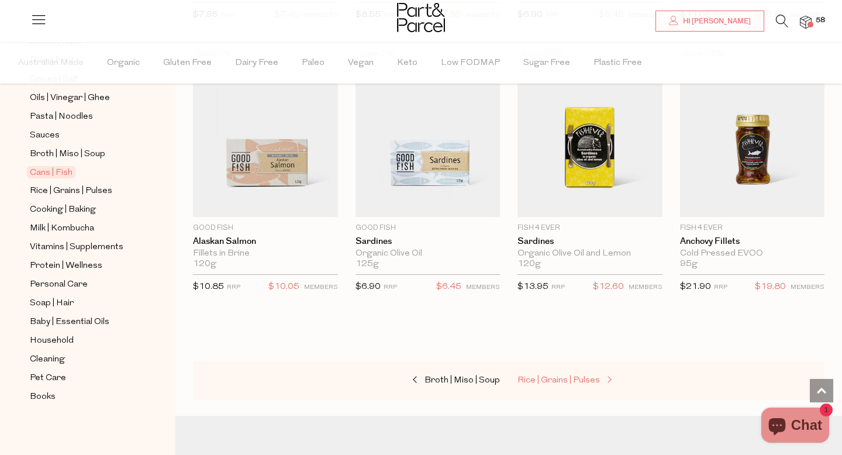
click at [542, 380] on span "Rice | Grains | Pulses" at bounding box center [559, 380] width 82 height 9
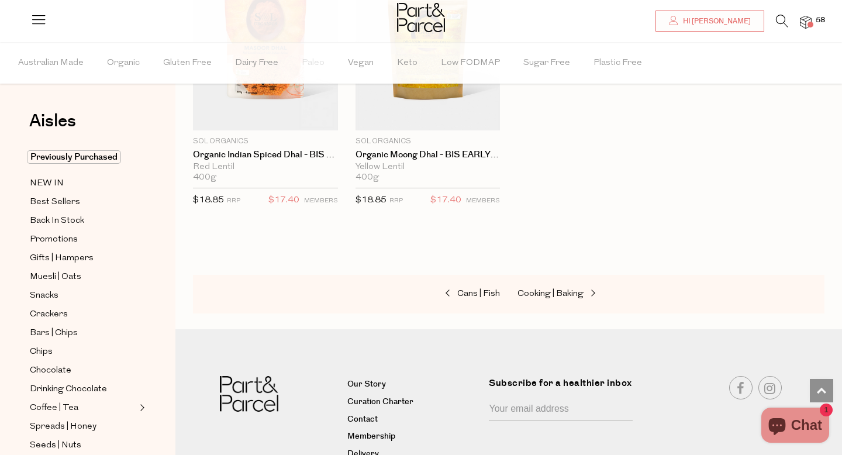
scroll to position [2657, 0]
click at [554, 290] on span "Cooking | Baking" at bounding box center [551, 293] width 66 height 9
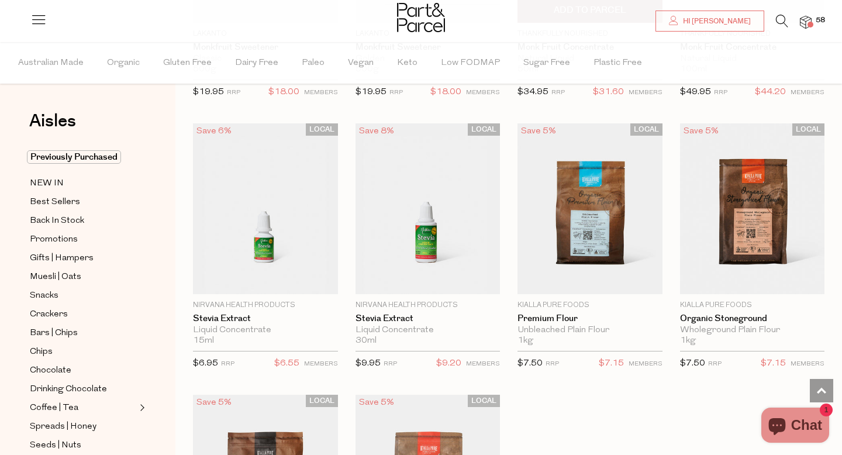
scroll to position [3094, 0]
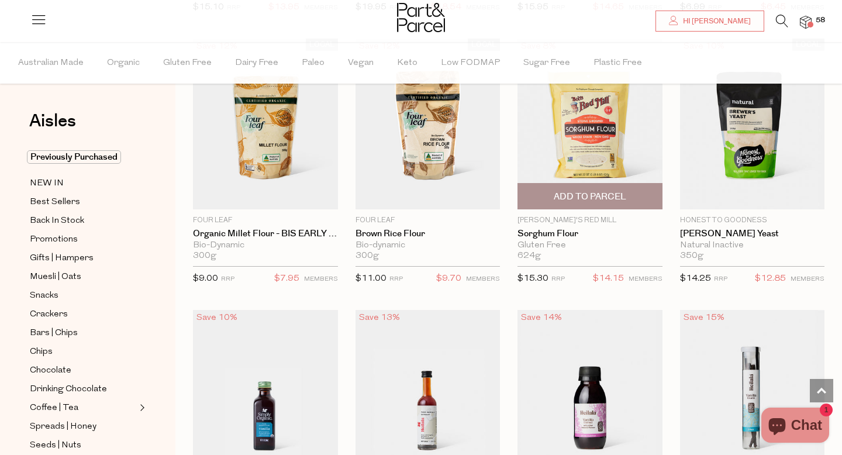
scroll to position [5095, 0]
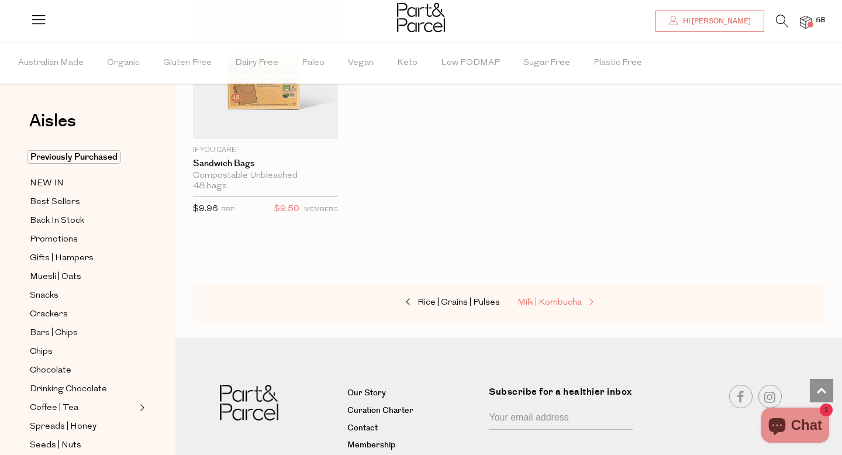
click at [567, 299] on span "Milk | Kombucha" at bounding box center [550, 302] width 64 height 9
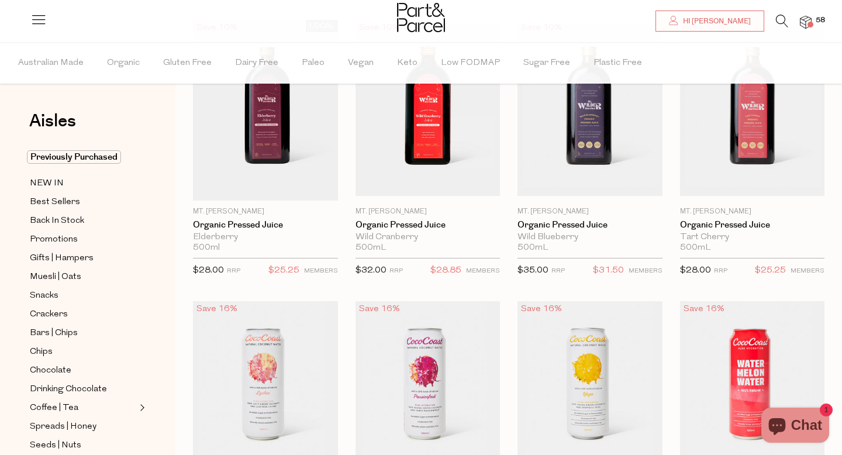
scroll to position [8, 0]
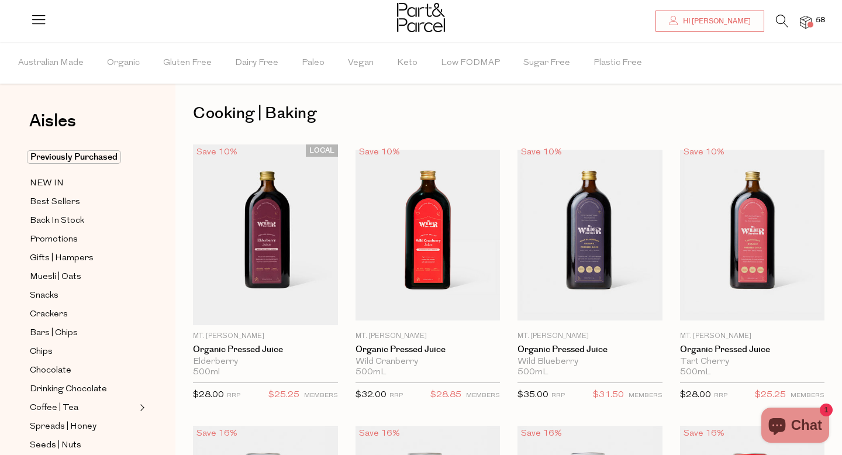
type input "4"
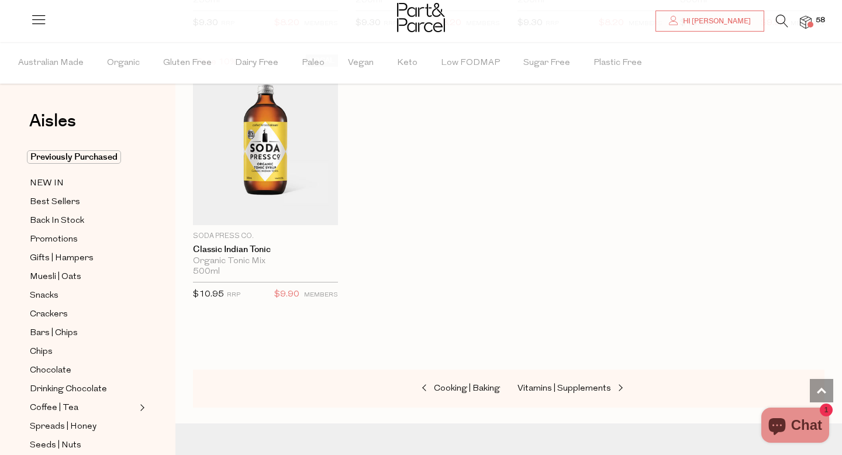
scroll to position [2310, 0]
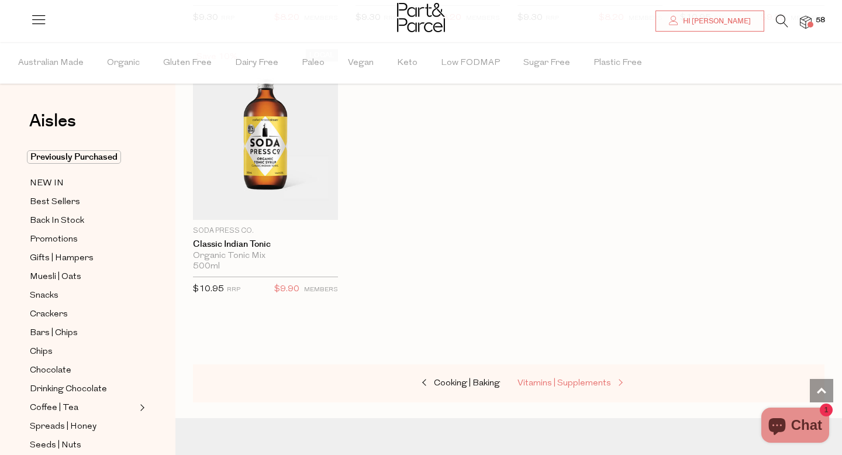
click at [552, 379] on span "Vitamins | Supplements" at bounding box center [565, 383] width 94 height 9
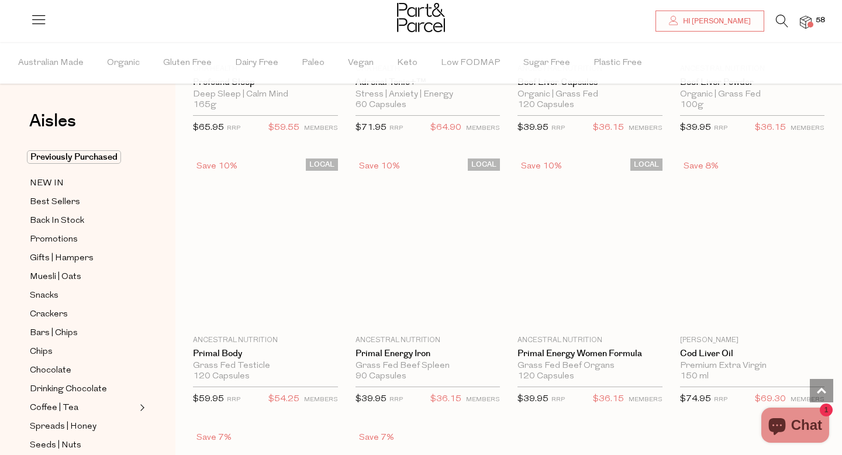
scroll to position [3002, 0]
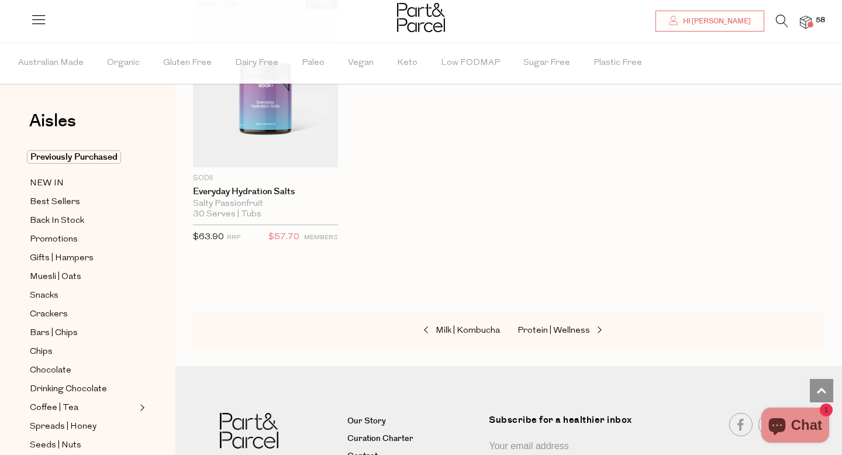
scroll to position [4544, 0]
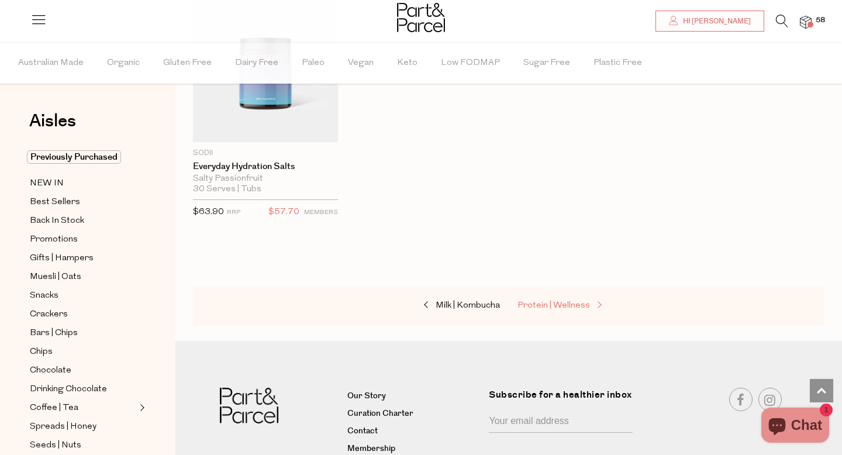
click at [563, 305] on link "Protein | Wellness" at bounding box center [576, 305] width 117 height 15
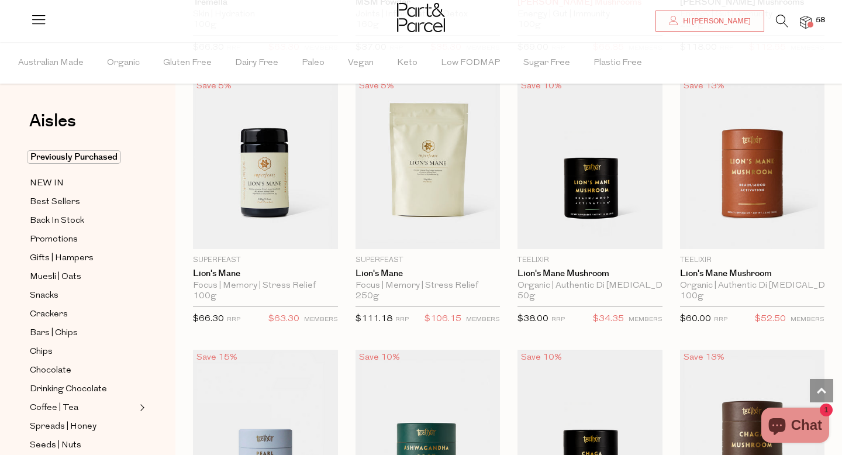
scroll to position [2540, 0]
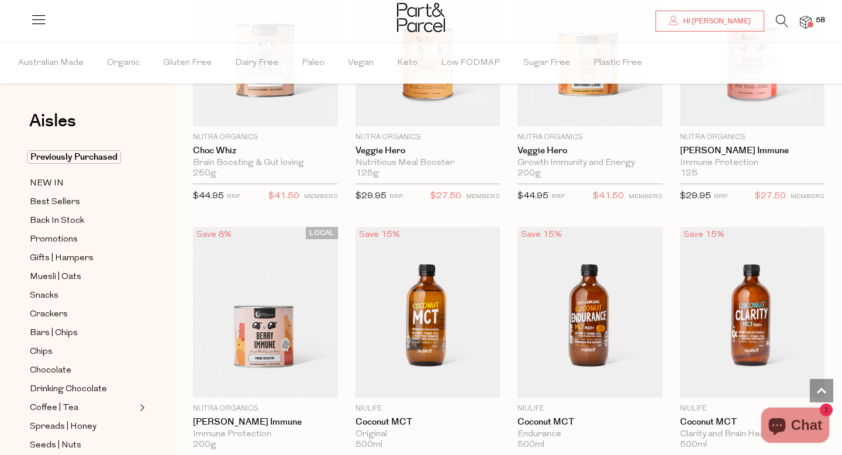
scroll to position [5377, 0]
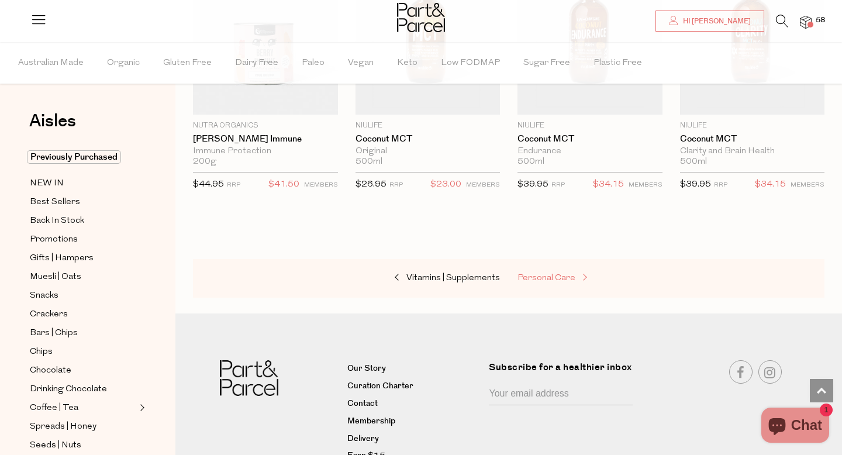
click at [555, 274] on span "Personal Care" at bounding box center [547, 278] width 58 height 9
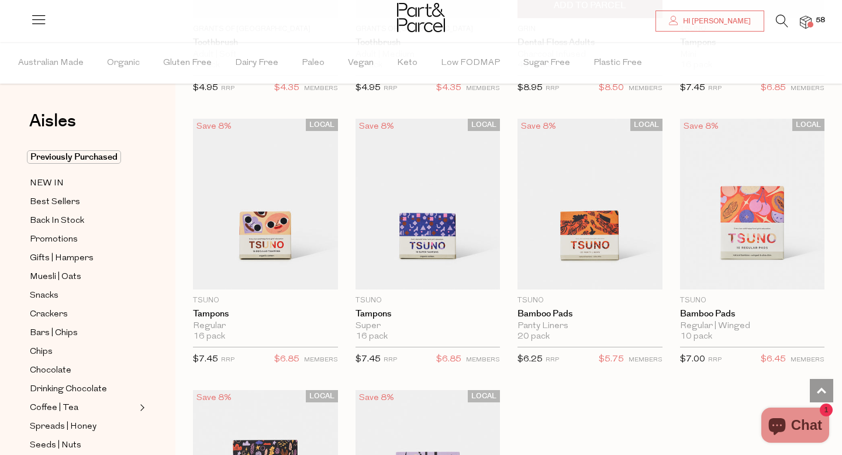
scroll to position [3028, 0]
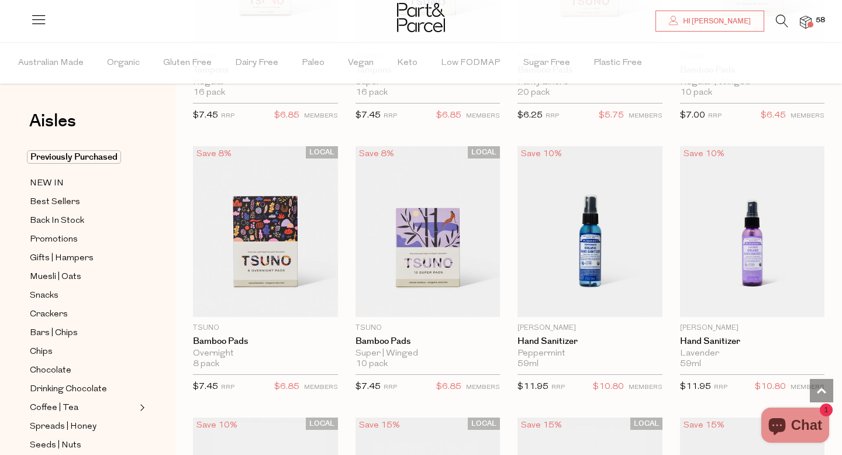
scroll to position [3267, 0]
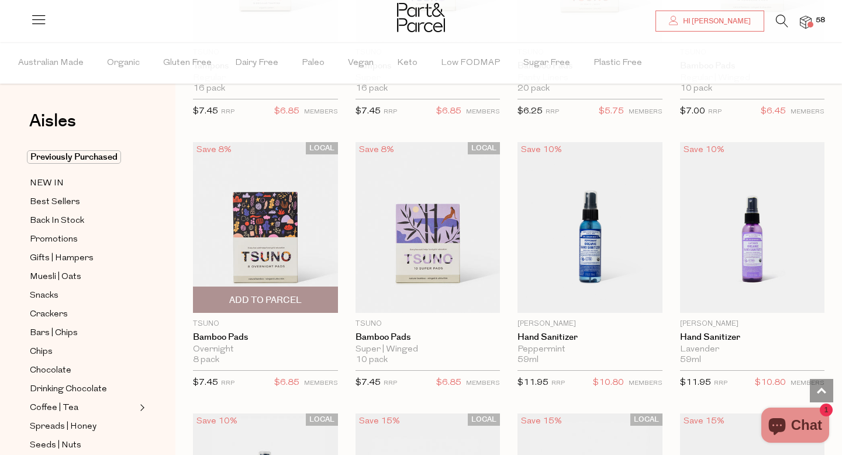
click at [247, 296] on span "Add To Parcel" at bounding box center [265, 300] width 73 height 12
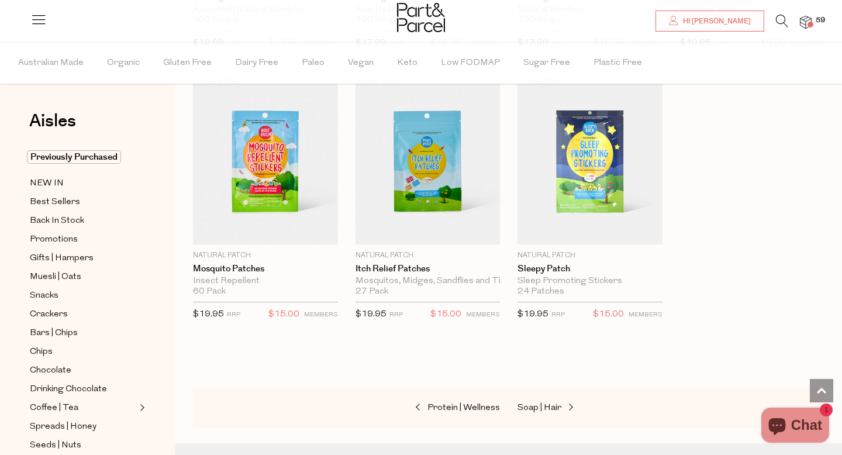
scroll to position [6063, 0]
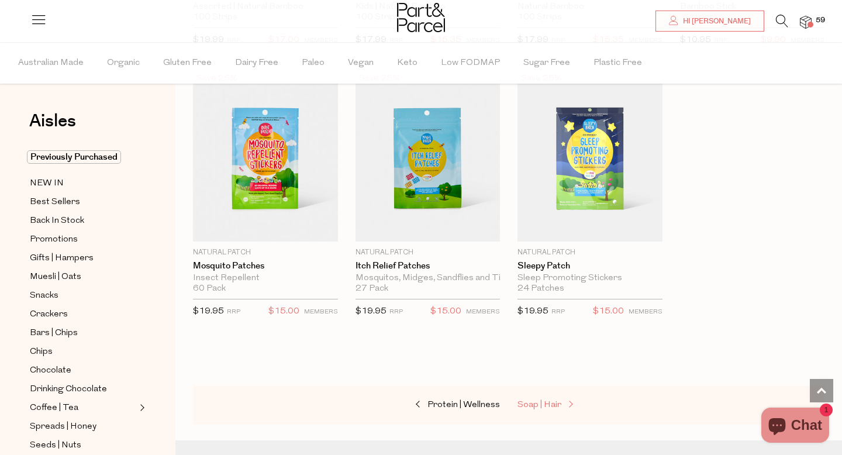
click at [527, 398] on link "Soap | Hair" at bounding box center [576, 405] width 117 height 15
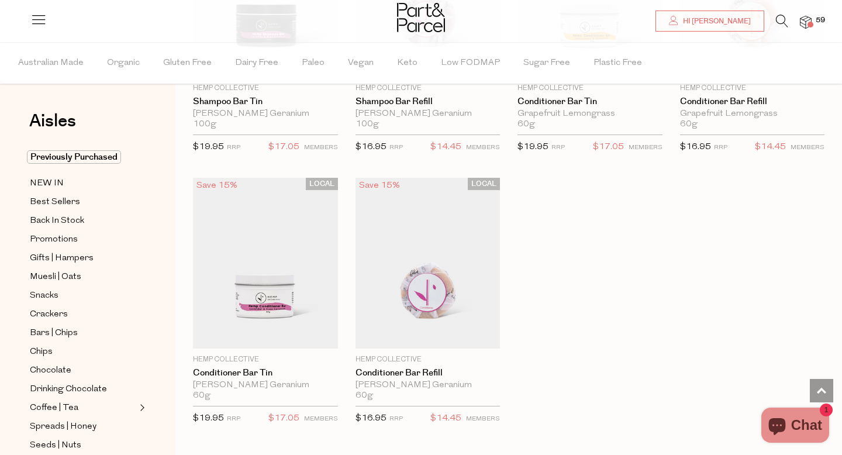
scroll to position [2961, 0]
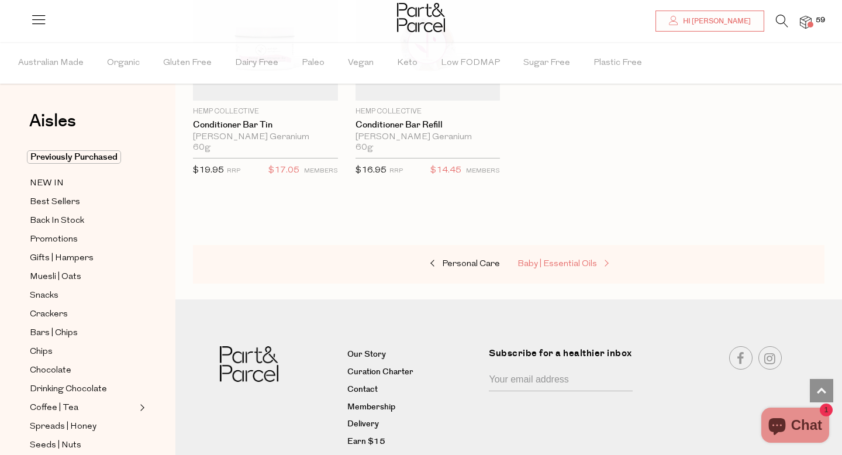
click at [583, 265] on span "Baby | Essential Oils" at bounding box center [558, 264] width 80 height 9
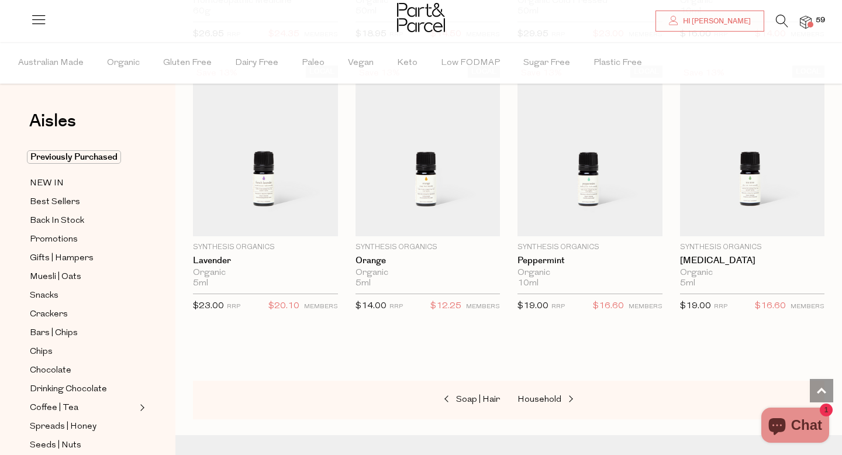
scroll to position [956, 0]
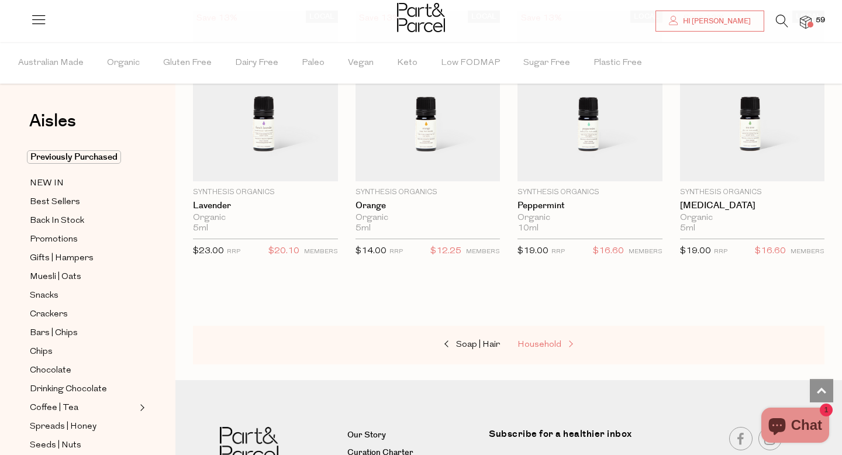
click at [550, 344] on span "Household" at bounding box center [540, 344] width 44 height 9
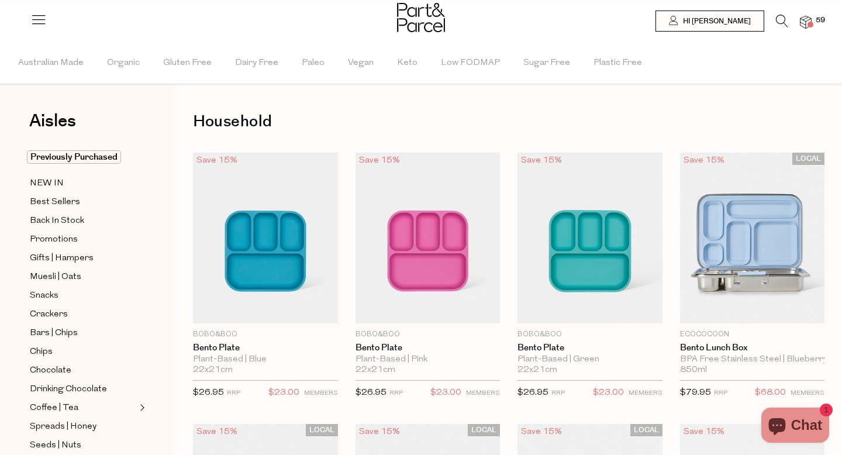
type input "3"
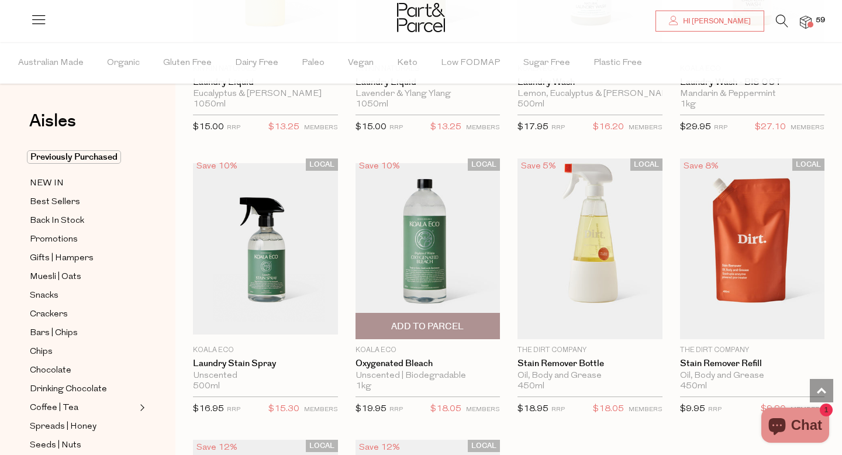
scroll to position [2999, 0]
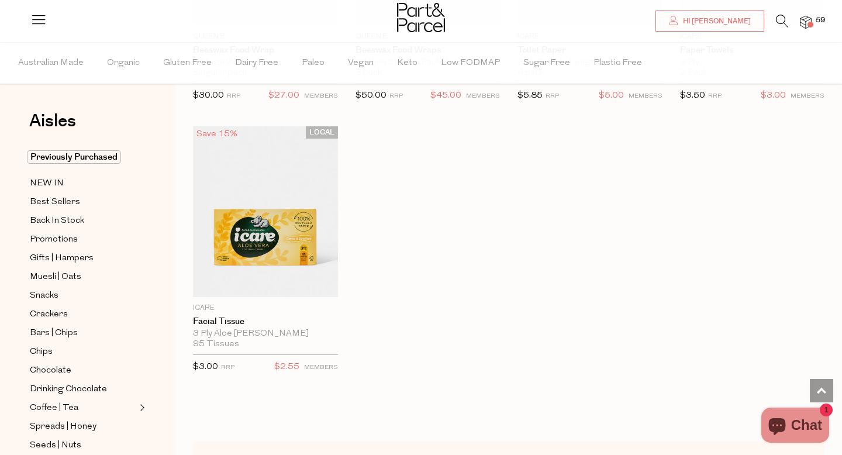
scroll to position [5516, 0]
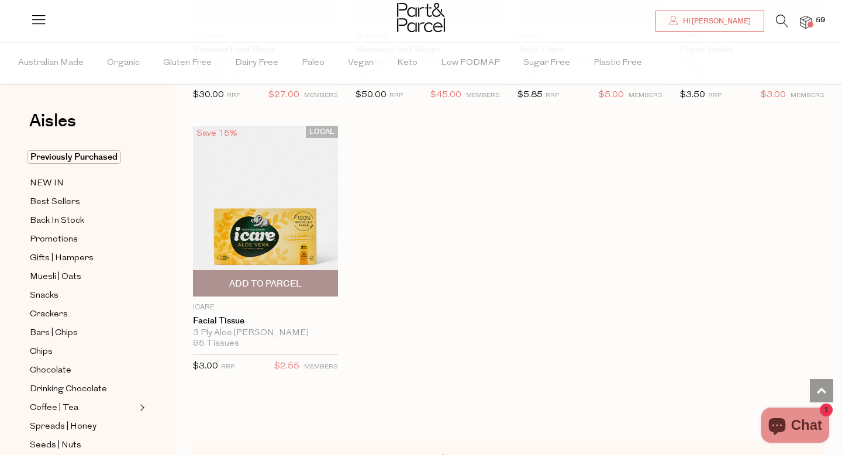
click at [284, 278] on span "Add To Parcel" at bounding box center [265, 284] width 73 height 12
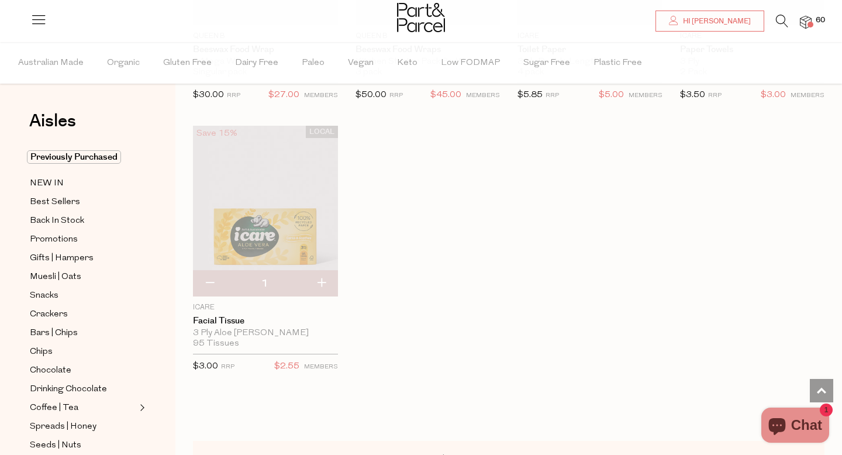
click at [327, 279] on button "button" at bounding box center [321, 284] width 33 height 26
type input "2"
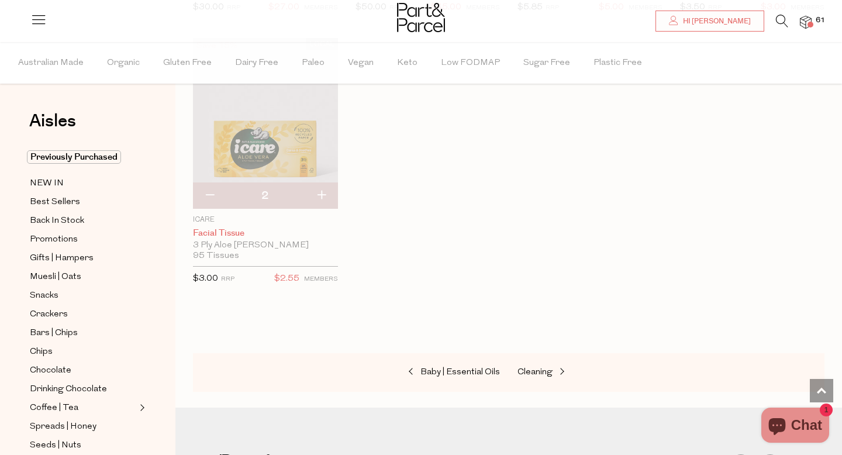
scroll to position [5751, 0]
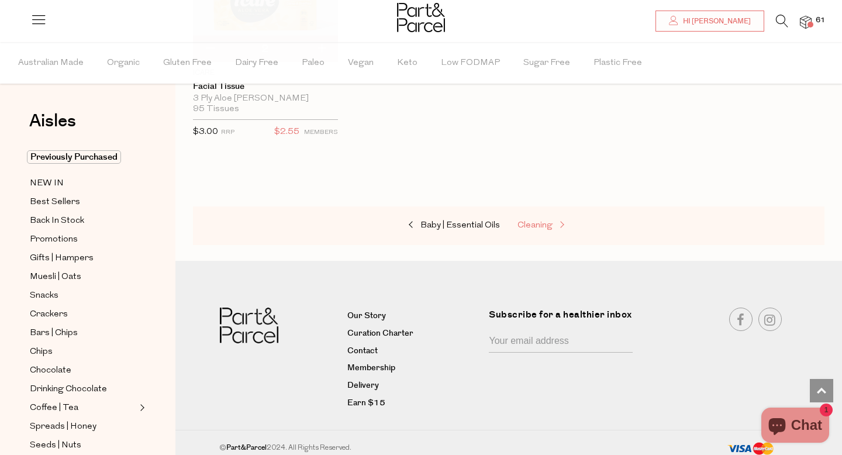
click at [532, 221] on span "Cleaning" at bounding box center [535, 225] width 35 height 9
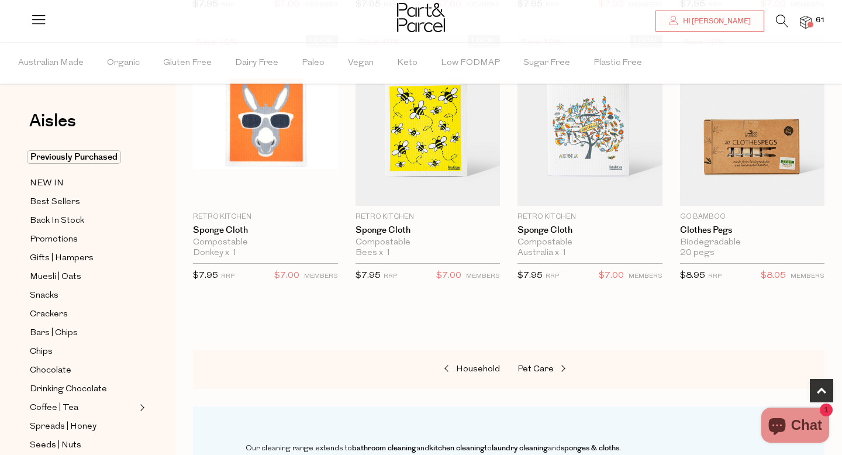
scroll to position [704, 0]
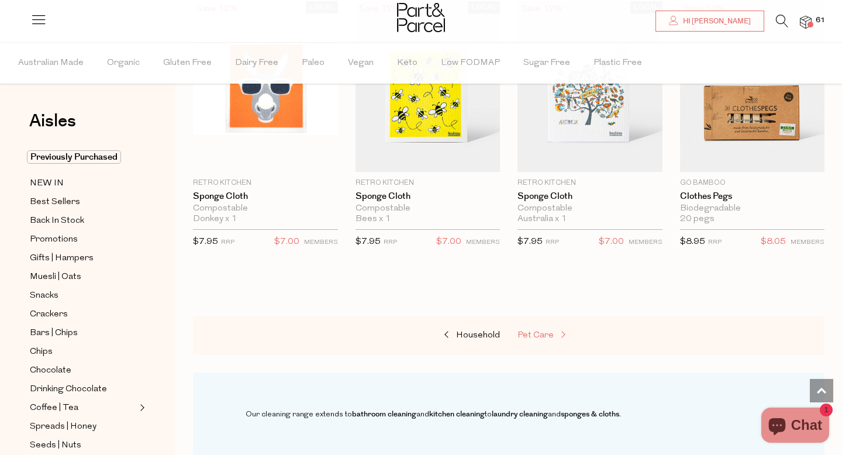
click at [539, 335] on span "Pet Care" at bounding box center [536, 335] width 36 height 9
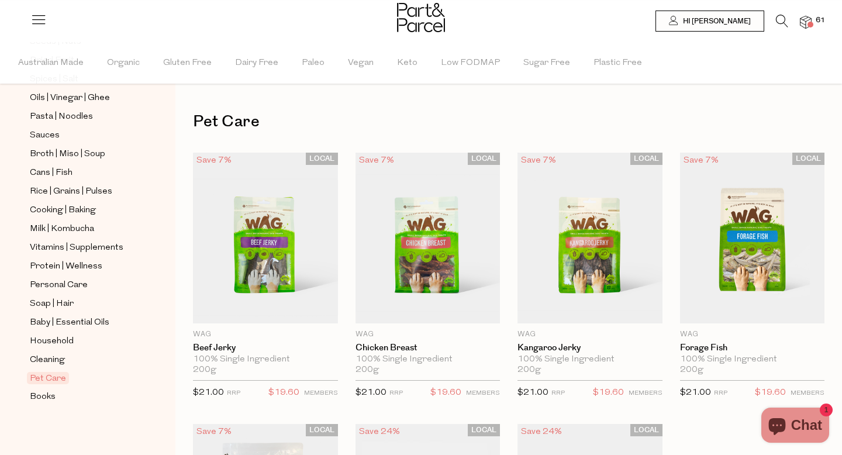
scroll to position [35, 0]
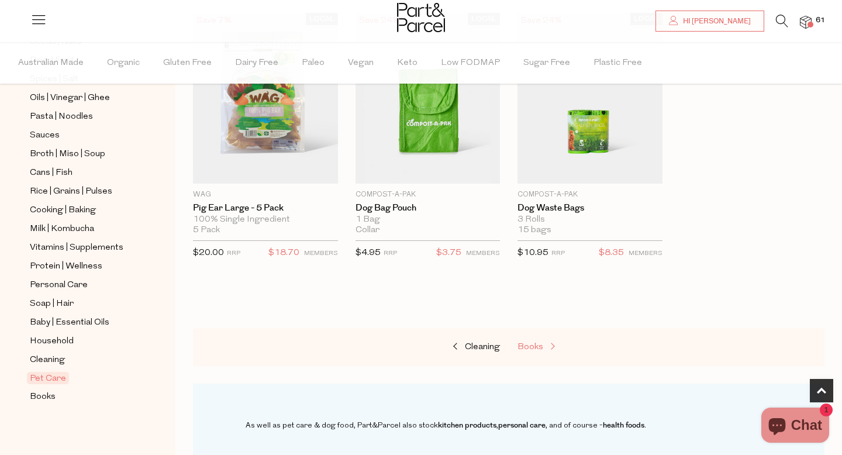
click at [529, 345] on span "Books" at bounding box center [531, 347] width 26 height 9
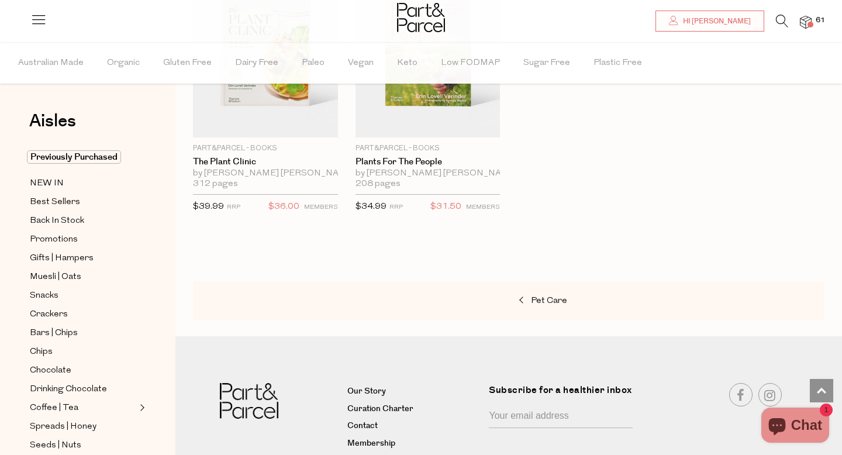
scroll to position [731, 0]
click at [813, 25] on span at bounding box center [811, 25] width 6 height 6
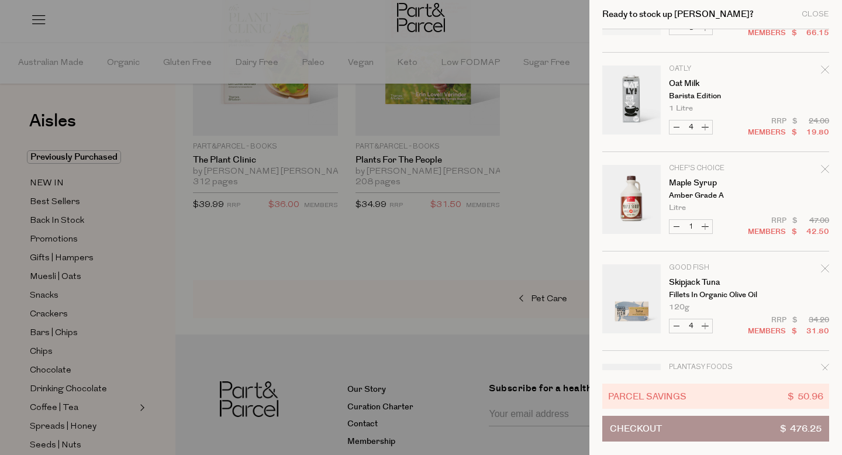
scroll to position [2263, 0]
click at [674, 332] on button "Decrease Skipjack Tuna" at bounding box center [677, 327] width 14 height 13
type input "3"
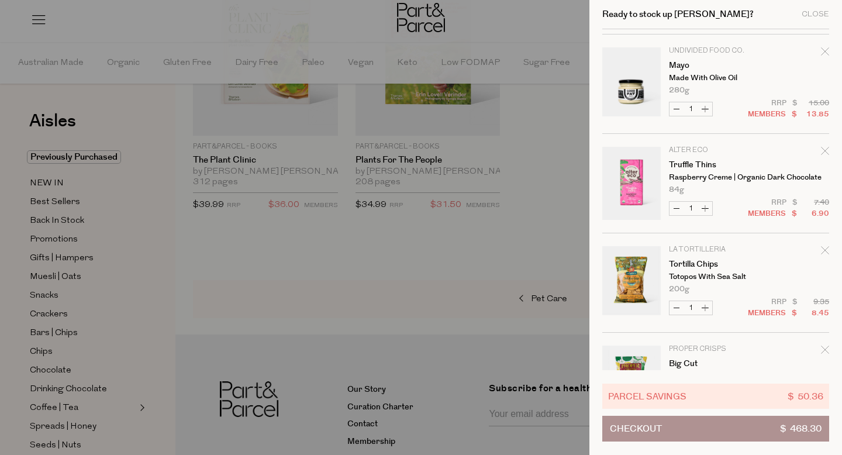
scroll to position [302, 0]
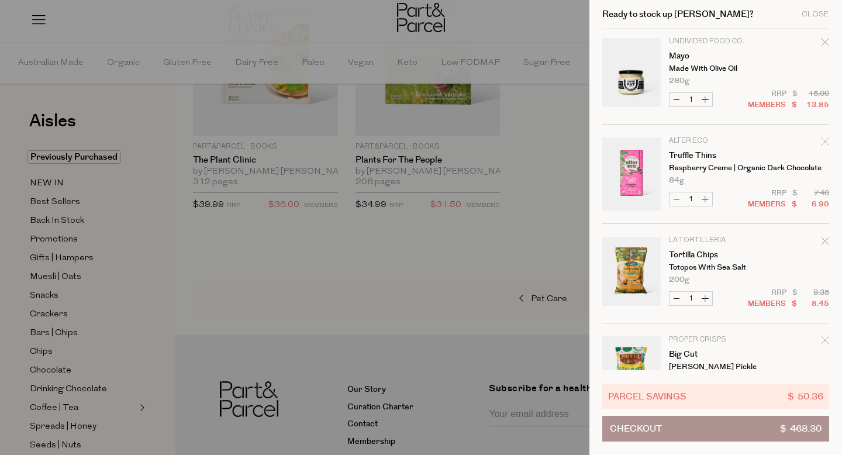
click at [709, 298] on button "Increase Tortilla Chips" at bounding box center [705, 298] width 14 height 13
type input "2"
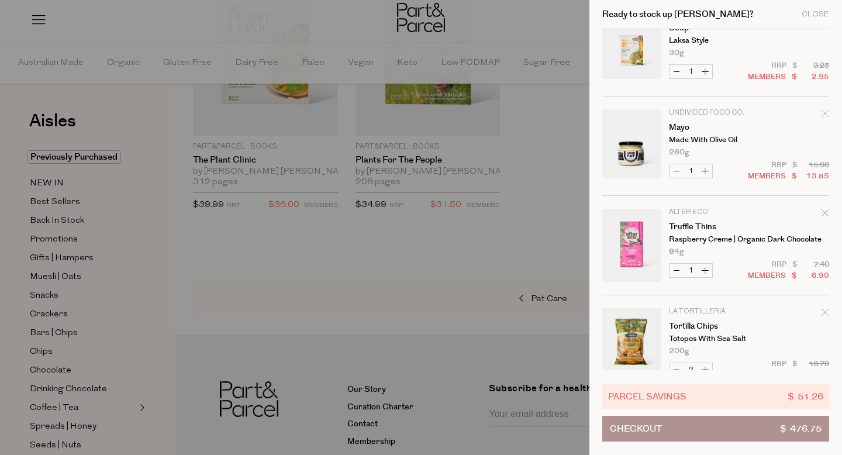
scroll to position [230, 0]
click at [676, 170] on button "Decrease Mayo" at bounding box center [677, 171] width 14 height 13
type input "0"
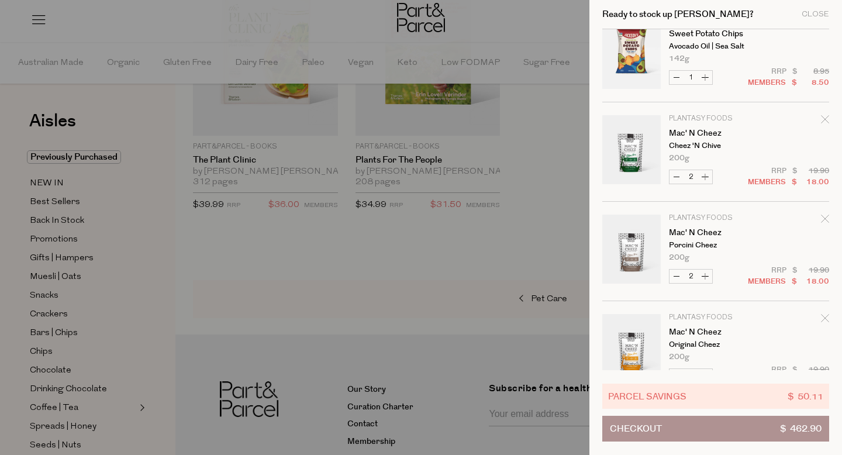
scroll to position [1682, 0]
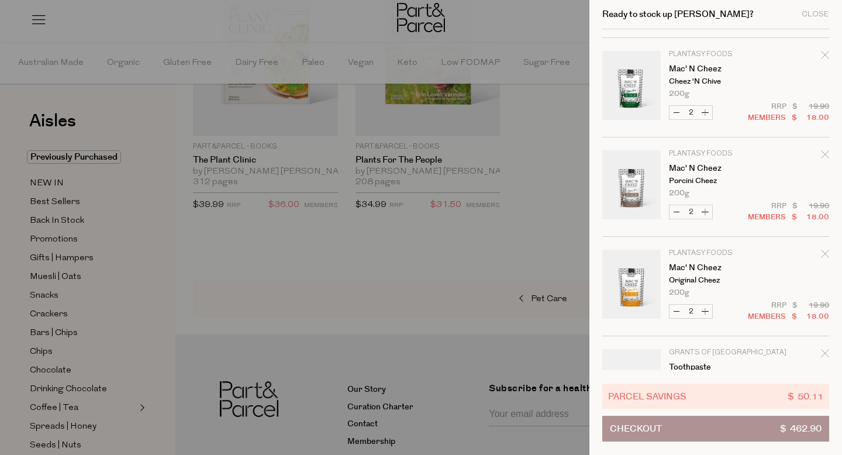
click at [662, 428] on button "Checkout $ 462.90" at bounding box center [715, 429] width 227 height 26
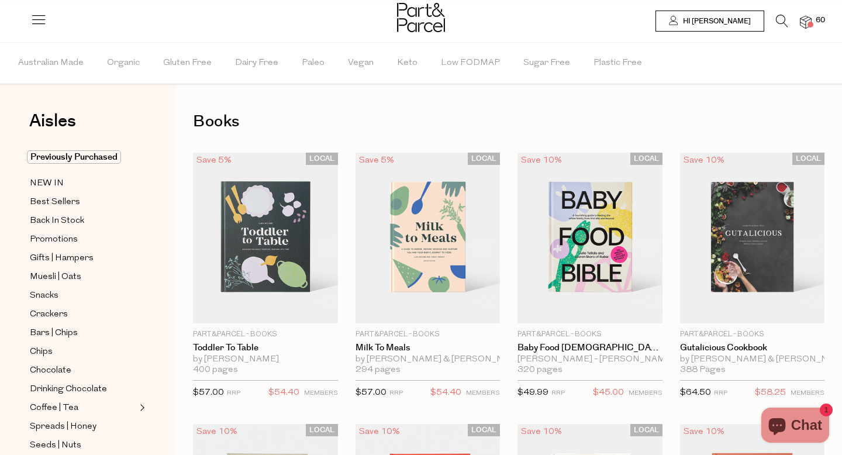
click at [812, 23] on span at bounding box center [811, 25] width 6 height 6
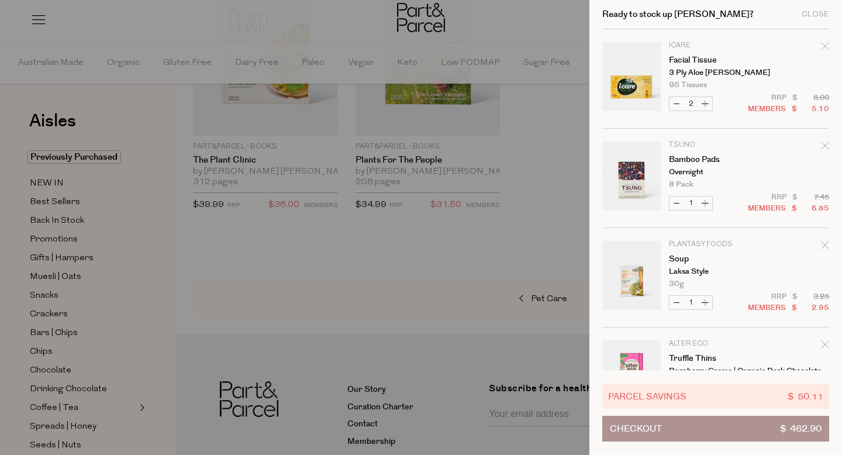
scroll to position [17, 0]
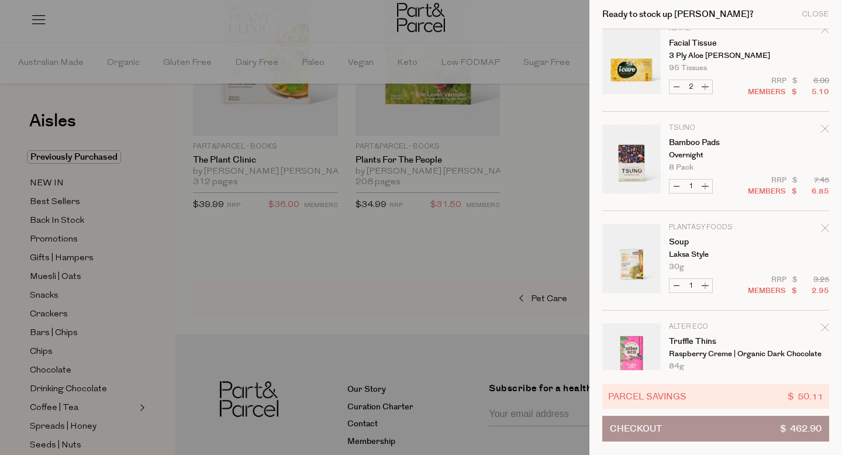
click at [677, 185] on button "Decrease Bamboo Pads" at bounding box center [677, 186] width 14 height 13
type input "0"
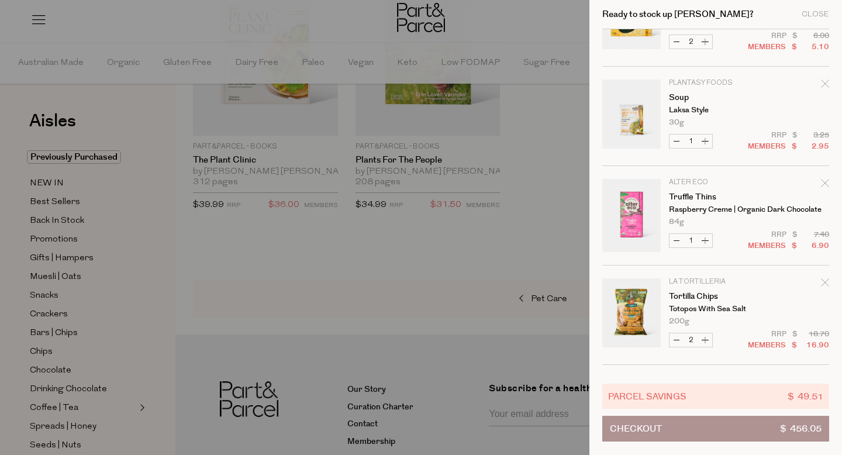
scroll to position [92, 0]
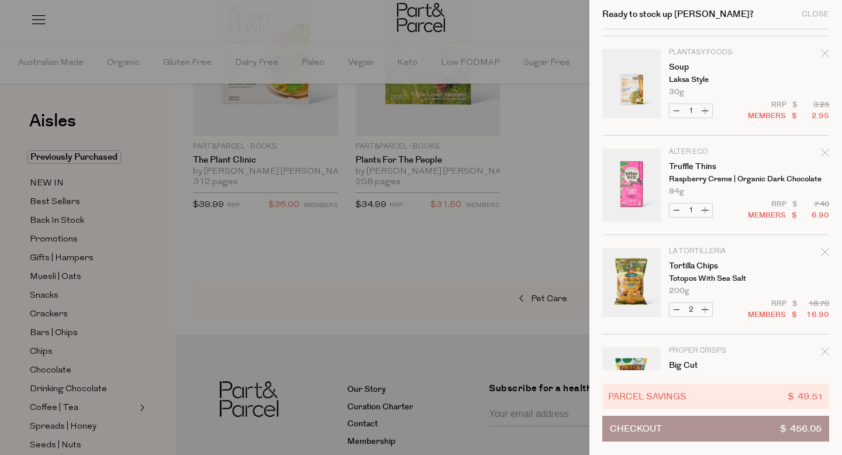
click at [676, 211] on button "Decrease Truffle Thins" at bounding box center [677, 210] width 14 height 13
type input "0"
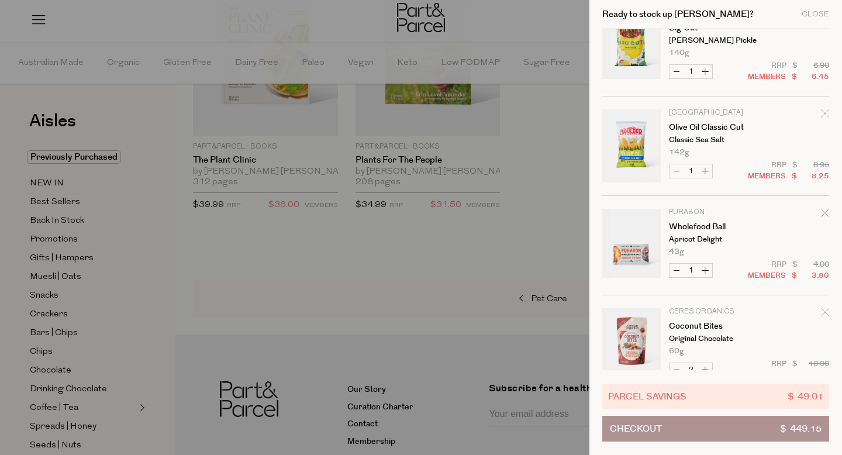
scroll to position [330, 0]
click at [675, 171] on button "Decrease Olive Oil Classic Cut" at bounding box center [677, 171] width 14 height 13
type input "0"
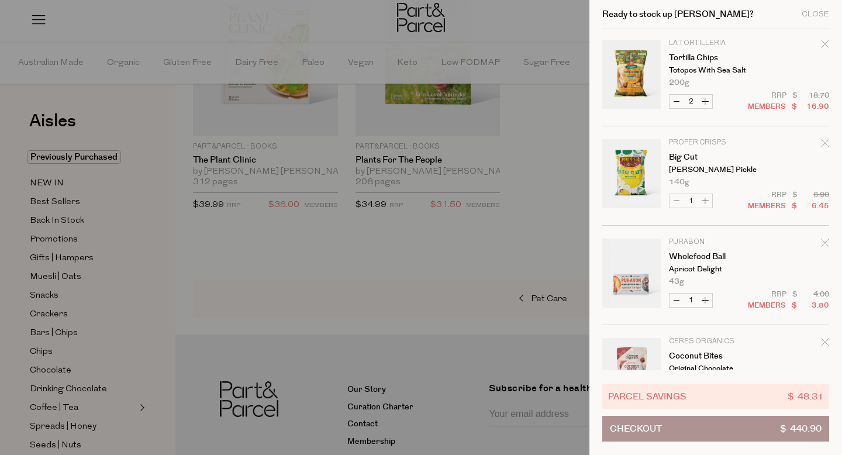
scroll to position [202, 0]
click at [675, 199] on button "Decrease Big Cut" at bounding box center [677, 200] width 14 height 13
type input "0"
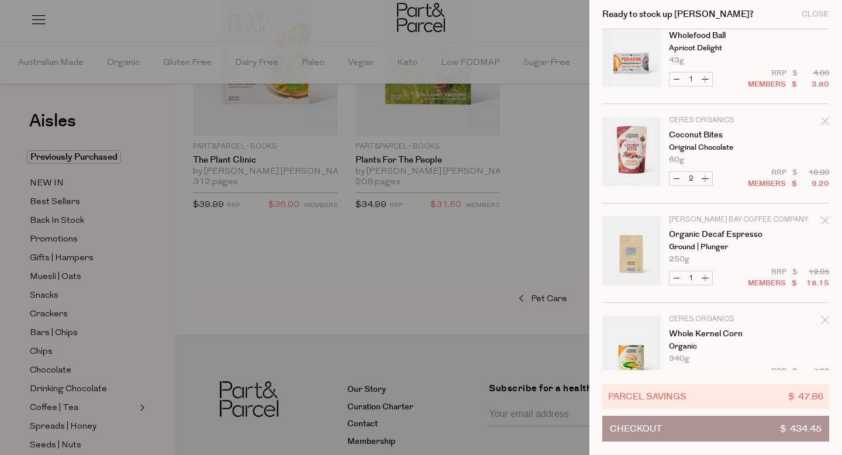
scroll to position [325, 0]
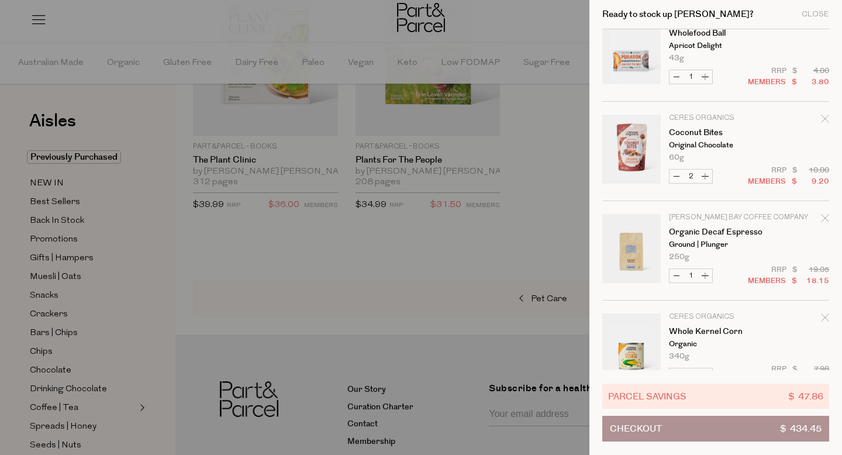
click at [676, 175] on button "Decrease Coconut Bites" at bounding box center [677, 176] width 14 height 13
type input "1"
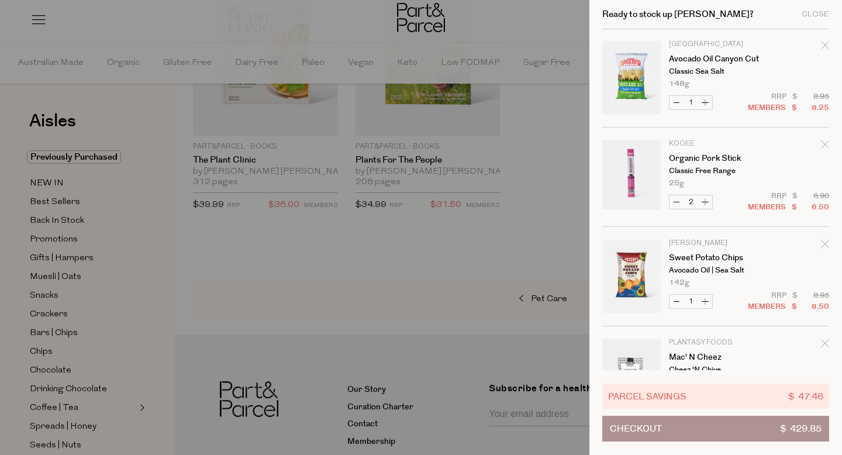
scroll to position [997, 0]
click at [673, 104] on button "Decrease Avocado Oil Canyon Cut" at bounding box center [677, 100] width 14 height 13
type input "0"
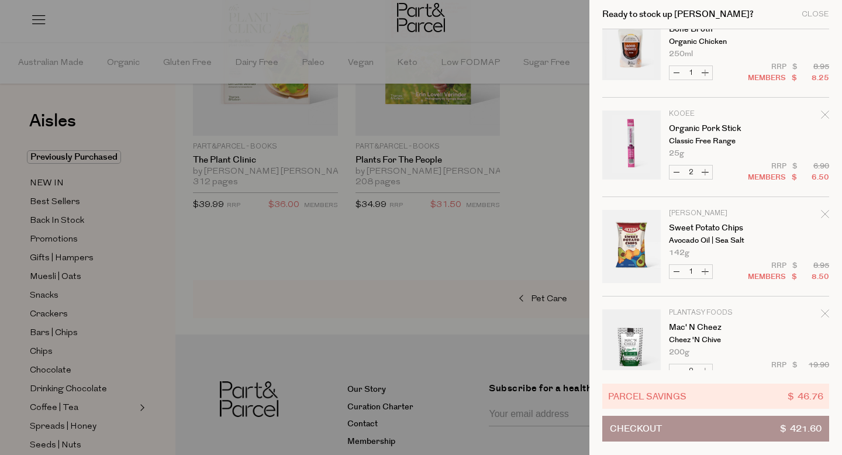
click at [676, 269] on button "Decrease Sweet Potato Chips" at bounding box center [677, 271] width 14 height 13
type input "0"
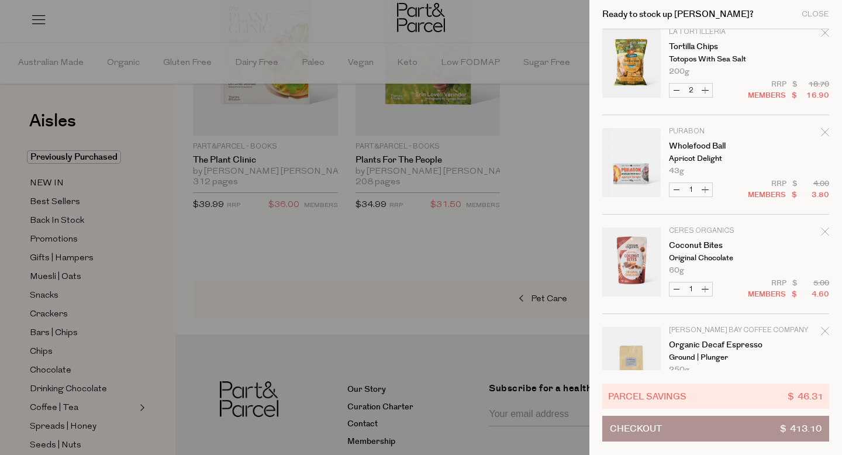
scroll to position [213, 0]
click at [677, 188] on button "Decrease Wholefood Ball" at bounding box center [677, 188] width 14 height 13
type input "0"
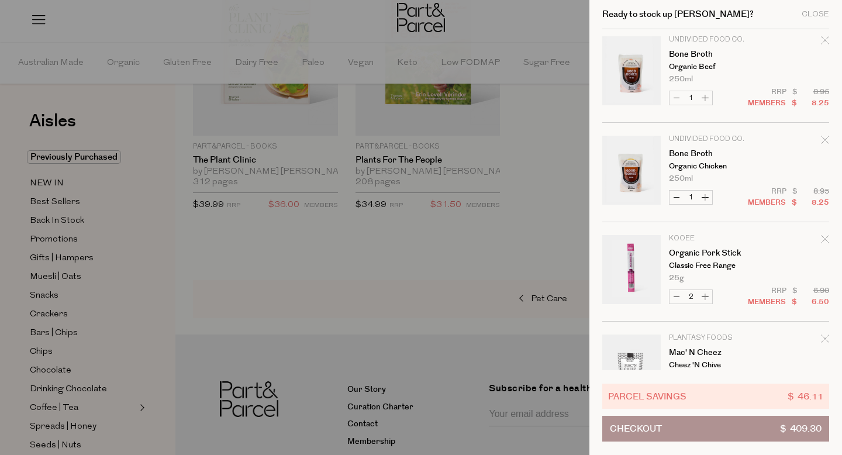
scroll to position [703, 0]
click at [675, 98] on button "Decrease Bone Broth" at bounding box center [677, 96] width 14 height 13
type input "0"
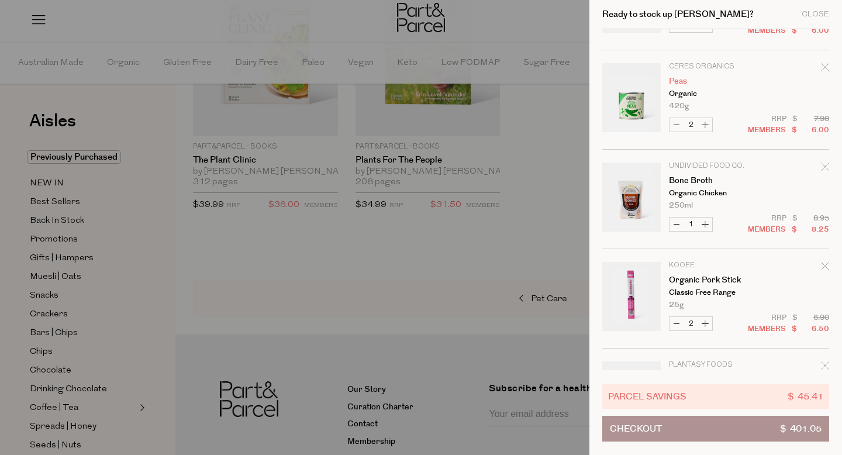
scroll to position [581, 0]
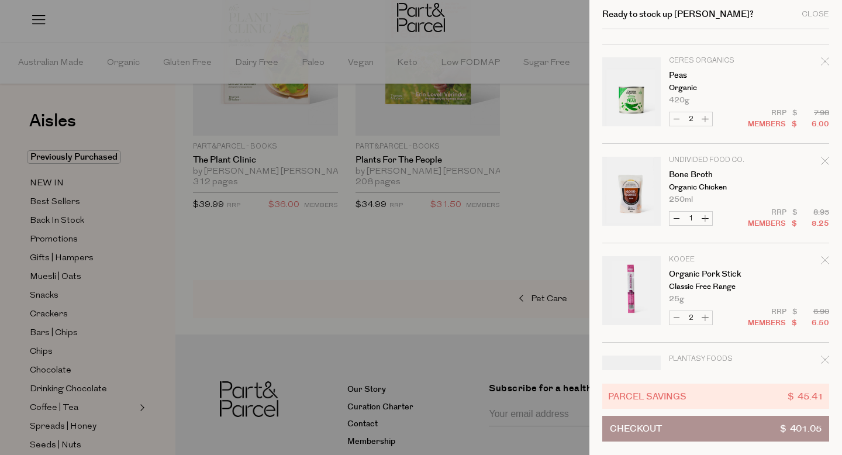
click at [676, 220] on button "Decrease Bone Broth" at bounding box center [677, 218] width 14 height 13
type input "0"
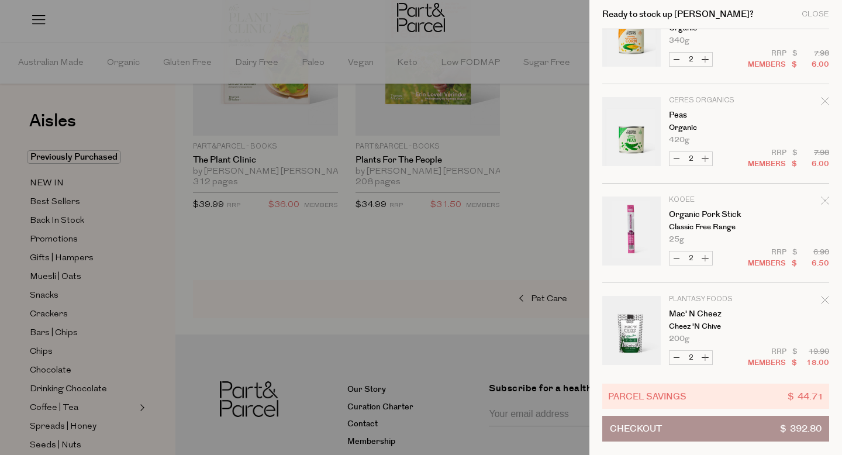
scroll to position [545, 0]
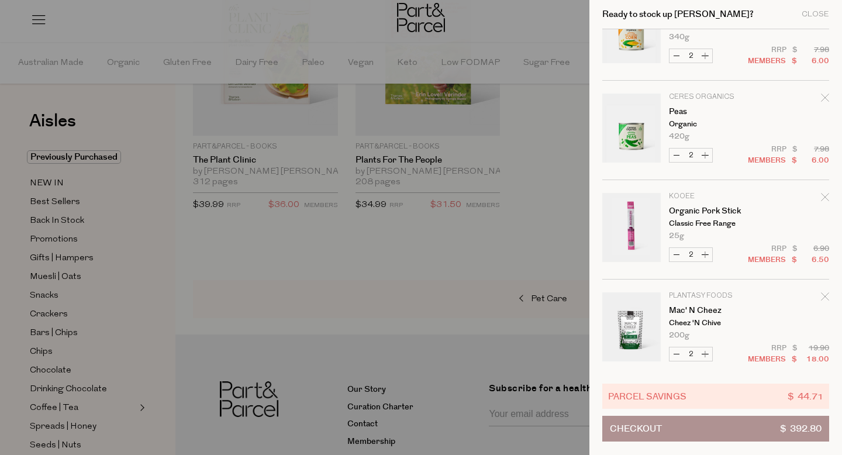
click at [676, 256] on button "Decrease Organic Pork Stick" at bounding box center [677, 254] width 14 height 13
type input "1"
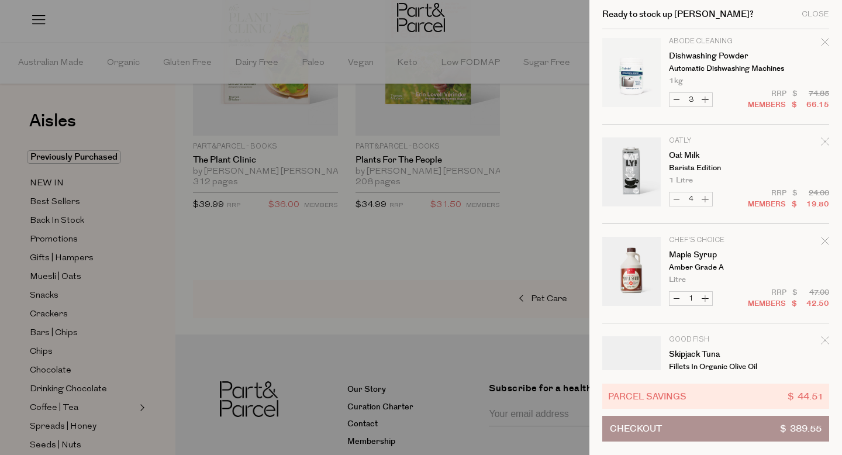
scroll to position [1206, 0]
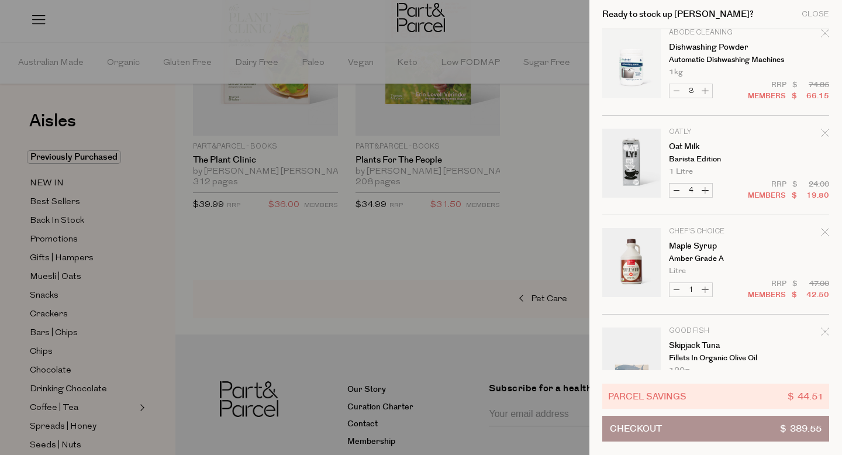
click at [677, 191] on button "Decrease Oat Milk" at bounding box center [677, 190] width 14 height 13
type input "3"
click at [676, 191] on form "Image Product Total Qty icare Facial Tissue 3 Ply Aloe [PERSON_NAME] 95 Tissues" at bounding box center [715, 165] width 227 height 2685
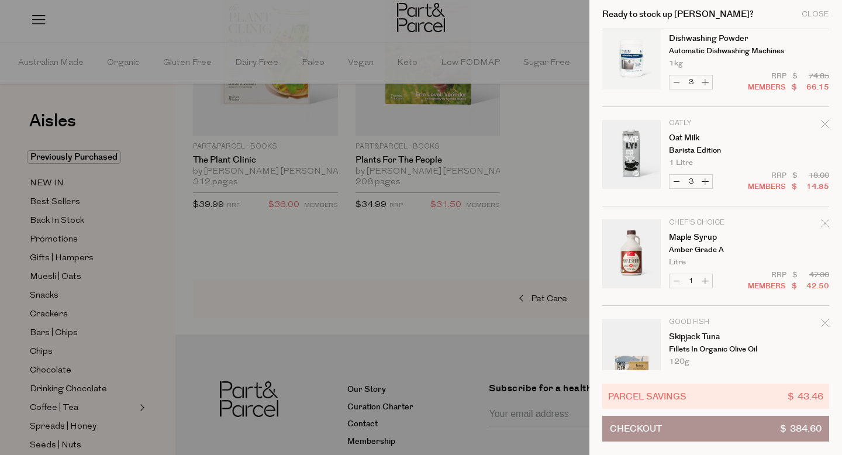
scroll to position [1220, 0]
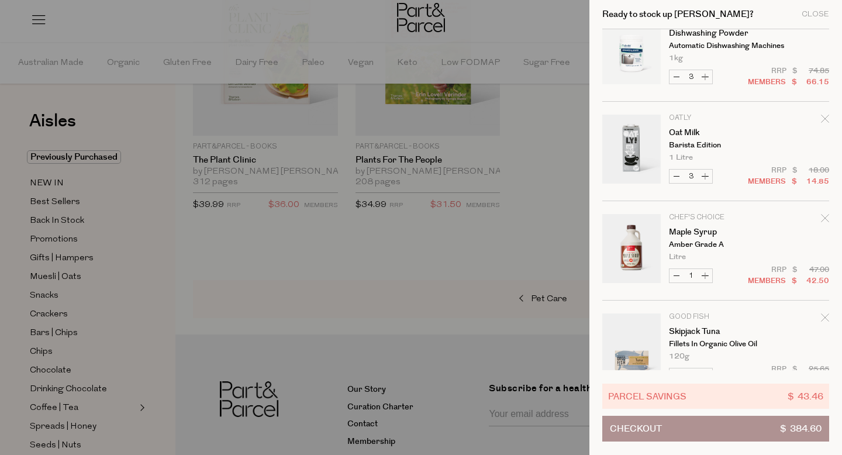
click at [674, 178] on button "Decrease Oat Milk" at bounding box center [677, 176] width 14 height 13
type input "2"
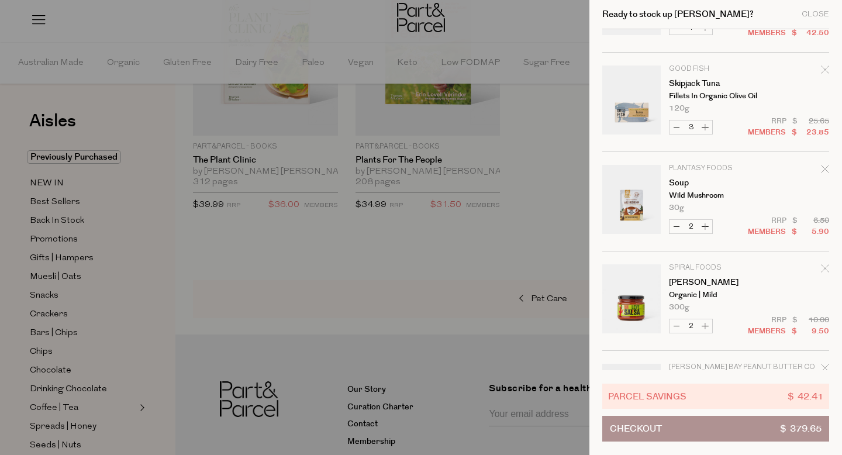
scroll to position [1480, 0]
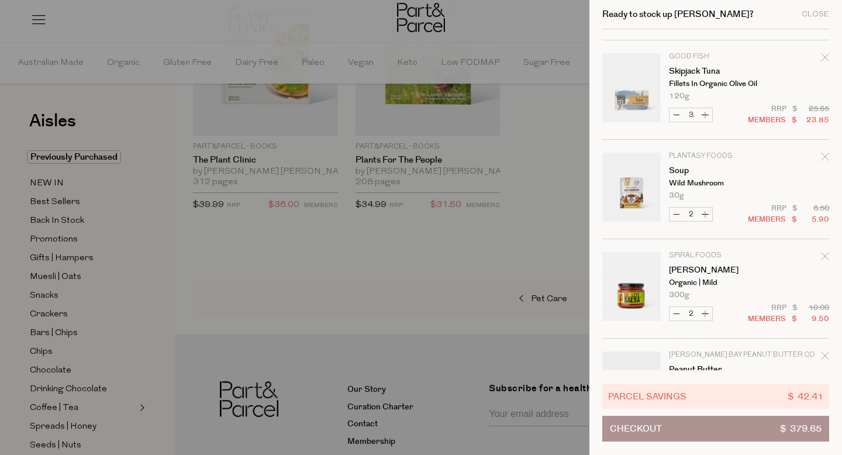
click at [676, 113] on button "Decrease Skipjack Tuna" at bounding box center [677, 114] width 14 height 13
type input "2"
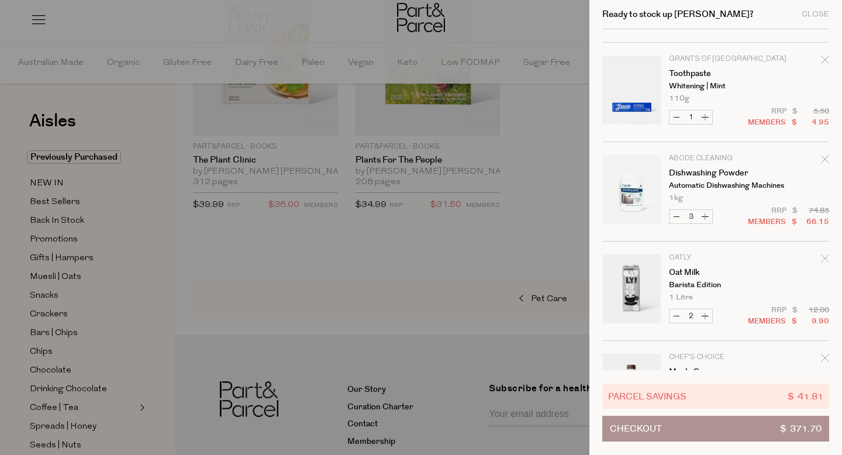
scroll to position [1082, 0]
click at [701, 285] on p "Barista Edition" at bounding box center [714, 284] width 91 height 8
click at [702, 284] on p "Barista Edition" at bounding box center [714, 284] width 91 height 8
click at [693, 280] on p "Barista Edition" at bounding box center [714, 284] width 91 height 8
click at [693, 273] on link "Oat Milk" at bounding box center [714, 271] width 91 height 8
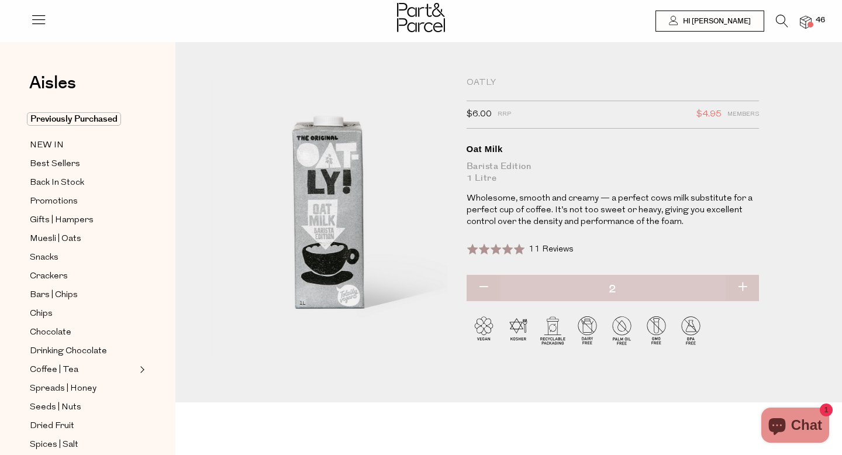
click at [808, 17] on img at bounding box center [806, 22] width 12 height 13
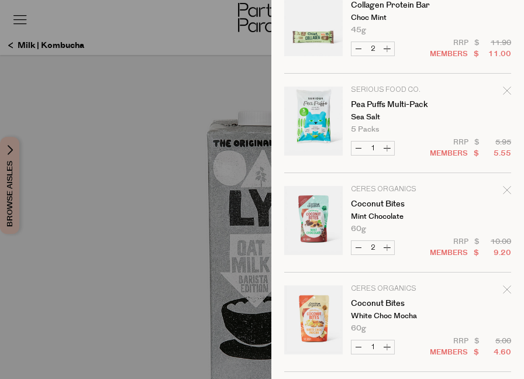
scroll to position [2420, 0]
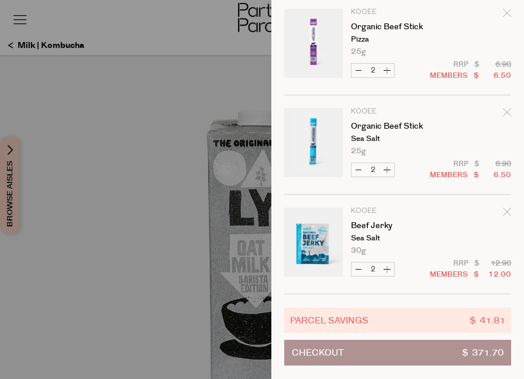
click at [419, 352] on button "Checkout $ 371.70" at bounding box center [397, 353] width 227 height 26
